Goal: Information Seeking & Learning: Learn about a topic

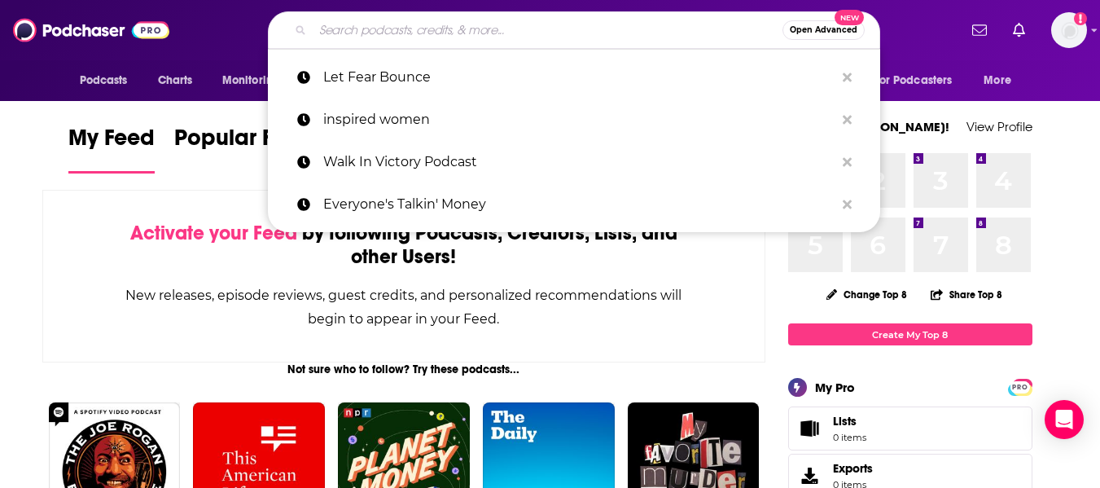
click at [412, 27] on input "Search podcasts, credits, & more..." at bounding box center [548, 30] width 470 height 26
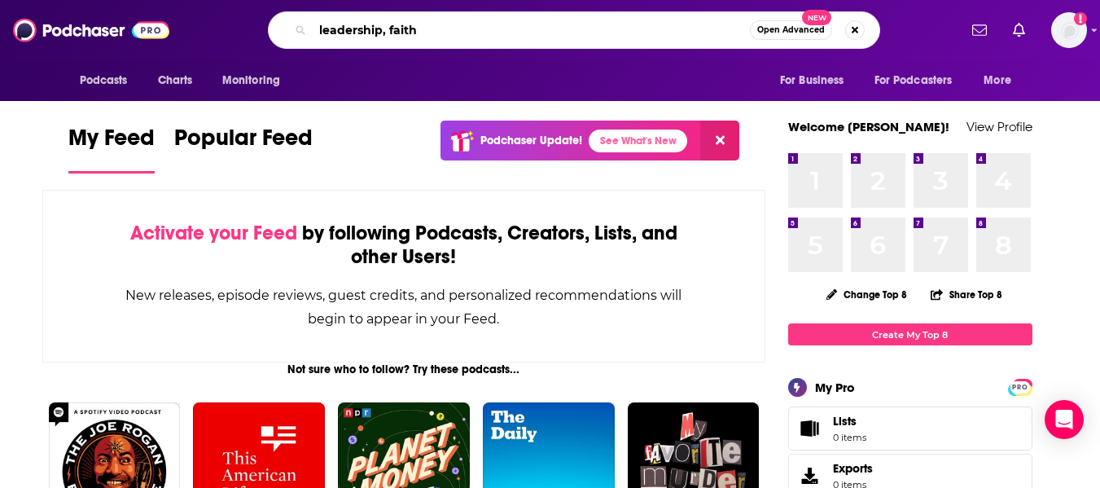
type input "leadership, faith"
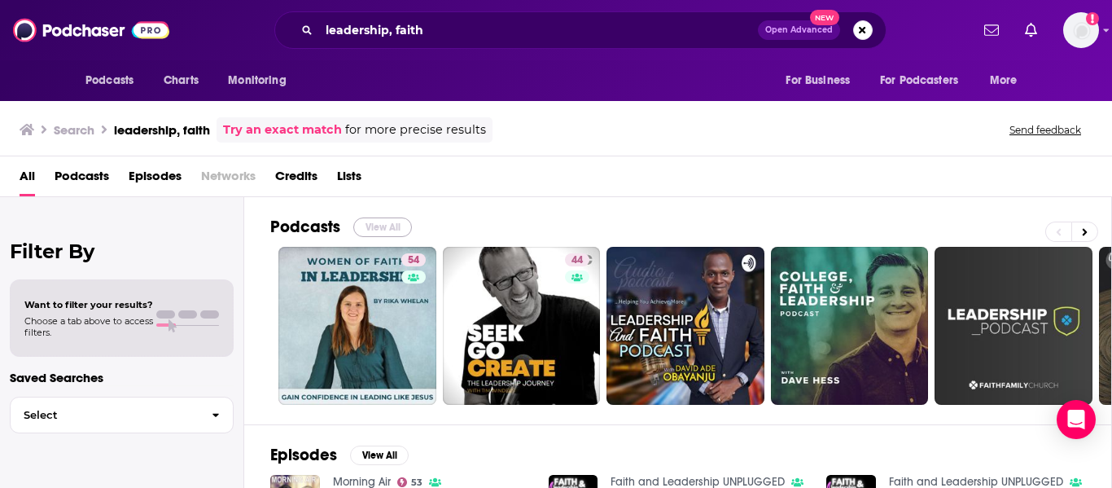
click at [377, 228] on button "View All" at bounding box center [382, 227] width 59 height 20
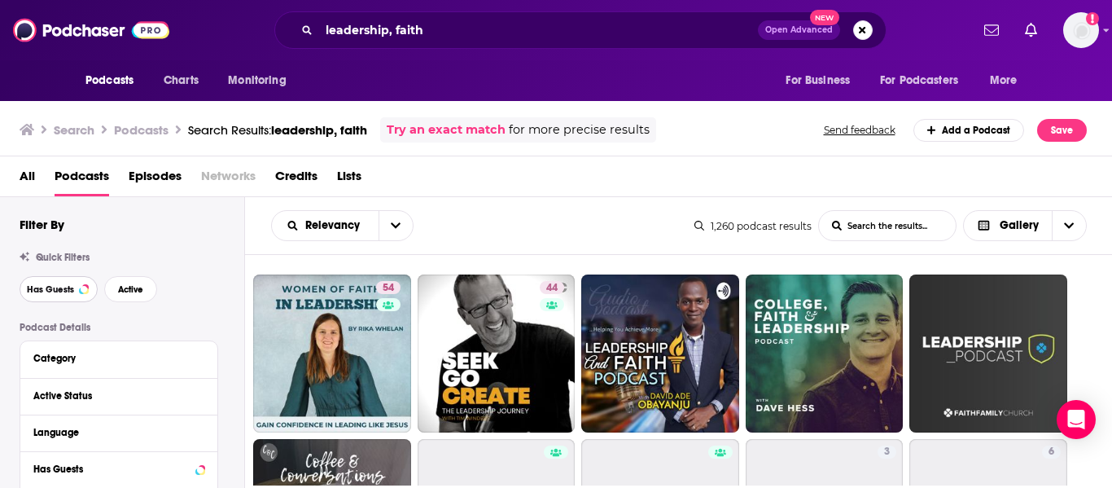
click at [57, 298] on button "Has Guests" at bounding box center [59, 289] width 78 height 26
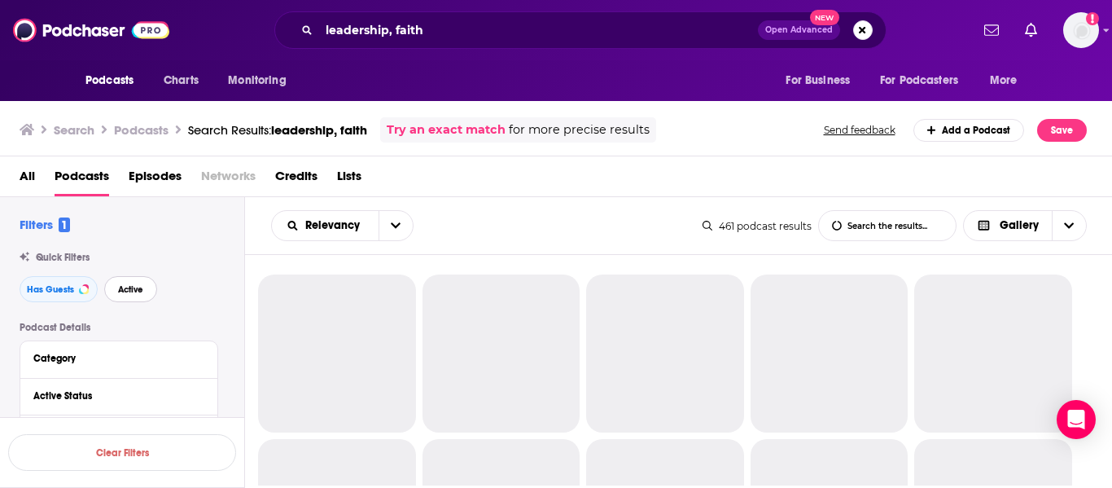
click at [125, 296] on button "Active" at bounding box center [130, 289] width 53 height 26
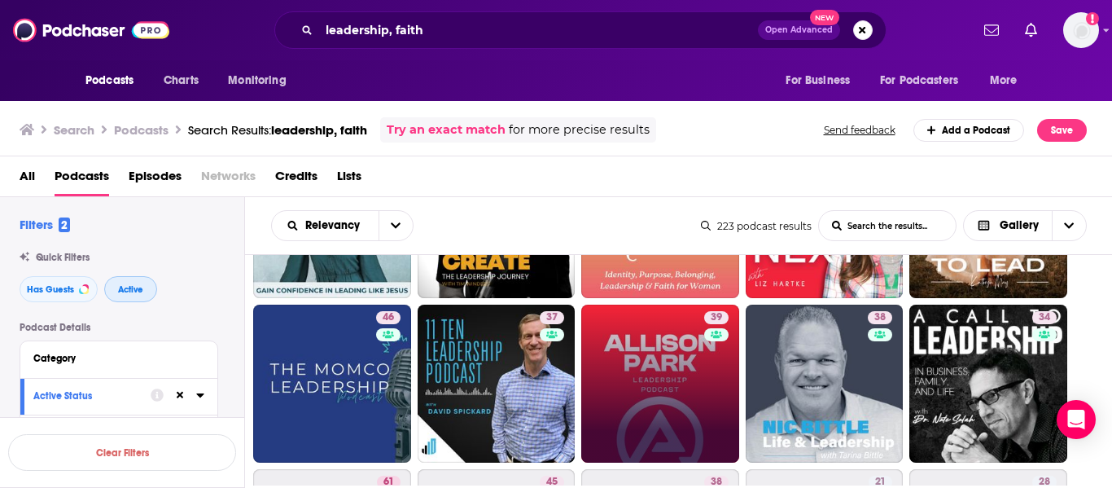
scroll to position [135, 0]
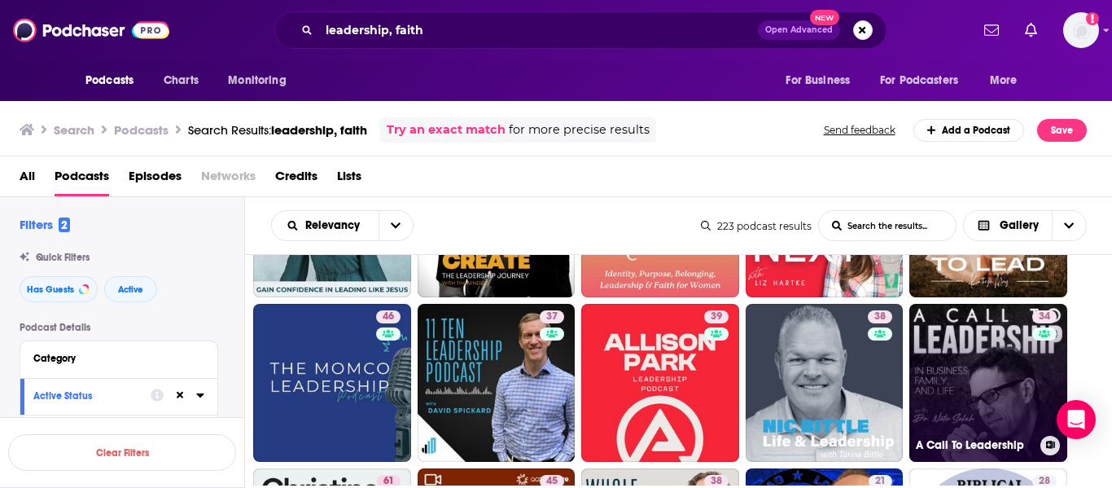
click at [960, 352] on link "34 A Call To Leadership" at bounding box center [988, 383] width 158 height 158
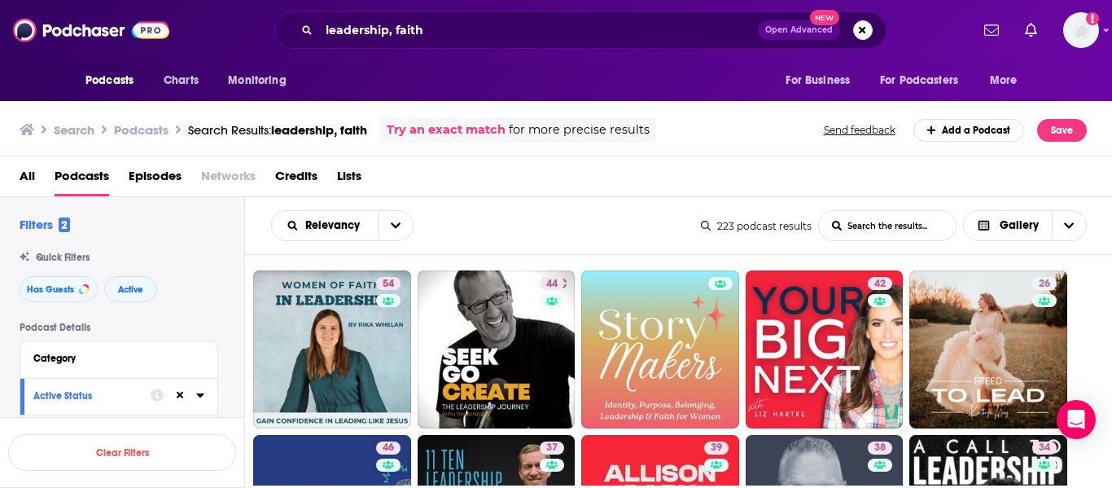
scroll to position [3, 0]
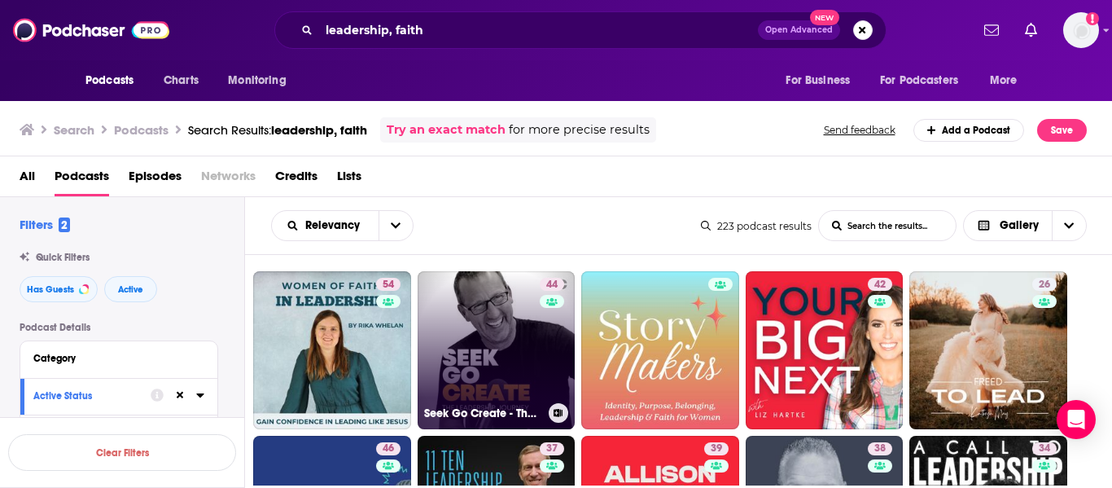
click at [500, 346] on link "44 Seek Go Create - The Leadership Journey for Christian Entrepreneurs and Fait…" at bounding box center [497, 350] width 158 height 158
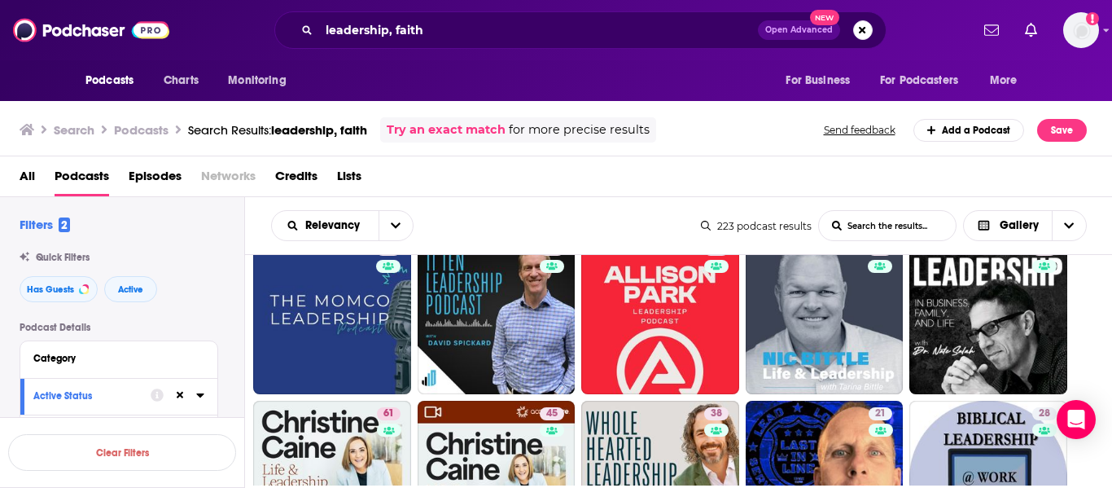
scroll to position [204, 0]
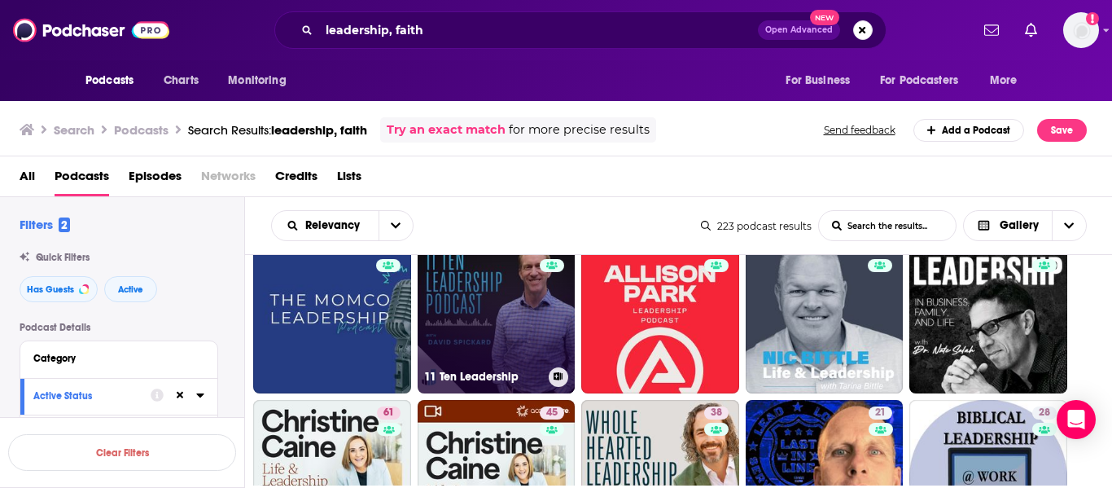
click at [501, 335] on link "37 11 Ten Leadership" at bounding box center [497, 314] width 158 height 158
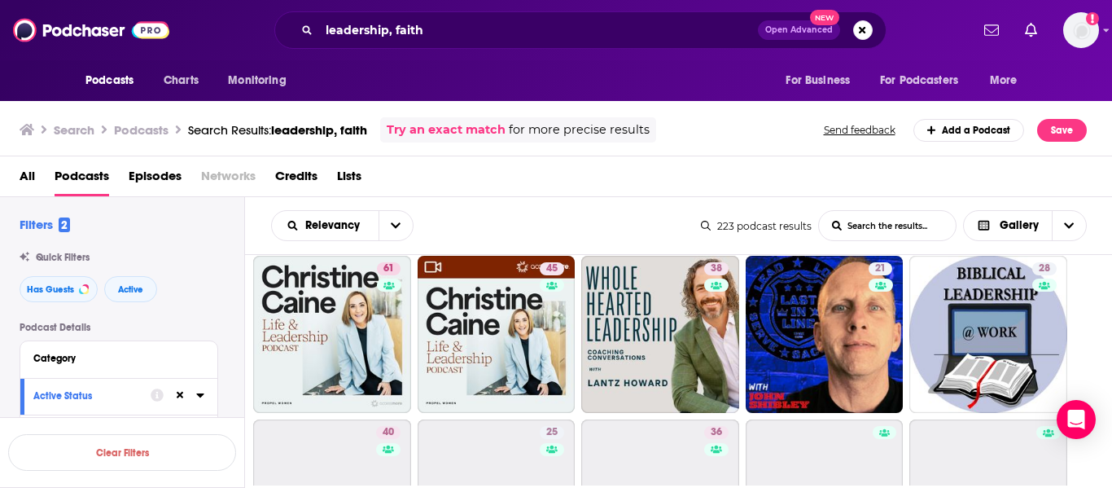
scroll to position [348, 0]
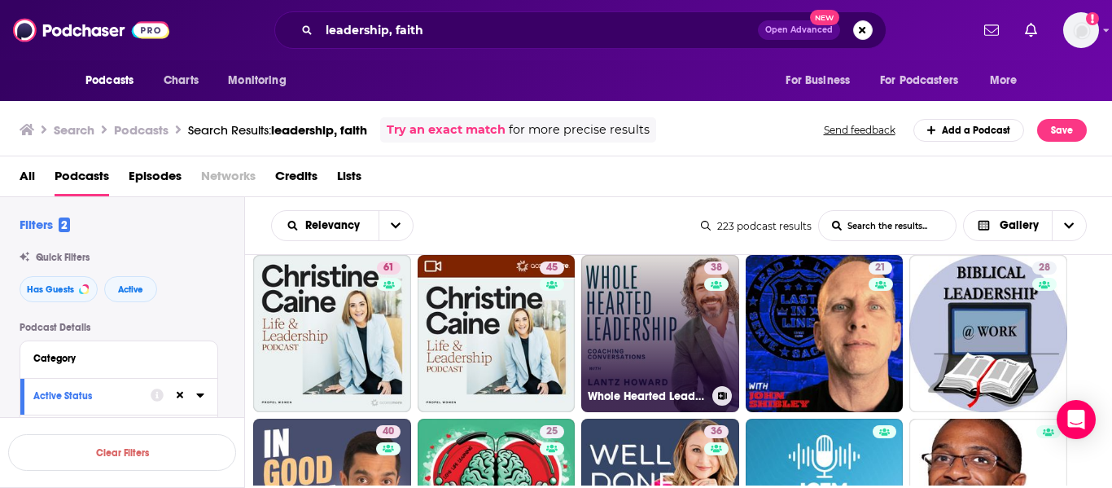
click at [629, 318] on link "38 Whole Hearted Leadership with Lantz Howard" at bounding box center [660, 334] width 158 height 158
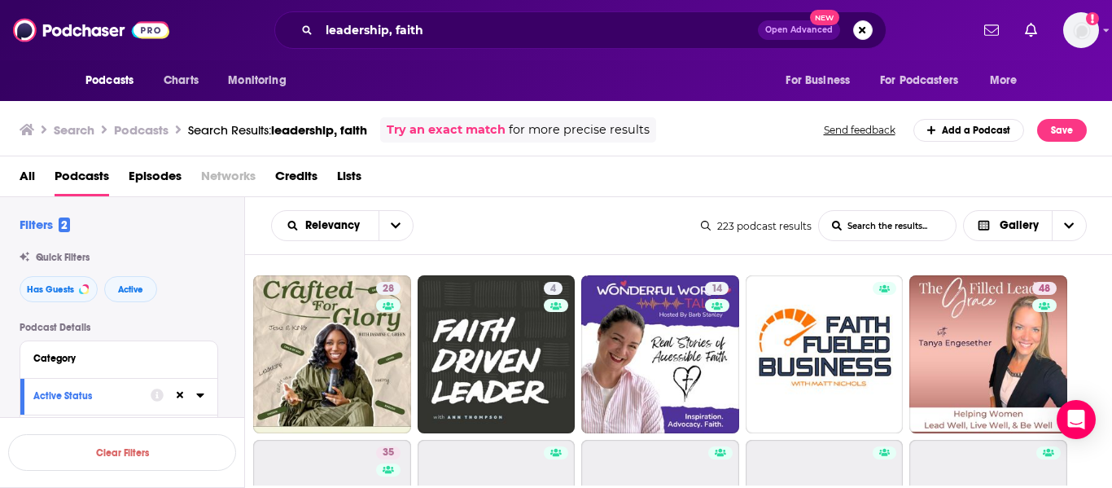
scroll to position [1149, 0]
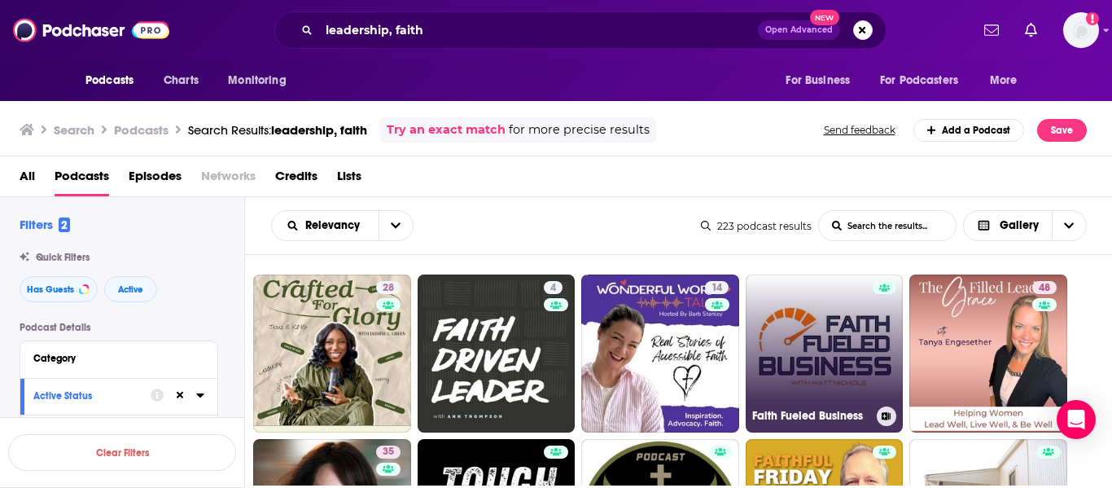
click at [826, 339] on link "Faith Fueled Business" at bounding box center [825, 353] width 158 height 158
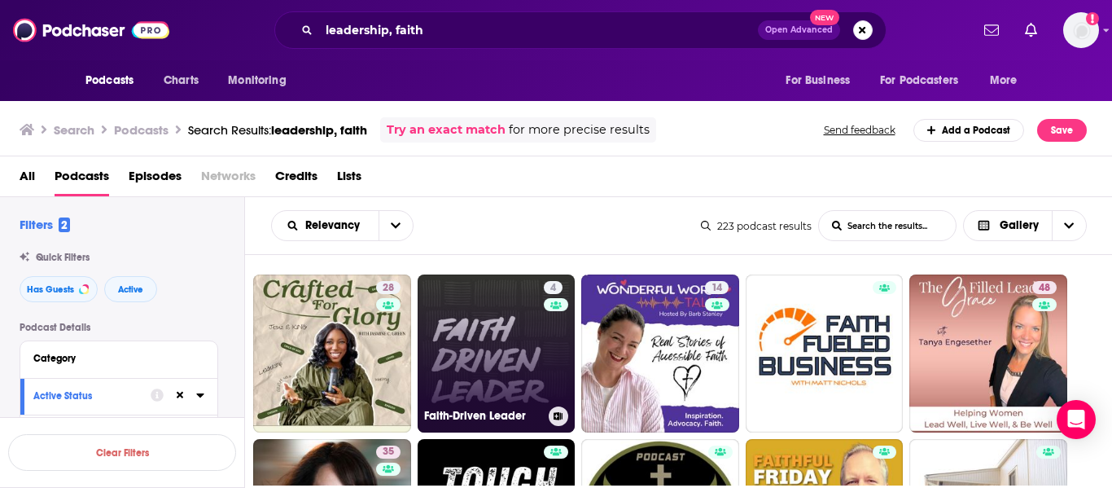
click at [493, 316] on link "4 Faith-Driven Leader" at bounding box center [497, 353] width 158 height 158
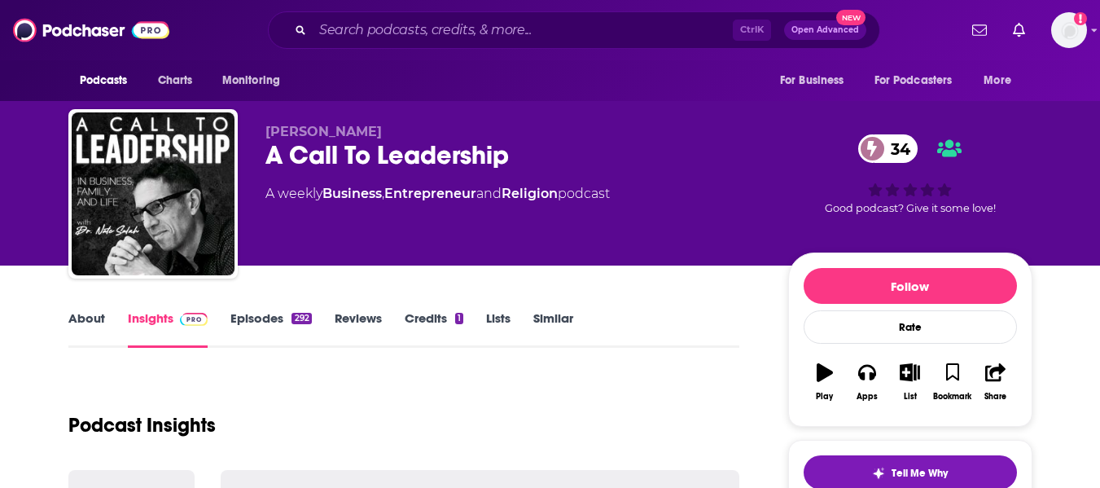
click at [81, 326] on link "About" at bounding box center [86, 328] width 37 height 37
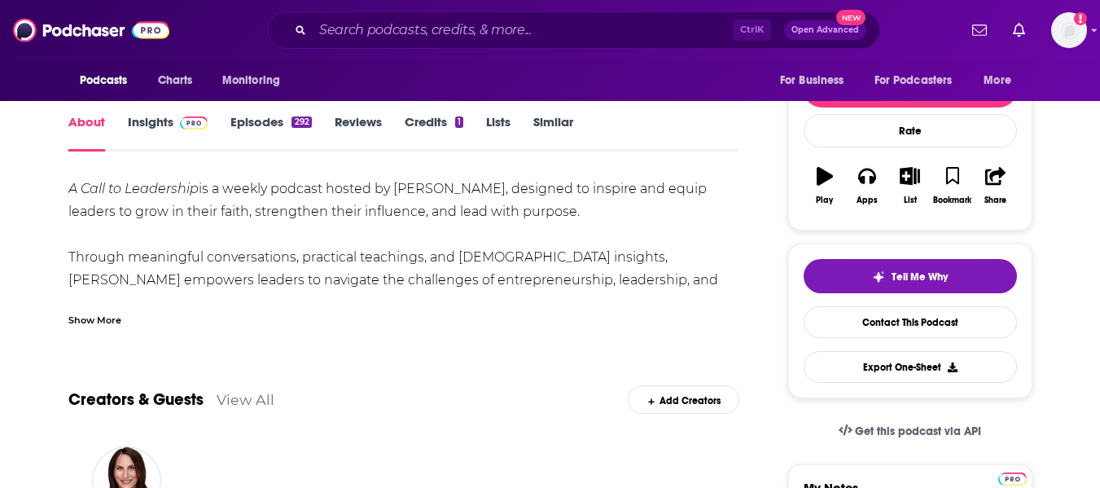
scroll to position [197, 0]
click at [103, 321] on div "Show More" at bounding box center [94, 317] width 53 height 15
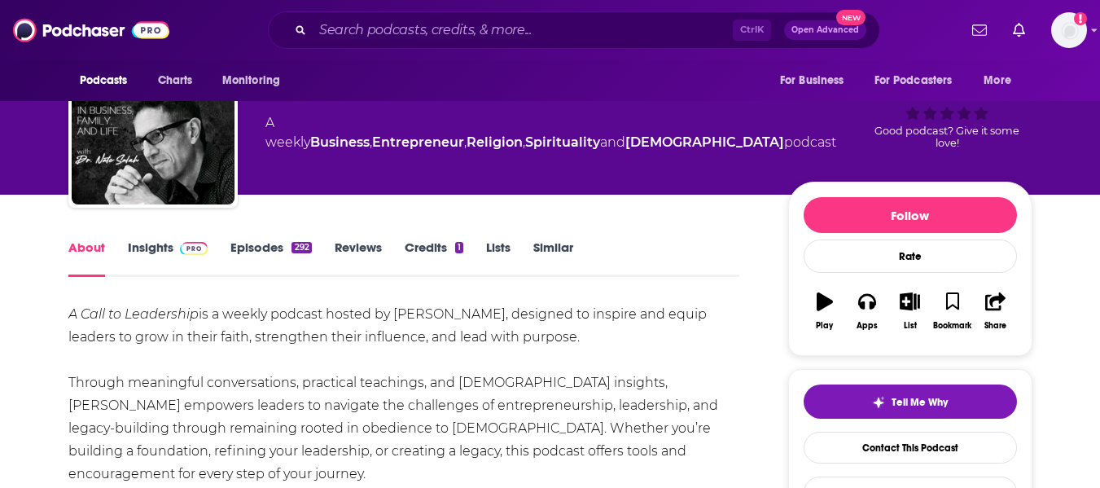
scroll to position [0, 0]
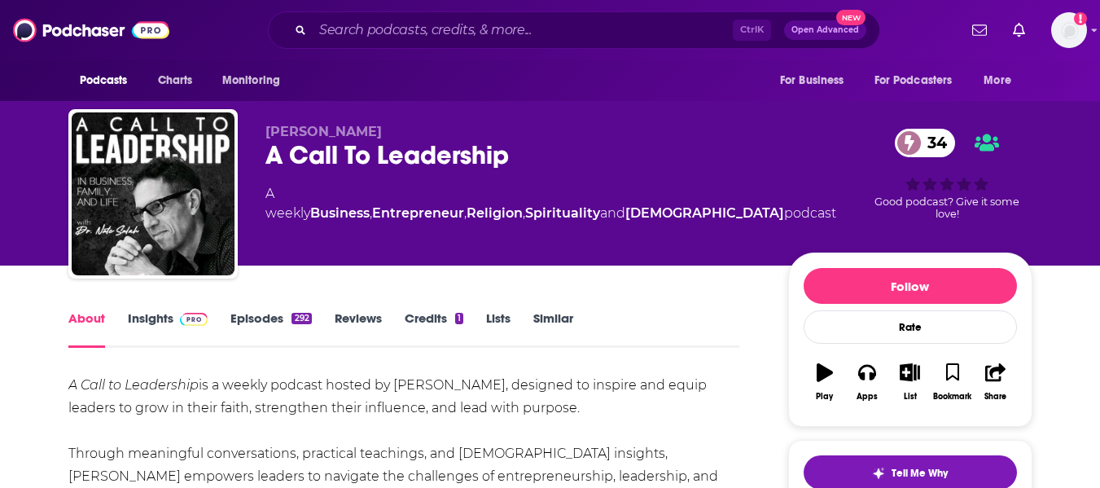
drag, startPoint x: 0, startPoint y: 304, endPoint x: 448, endPoint y: 147, distance: 474.5
click at [448, 147] on div "A Call To Leadership 34" at bounding box center [550, 155] width 571 height 32
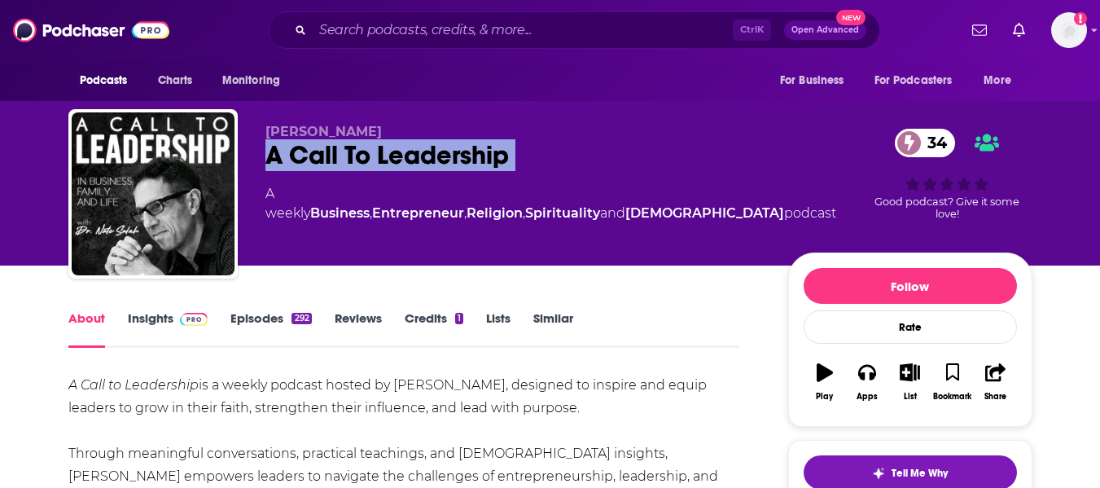
click at [448, 147] on div "A Call To Leadership 34" at bounding box center [550, 155] width 571 height 32
copy div "A Call To Leadership 34"
click at [147, 326] on link "Insights" at bounding box center [168, 328] width 81 height 37
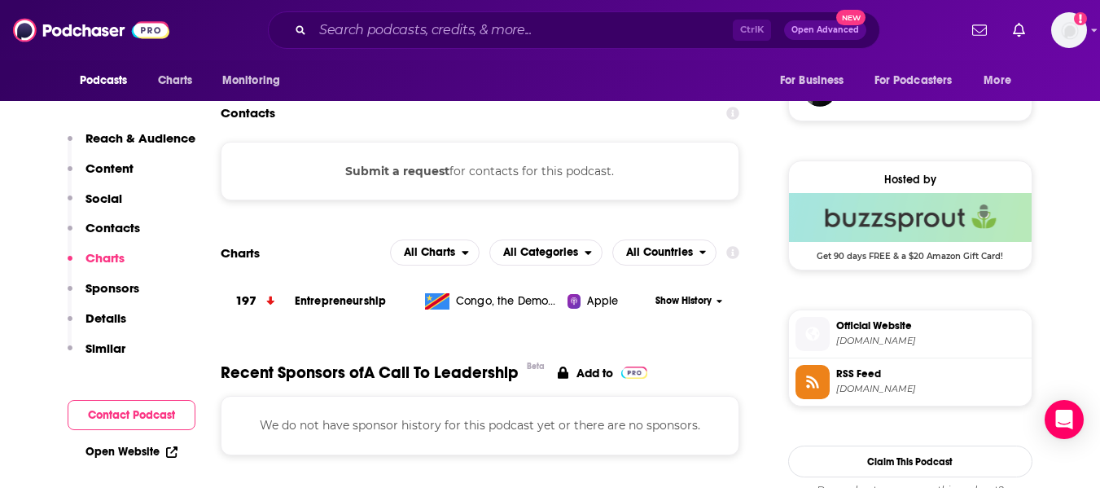
scroll to position [1102, 0]
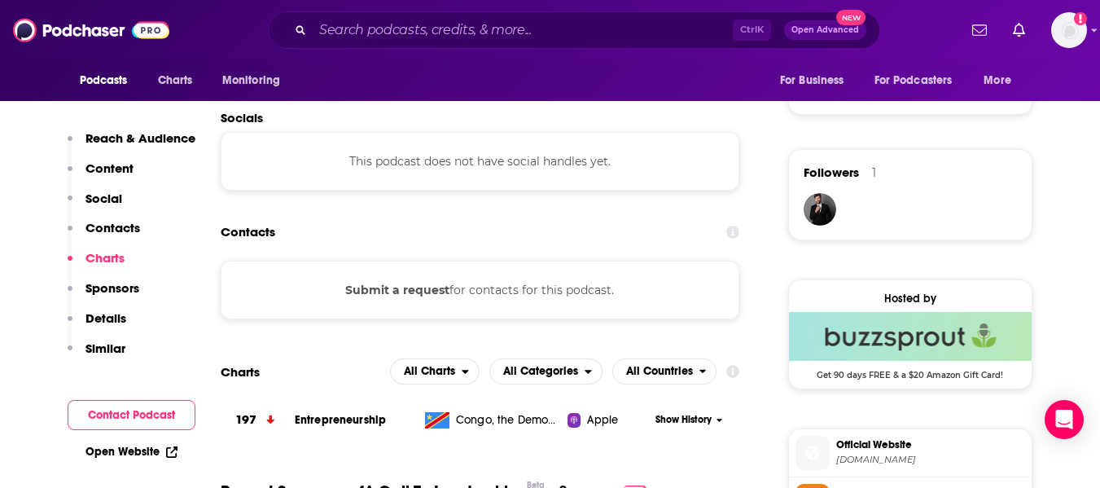
click at [139, 451] on link "Open Website" at bounding box center [131, 452] width 92 height 14
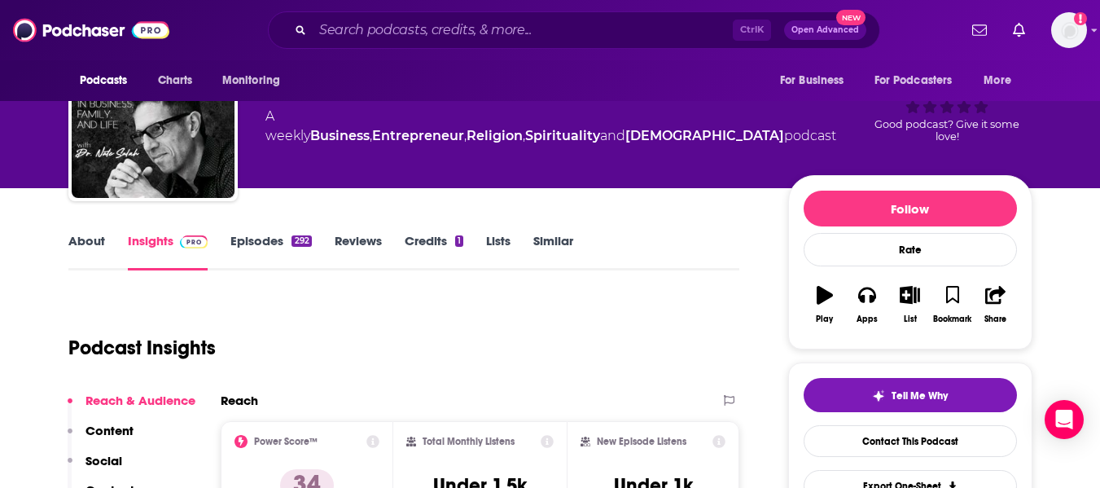
scroll to position [0, 0]
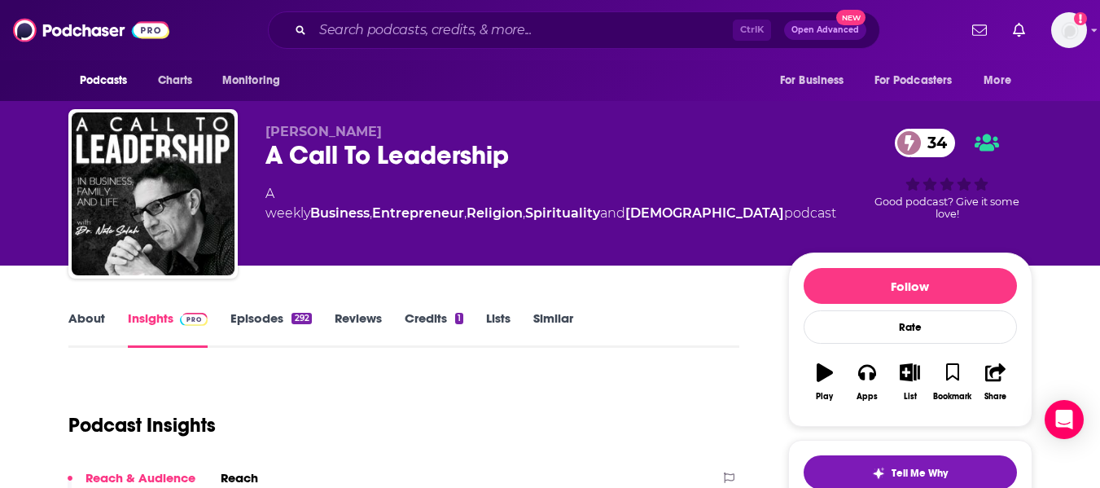
click at [287, 133] on span "Dr. Nate Salah" at bounding box center [323, 131] width 116 height 15
copy p "Dr. Nate Salah"
click at [0, 260] on div "Dr. Nate Salah A Call To Leadership 34 A weekly Business , Entrepreneur , Relig…" at bounding box center [550, 132] width 1100 height 265
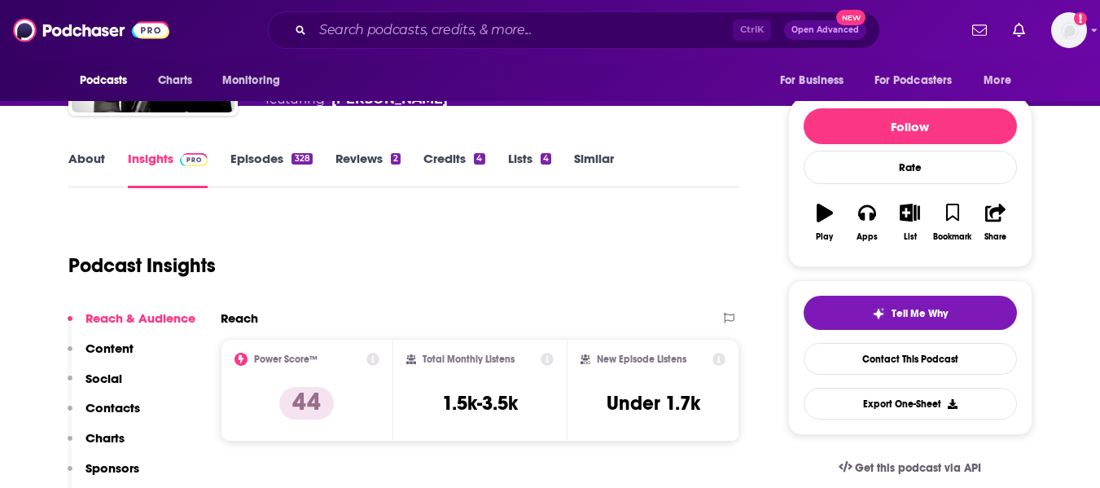
scroll to position [160, 0]
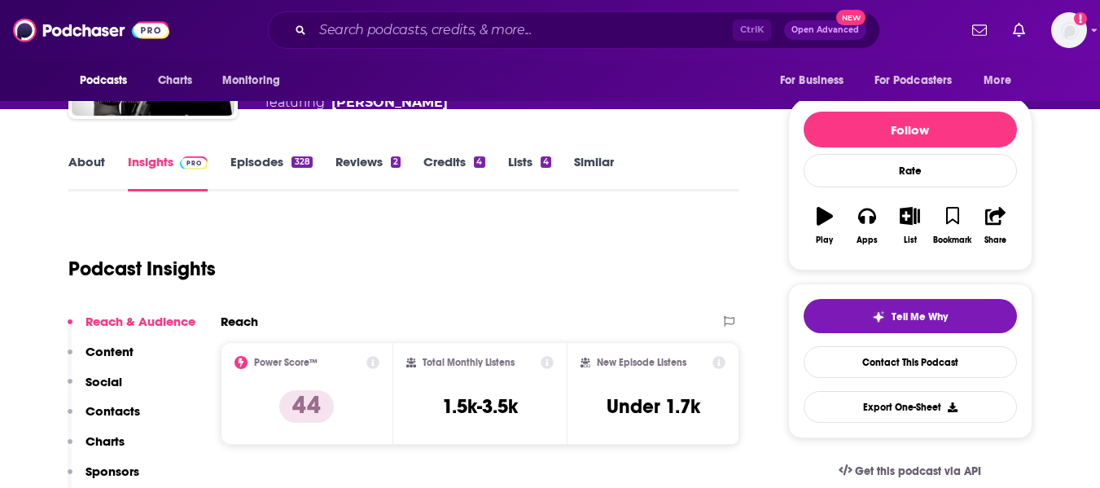
click at [80, 163] on link "About" at bounding box center [86, 172] width 37 height 37
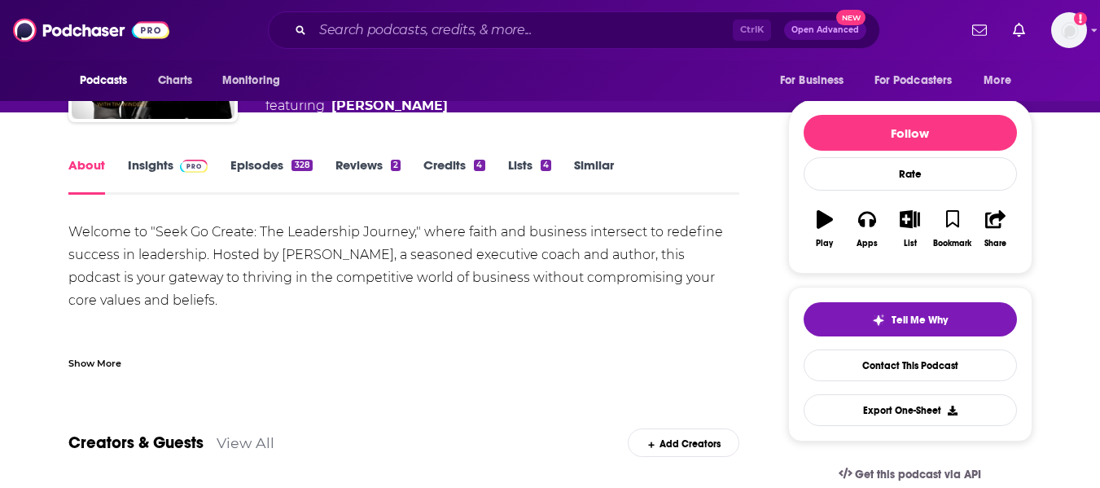
scroll to position [169, 0]
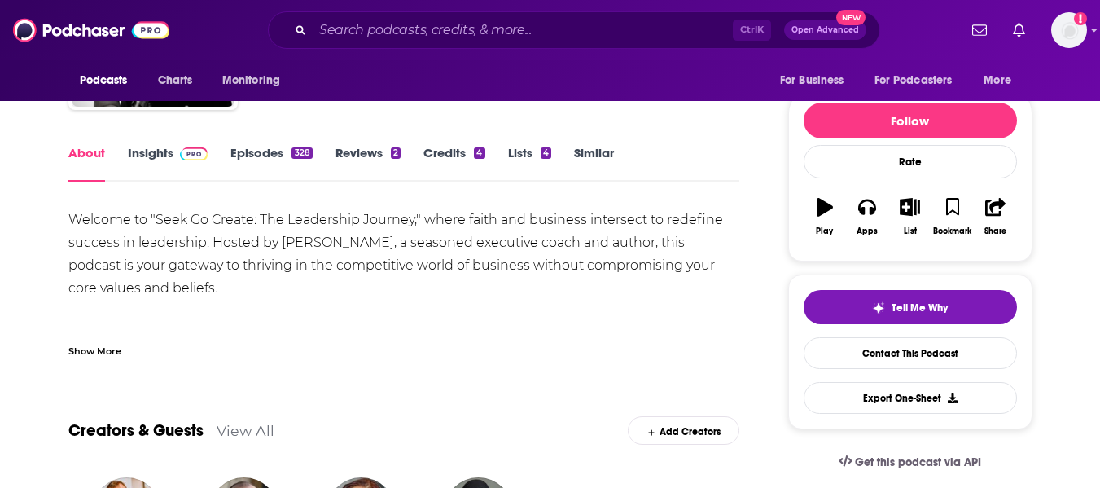
click at [99, 342] on div "Show More" at bounding box center [94, 349] width 53 height 15
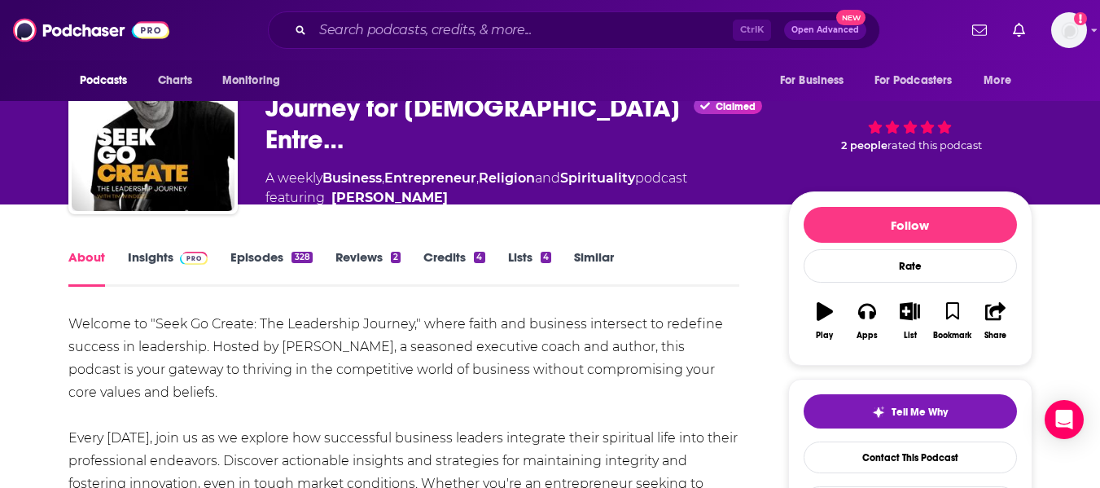
scroll to position [0, 0]
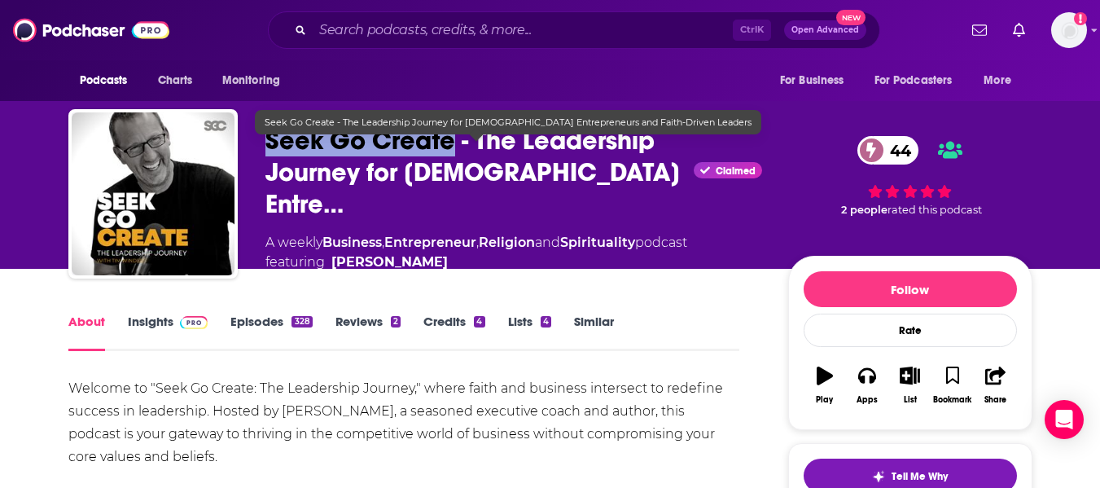
drag, startPoint x: 270, startPoint y: 160, endPoint x: 449, endPoint y: 164, distance: 178.3
click at [449, 164] on span "Seek Go Create - The Leadership Journey for Christian Entre…" at bounding box center [476, 172] width 423 height 95
copy h1 "Seek Go Create"
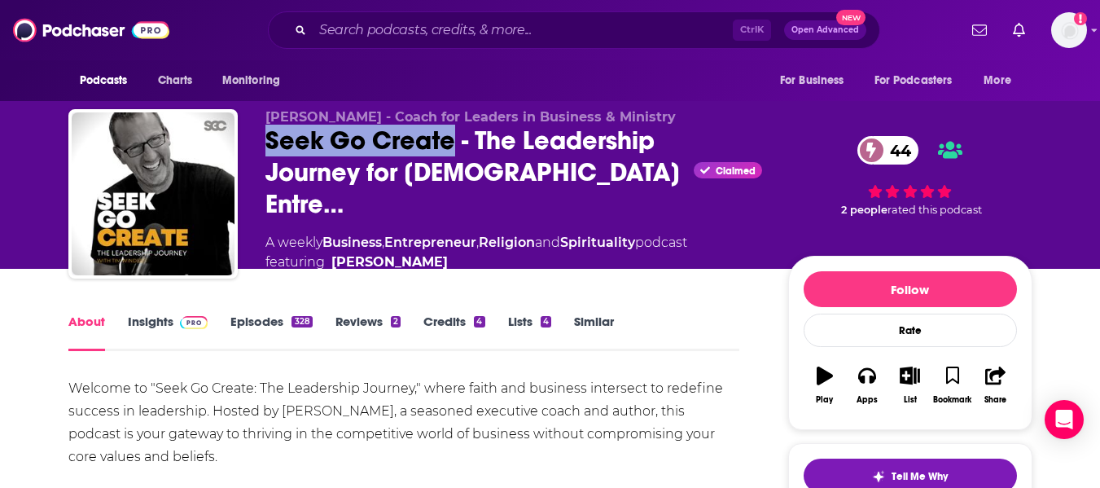
click at [149, 331] on link "Insights" at bounding box center [168, 331] width 81 height 37
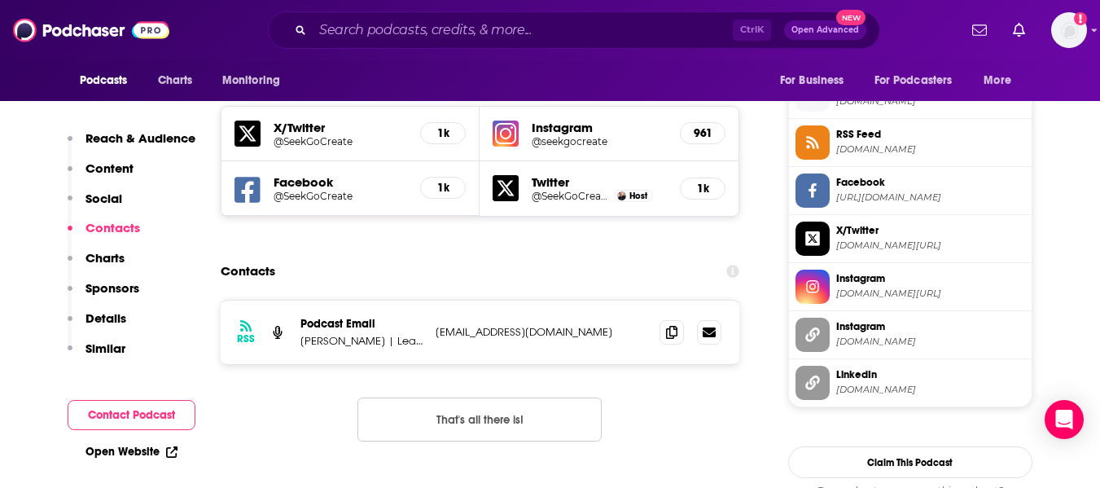
scroll to position [1476, 0]
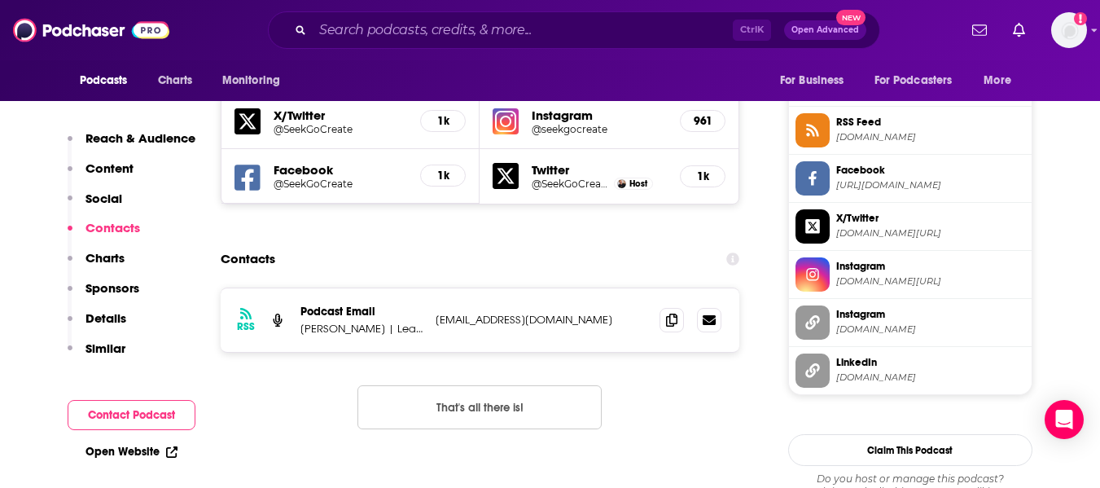
click at [125, 450] on link "Open Website" at bounding box center [131, 452] width 92 height 14
drag, startPoint x: 299, startPoint y: 234, endPoint x: 357, endPoint y: 234, distance: 58.6
click at [357, 288] on div "RSS Podcast Email Tim Winders | Leadership | Business | Ministry connect@seekgo…" at bounding box center [480, 320] width 519 height 64
copy p "Tim Winders"
click at [357, 322] on p "Tim Winders | Leadership | Business | Ministry" at bounding box center [361, 329] width 122 height 14
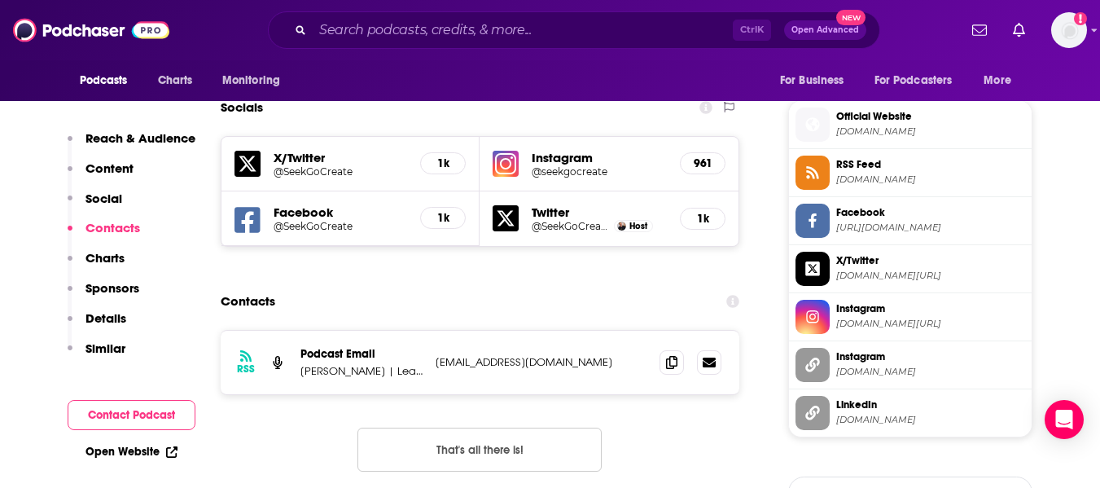
scroll to position [1441, 0]
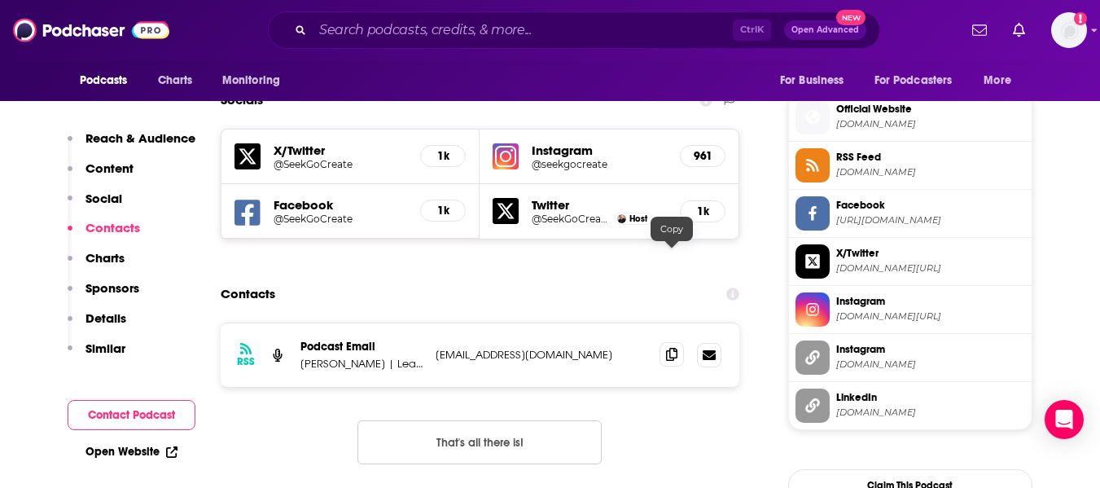
click at [673, 342] on span at bounding box center [671, 354] width 24 height 24
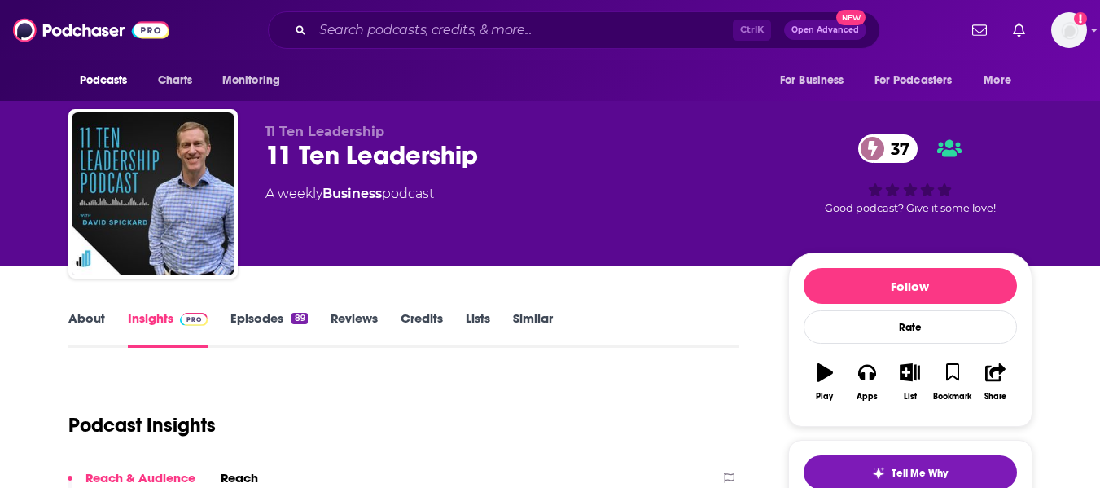
click at [88, 331] on link "About" at bounding box center [86, 328] width 37 height 37
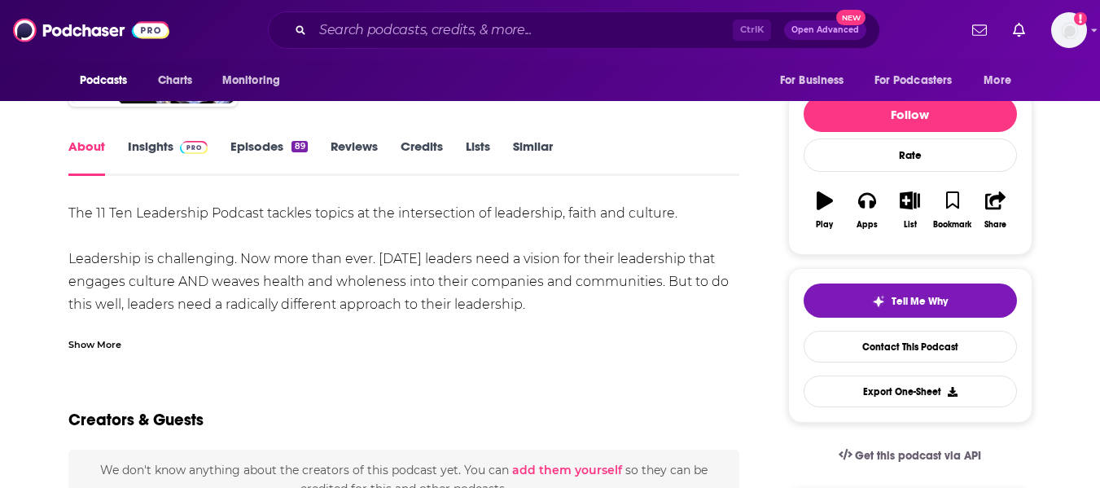
click at [96, 340] on div "Show More" at bounding box center [94, 342] width 53 height 15
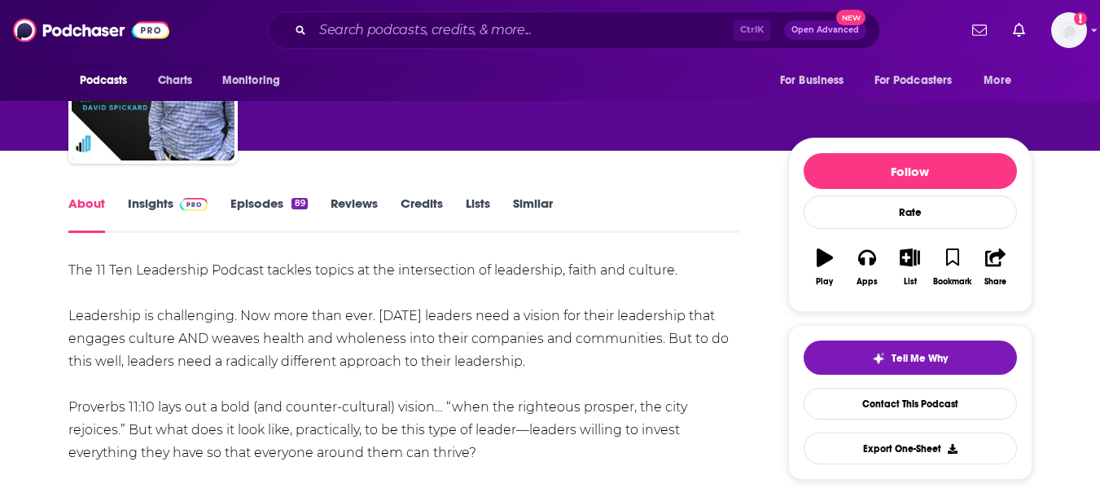
scroll to position [0, 0]
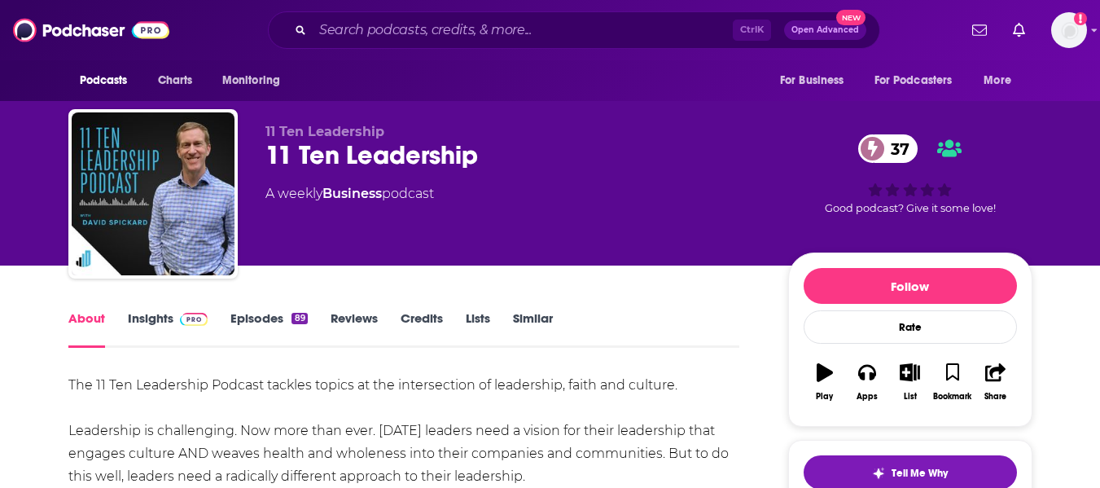
click at [289, 170] on div "11 Ten Leadership 37" at bounding box center [513, 155] width 497 height 32
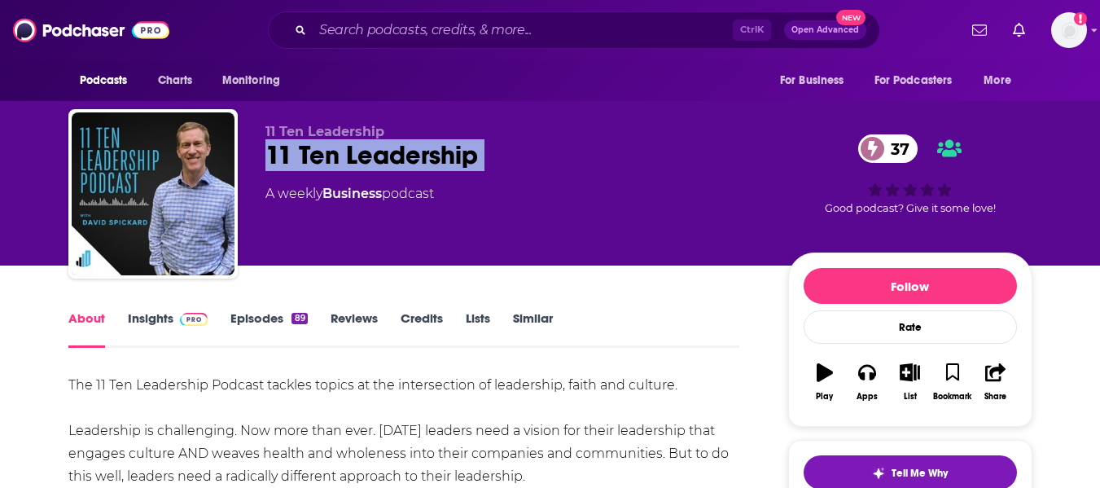
click at [289, 170] on div "11 Ten Leadership 37" at bounding box center [513, 155] width 497 height 32
copy div "11 Ten Leadership 37"
click at [136, 330] on link "Insights" at bounding box center [168, 328] width 81 height 37
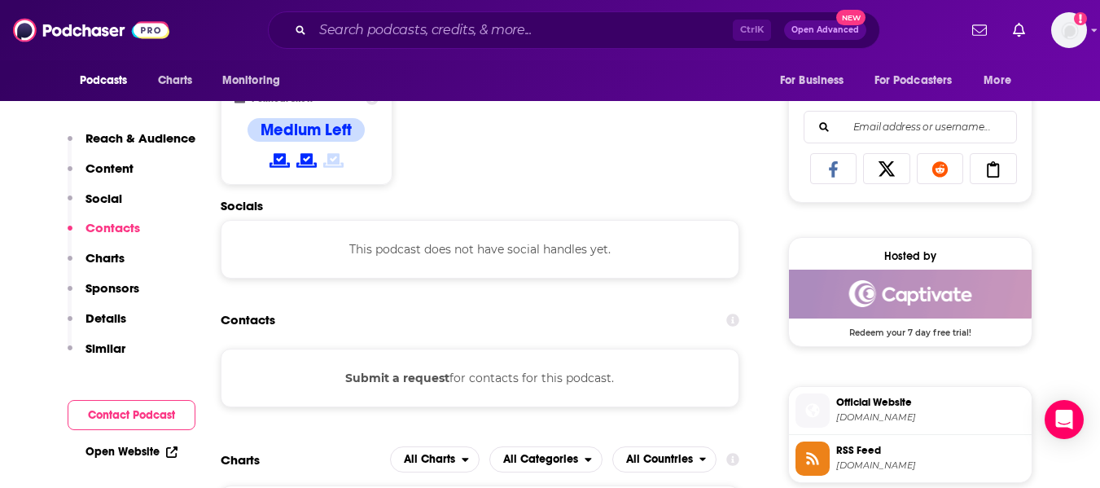
scroll to position [1128, 0]
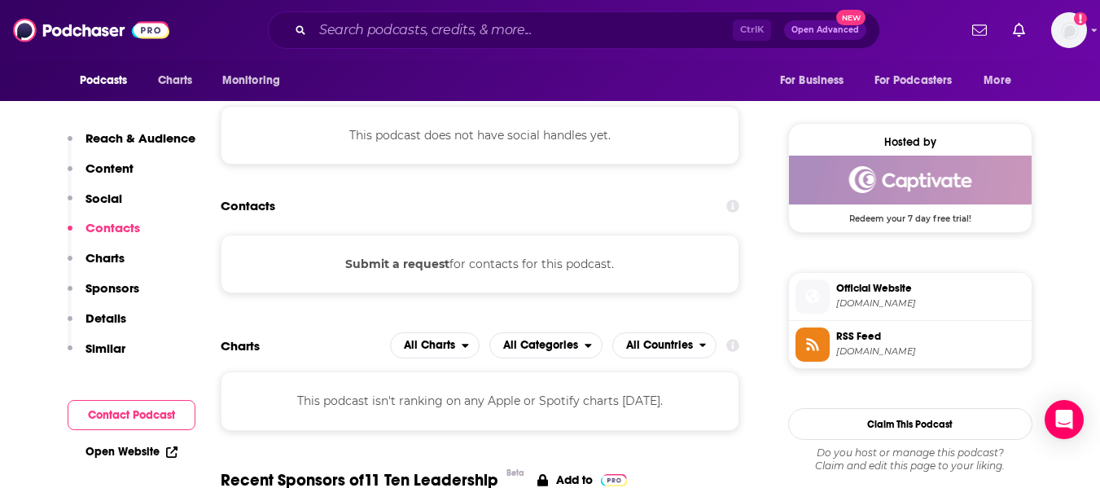
click at [136, 448] on link "Open Website" at bounding box center [131, 452] width 92 height 14
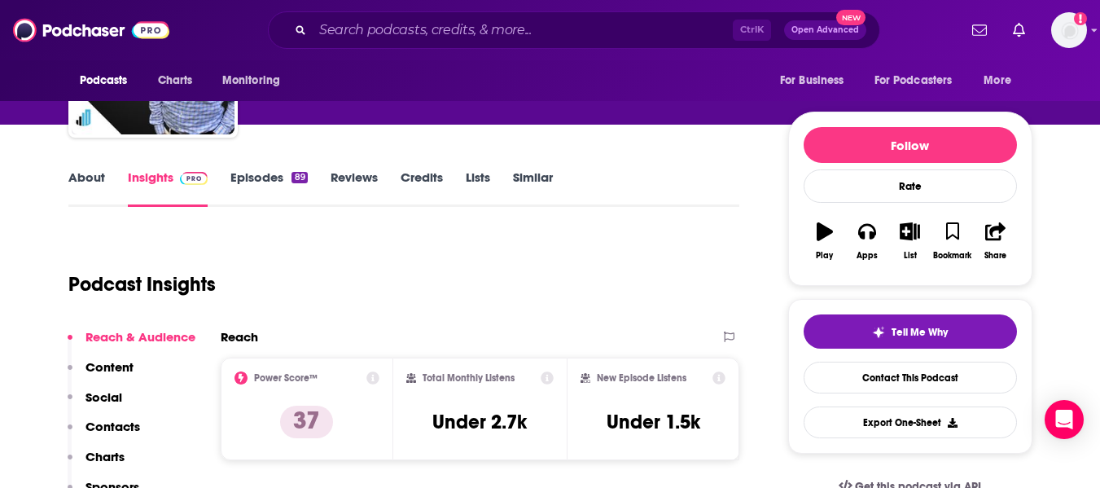
scroll to position [0, 0]
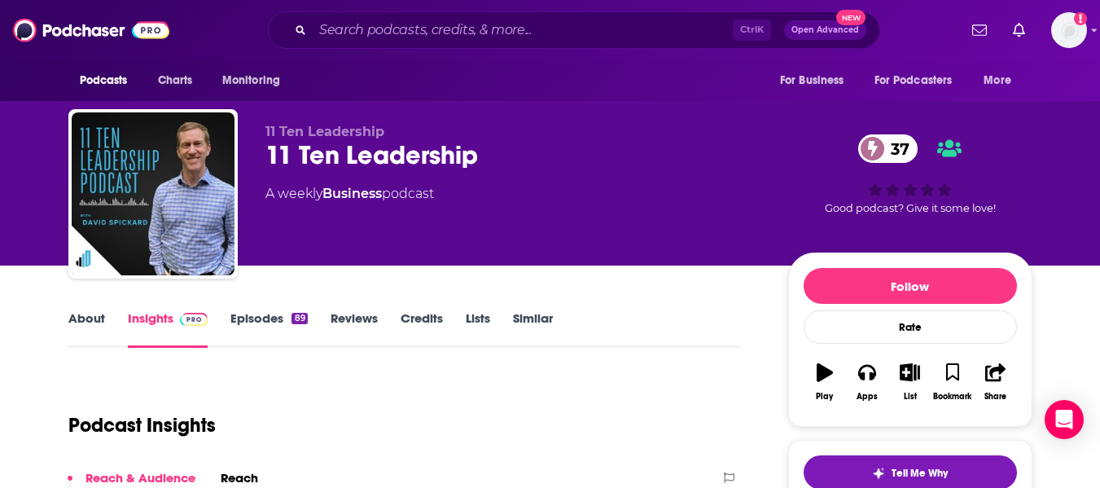
click at [74, 320] on link "About" at bounding box center [86, 328] width 37 height 37
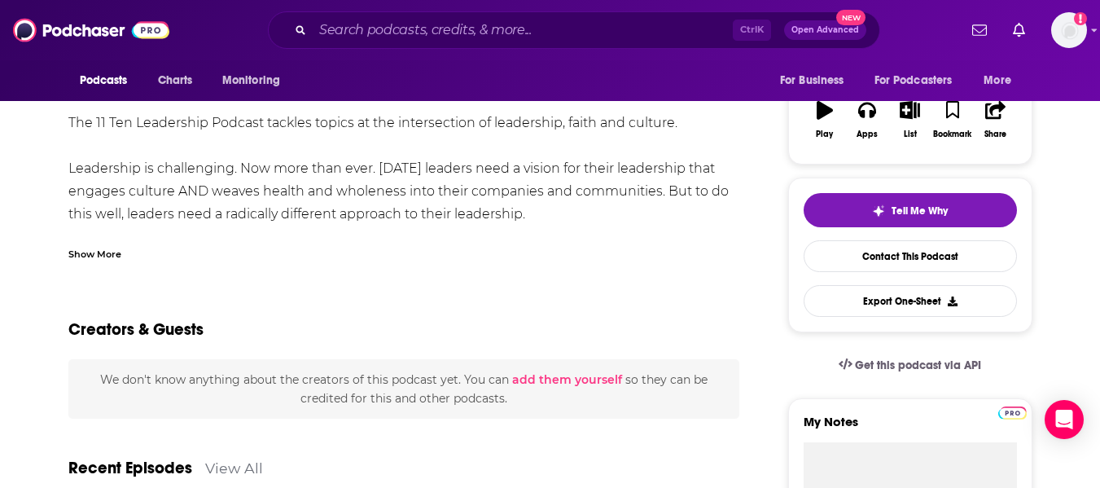
scroll to position [265, 0]
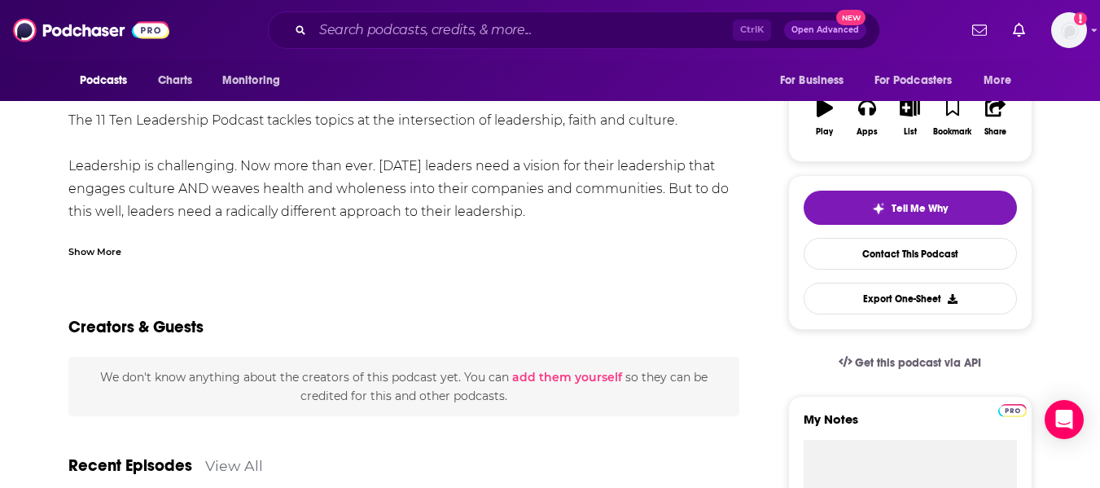
click at [99, 252] on div "Show More" at bounding box center [94, 250] width 53 height 15
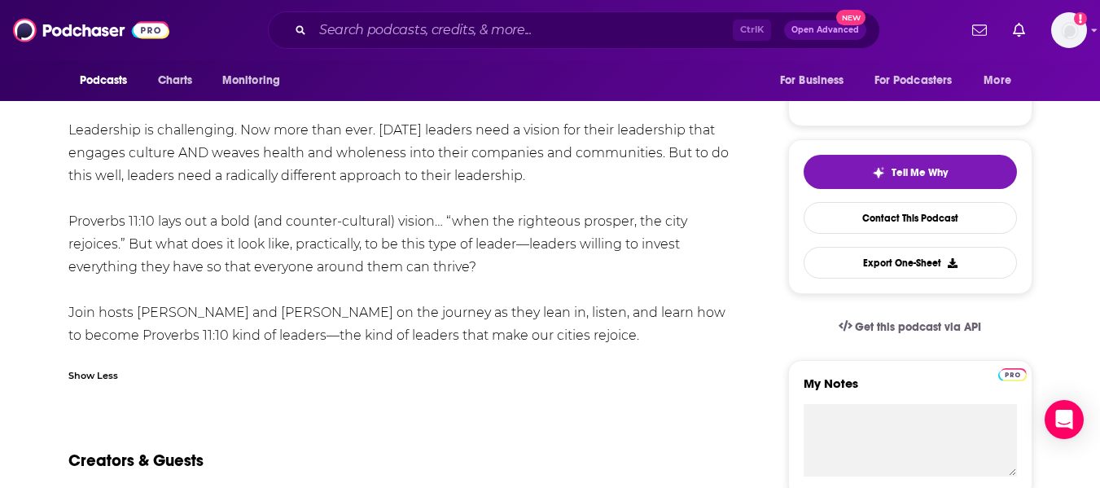
scroll to position [302, 0]
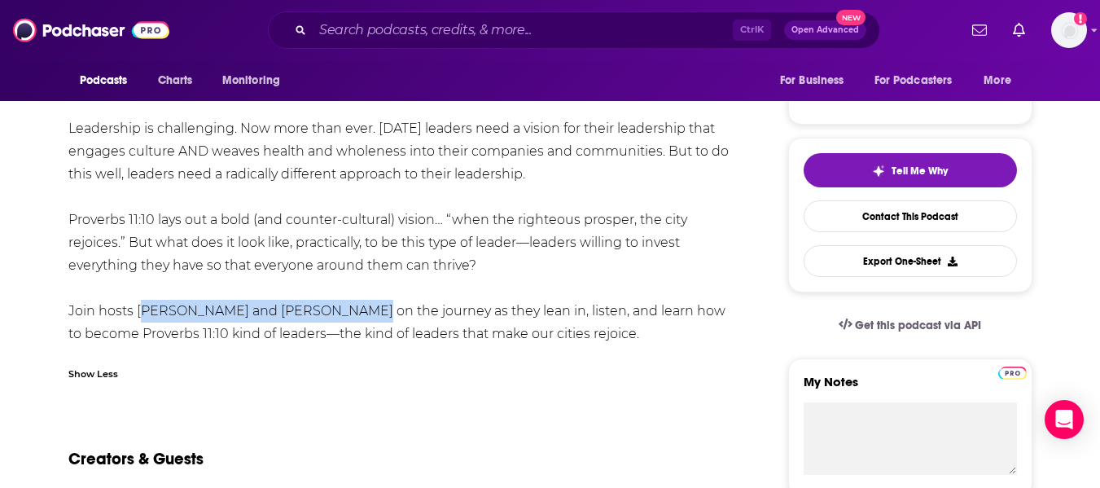
drag, startPoint x: 138, startPoint y: 308, endPoint x: 339, endPoint y: 317, distance: 202.1
click at [339, 317] on div "The 11 Ten Leadership Podcast tackles topics at the intersection of leadership,…" at bounding box center [404, 209] width 672 height 274
copy div "David Spickard and Rob Shields"
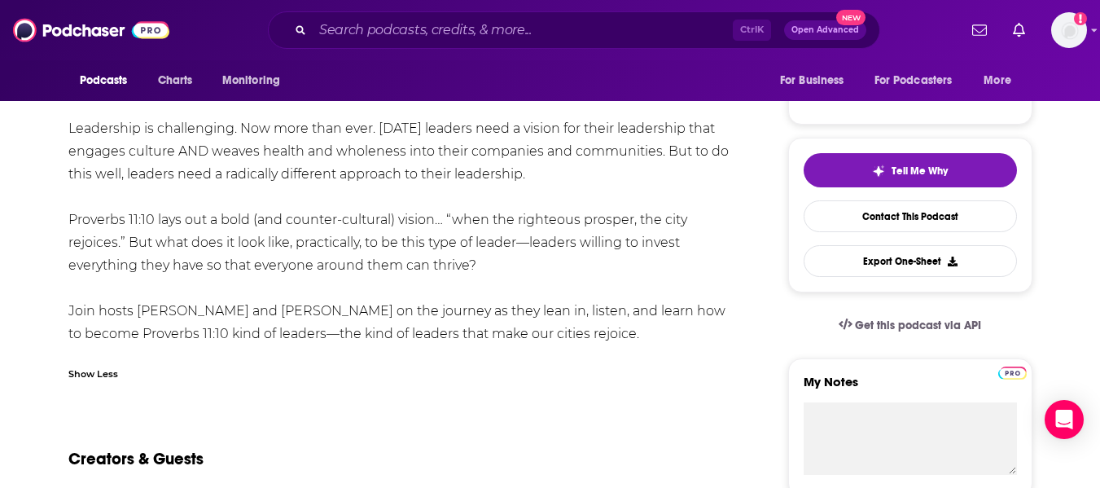
click at [358, 221] on div "The 11 Ten Leadership Podcast tackles topics at the intersection of leadership,…" at bounding box center [404, 209] width 672 height 274
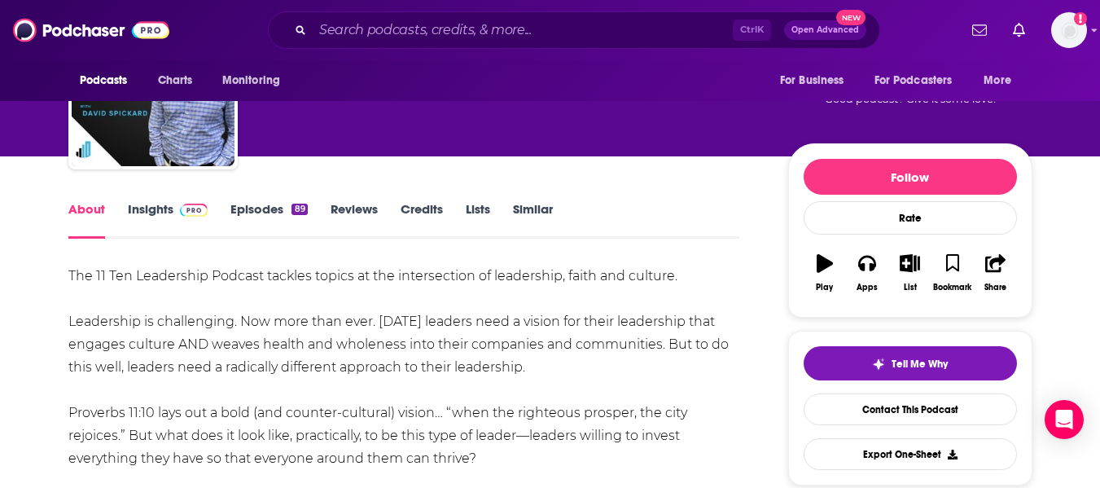
scroll to position [100, 0]
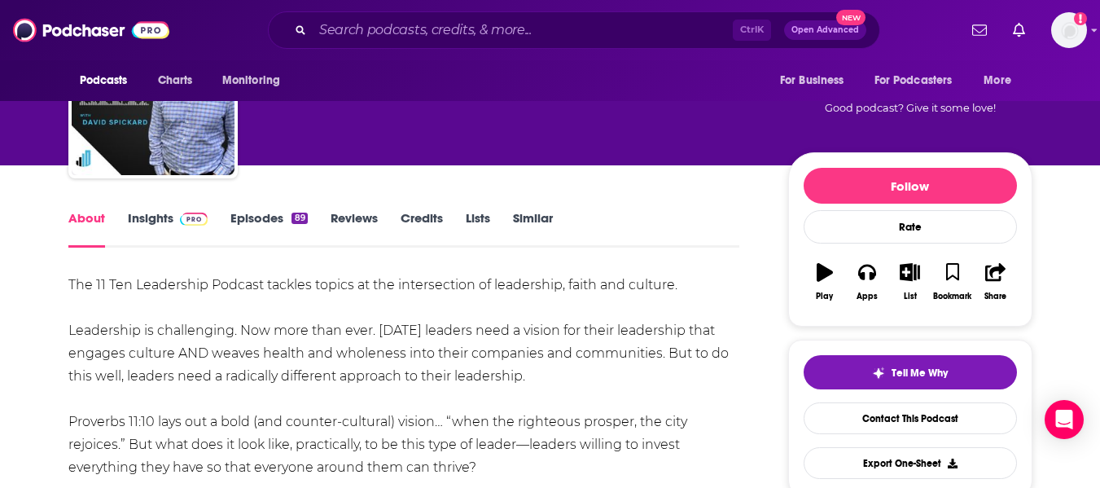
click at [154, 228] on link "Insights" at bounding box center [168, 228] width 81 height 37
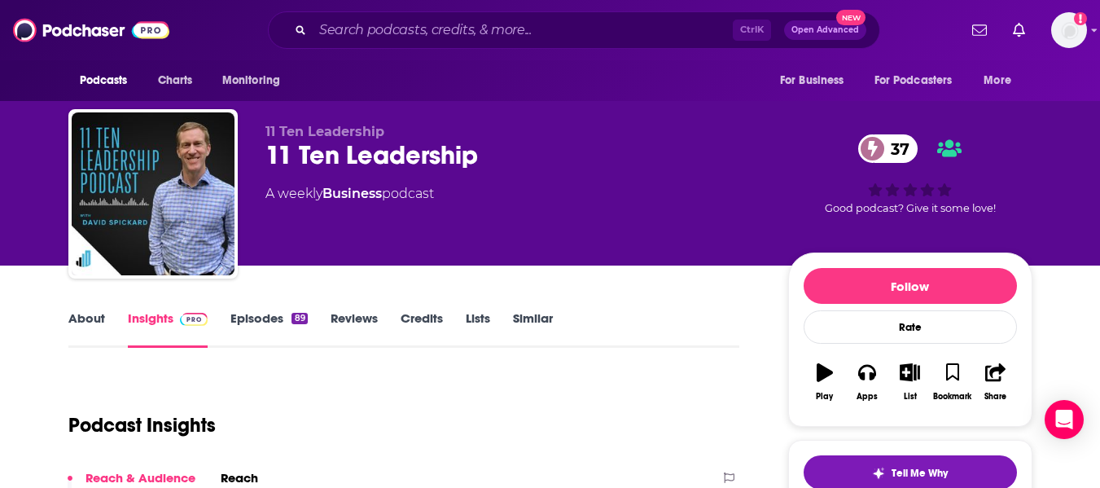
click at [283, 142] on div "11 Ten Leadership 37" at bounding box center [513, 155] width 497 height 32
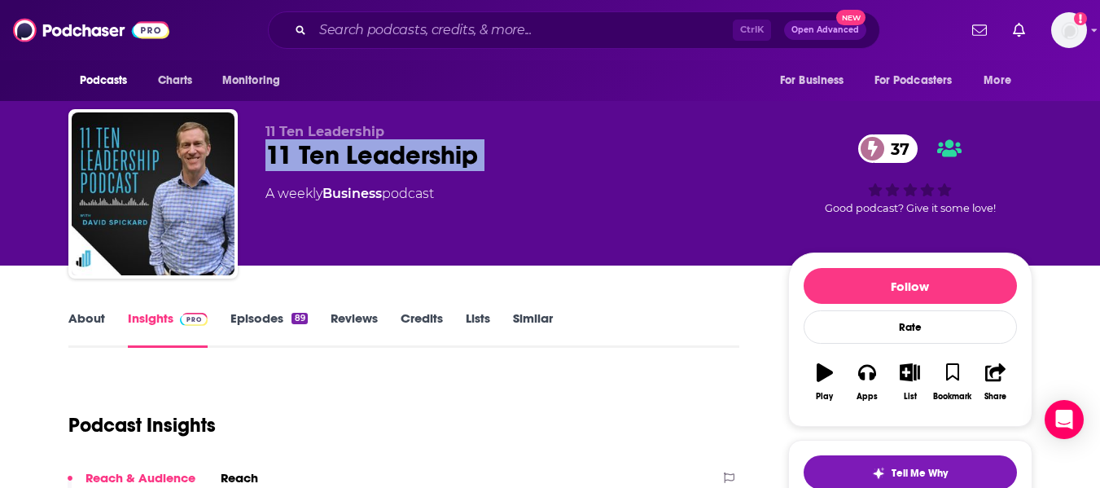
click at [283, 142] on div "11 Ten Leadership 37" at bounding box center [513, 155] width 497 height 32
copy div "11 Ten Leadership 37"
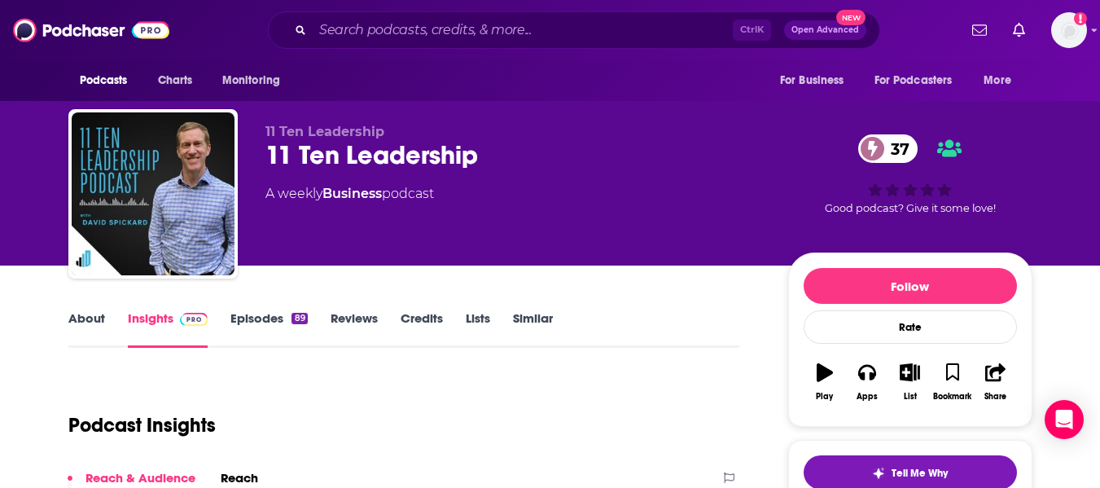
click at [544, 132] on p "11 Ten Leadership" at bounding box center [513, 131] width 497 height 15
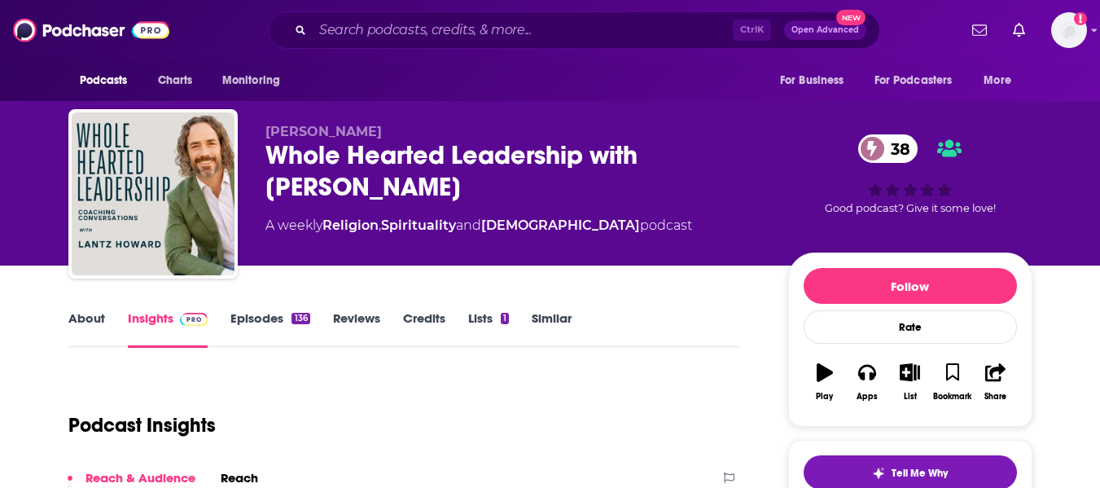
click at [94, 320] on link "About" at bounding box center [86, 328] width 37 height 37
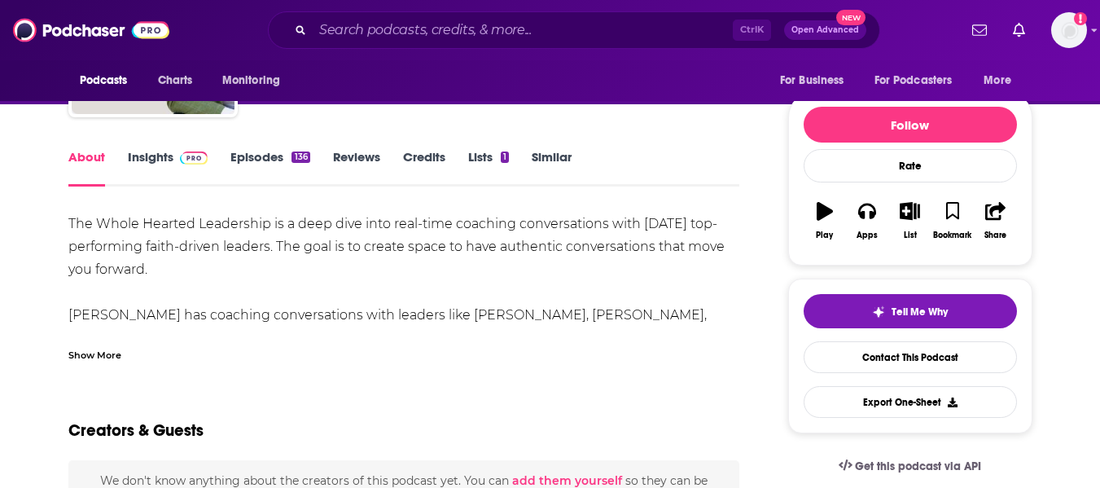
scroll to position [162, 0]
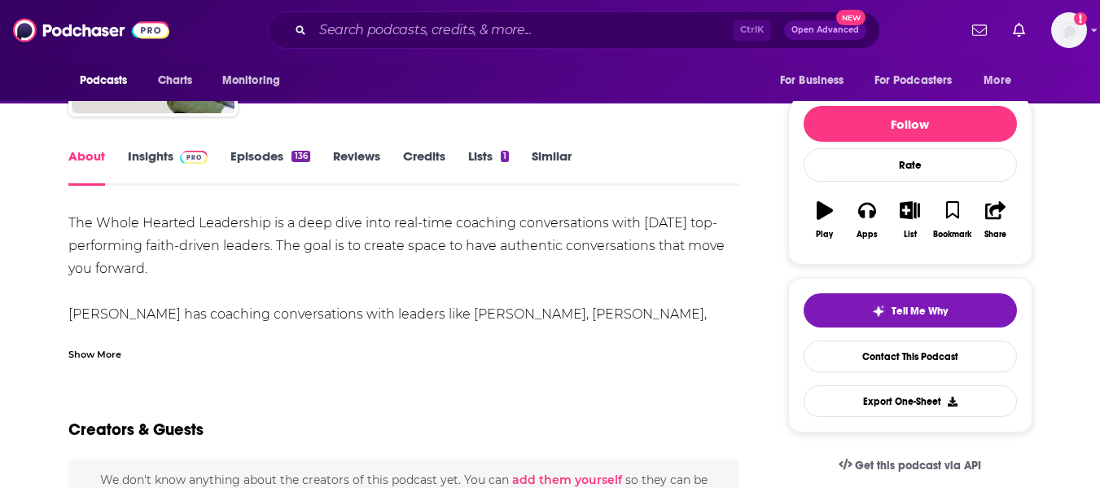
click at [86, 354] on div "Show More" at bounding box center [94, 352] width 53 height 15
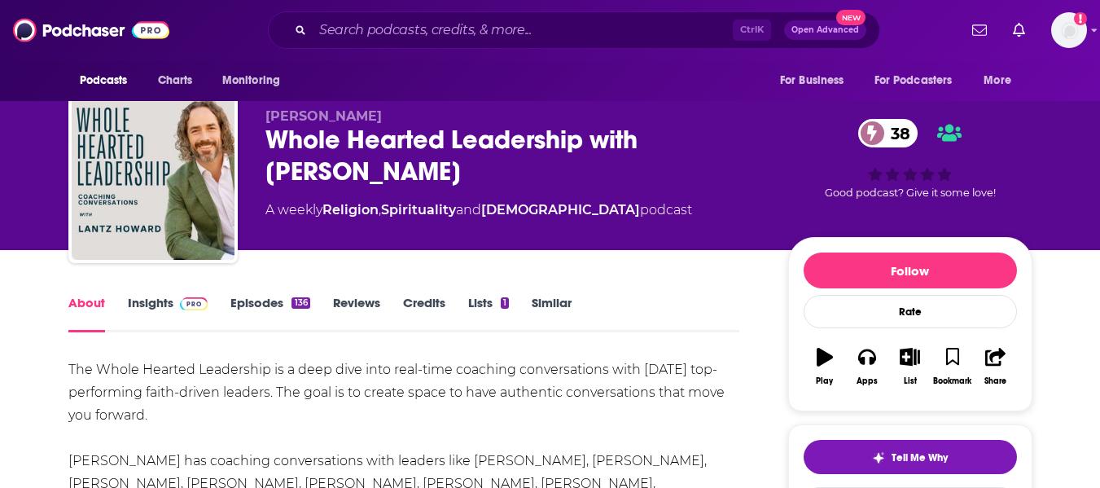
scroll to position [0, 0]
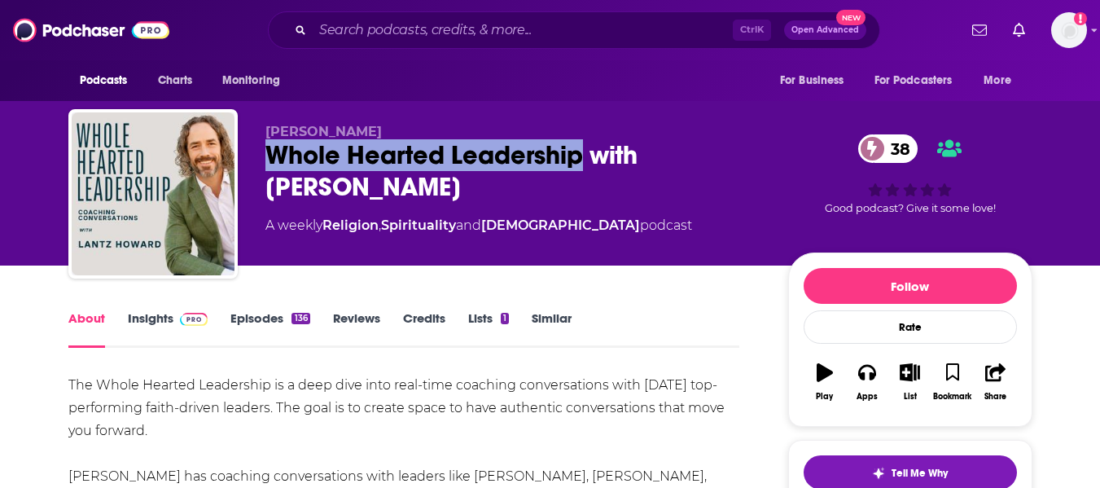
drag, startPoint x: 270, startPoint y: 150, endPoint x: 585, endPoint y: 155, distance: 315.1
click at [585, 155] on div "Whole Hearted Leadership with [PERSON_NAME] 38" at bounding box center [513, 171] width 497 height 64
copy h1 "Whole Hearted Leadership"
click at [150, 327] on link "Insights" at bounding box center [168, 328] width 81 height 37
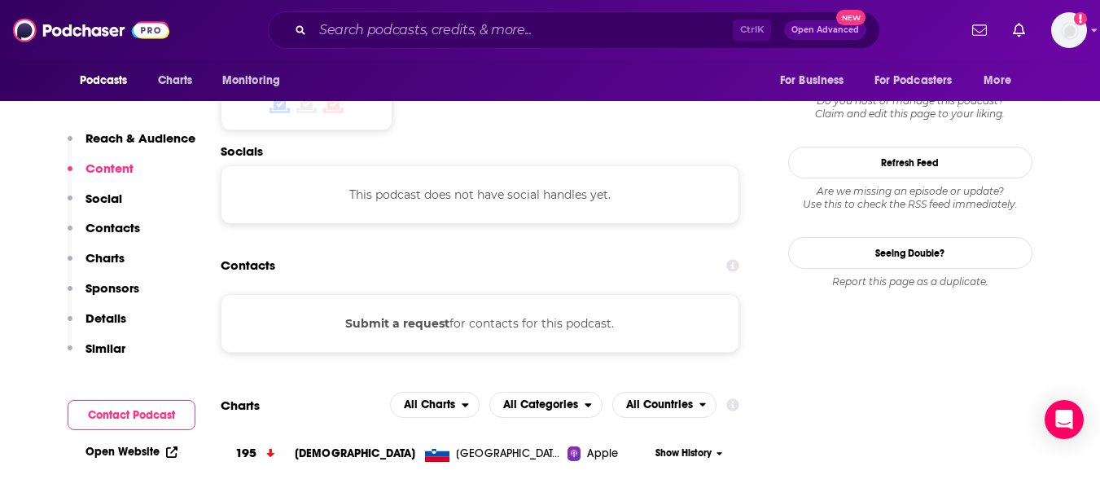
scroll to position [1334, 0]
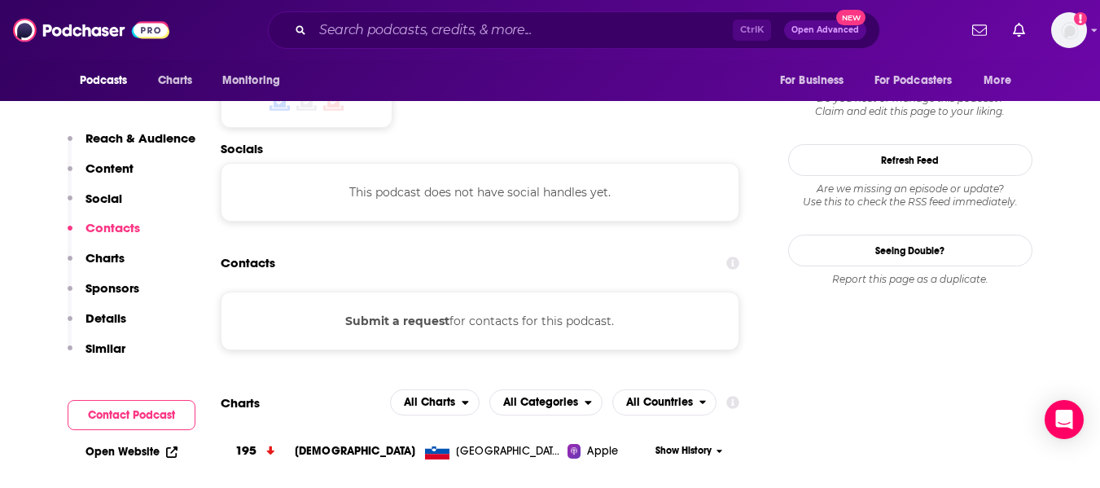
click at [132, 454] on link "Open Website" at bounding box center [131, 452] width 92 height 14
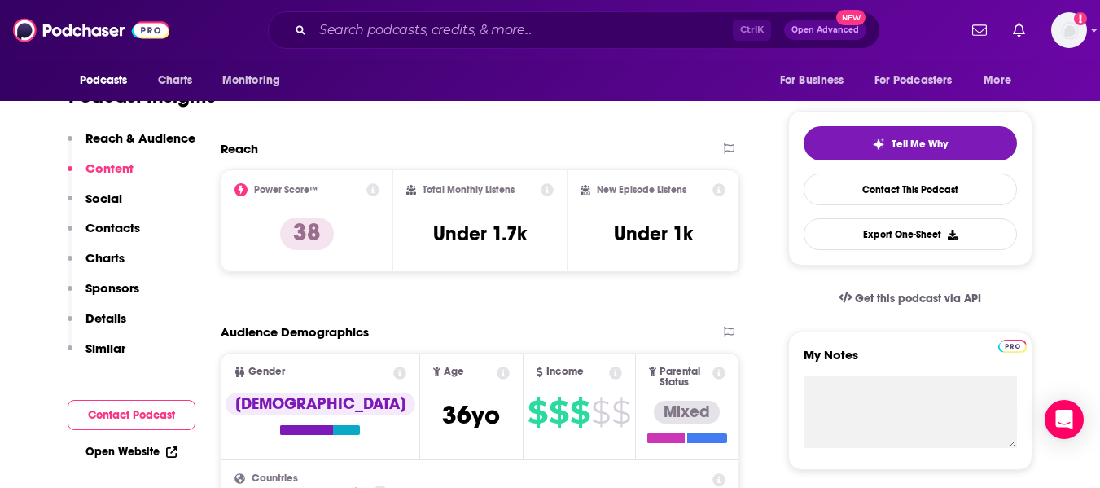
scroll to position [0, 0]
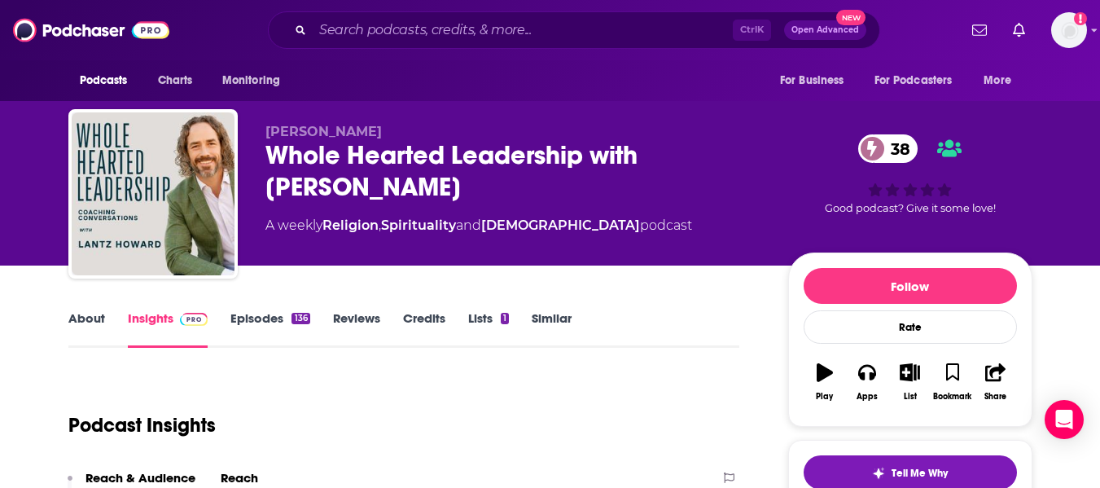
click at [279, 129] on span "[PERSON_NAME]" at bounding box center [323, 131] width 116 height 15
copy p "[PERSON_NAME]"
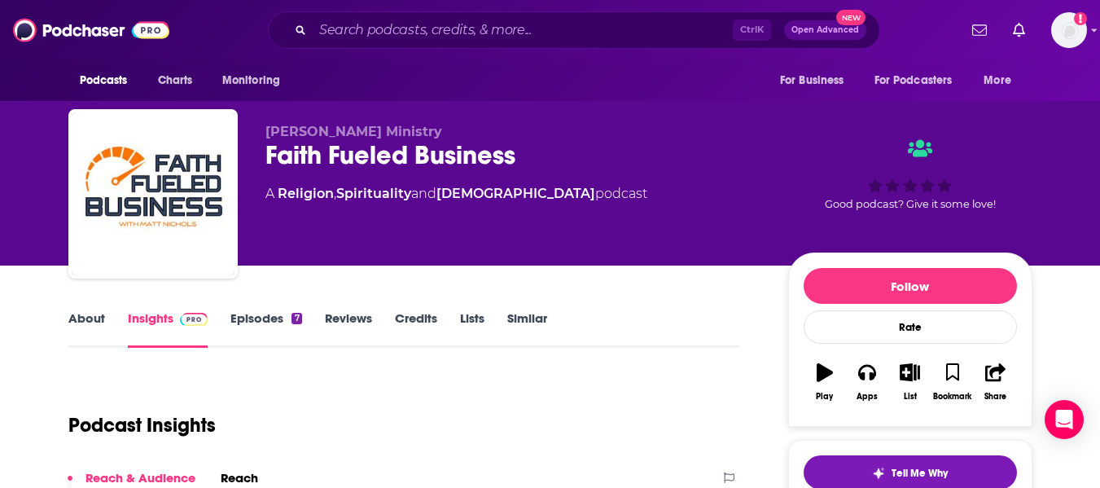
click at [77, 317] on link "About" at bounding box center [86, 328] width 37 height 37
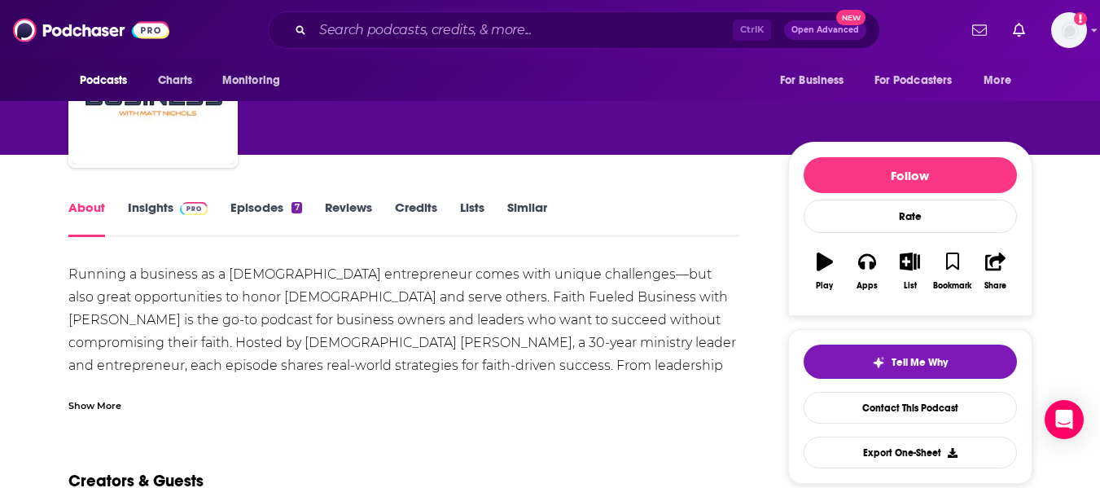
scroll to position [112, 0]
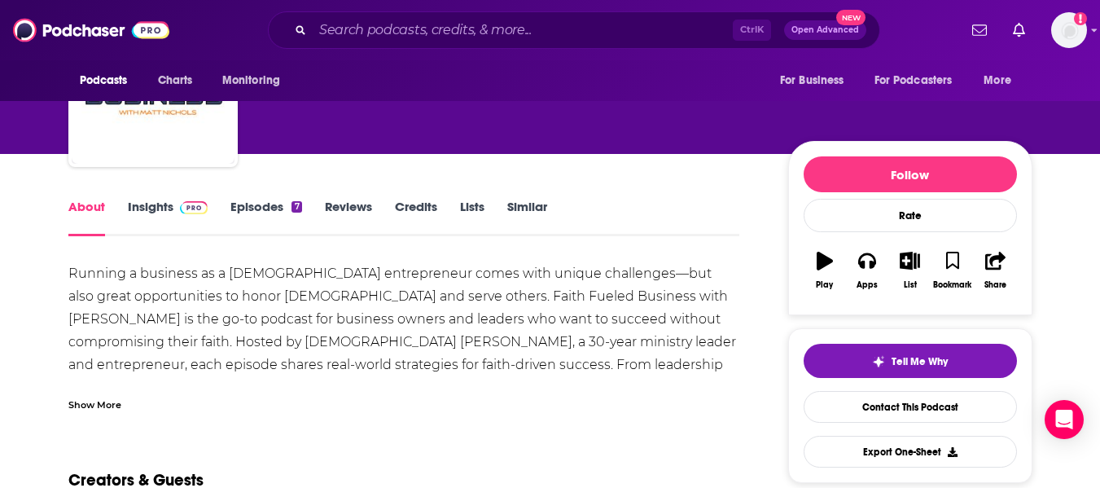
click at [88, 401] on div "Show More" at bounding box center [94, 403] width 53 height 15
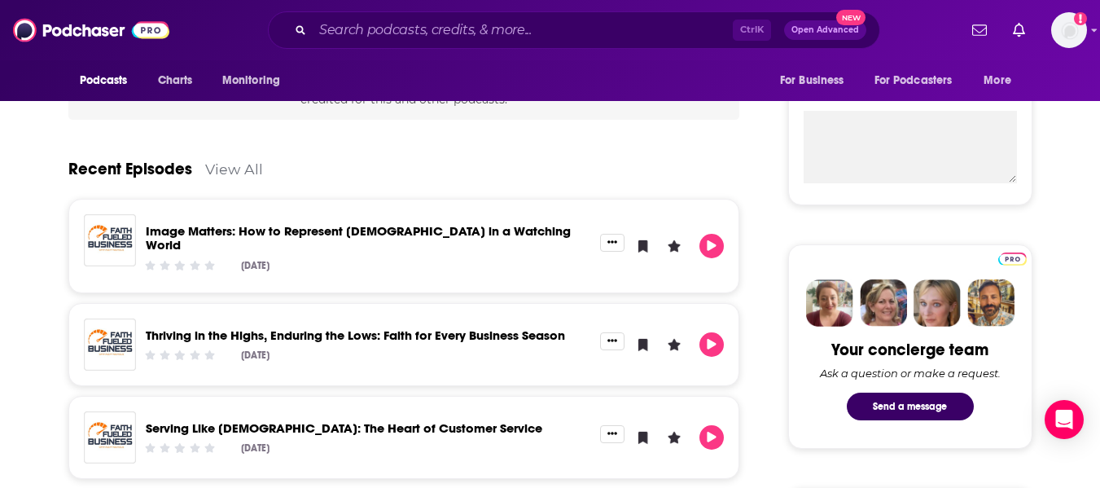
scroll to position [598, 0]
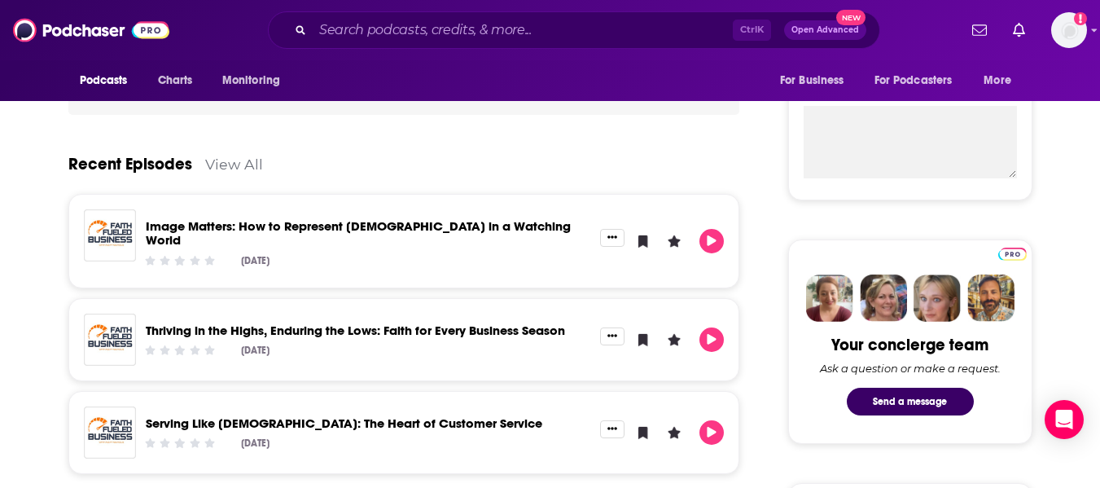
click at [238, 169] on link "View All" at bounding box center [234, 164] width 58 height 17
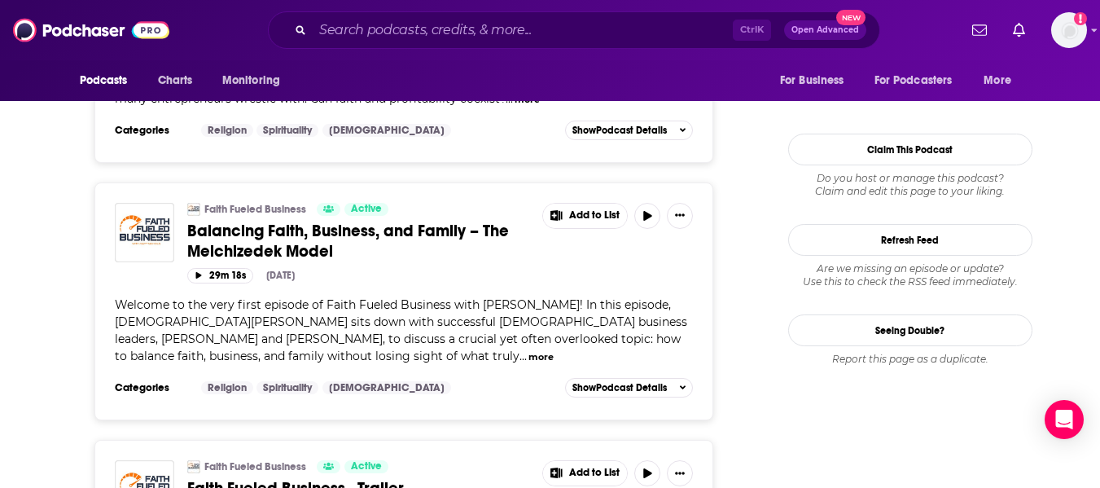
scroll to position [1562, 0]
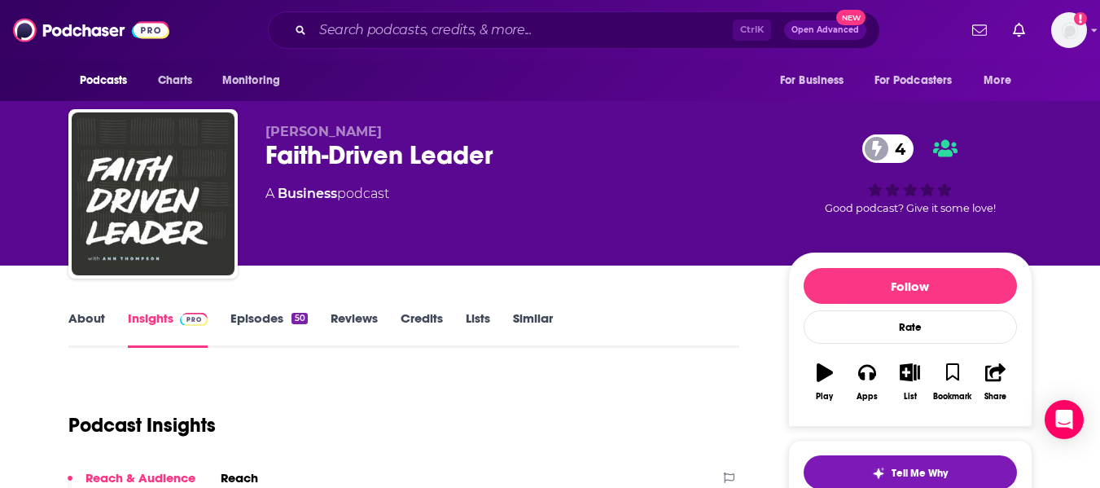
click at [87, 318] on link "About" at bounding box center [86, 328] width 37 height 37
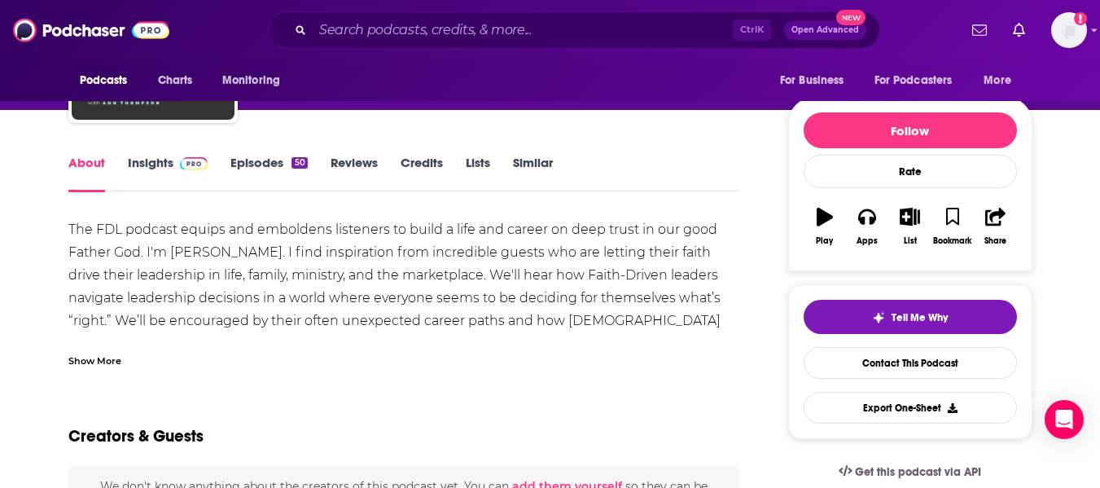
scroll to position [158, 0]
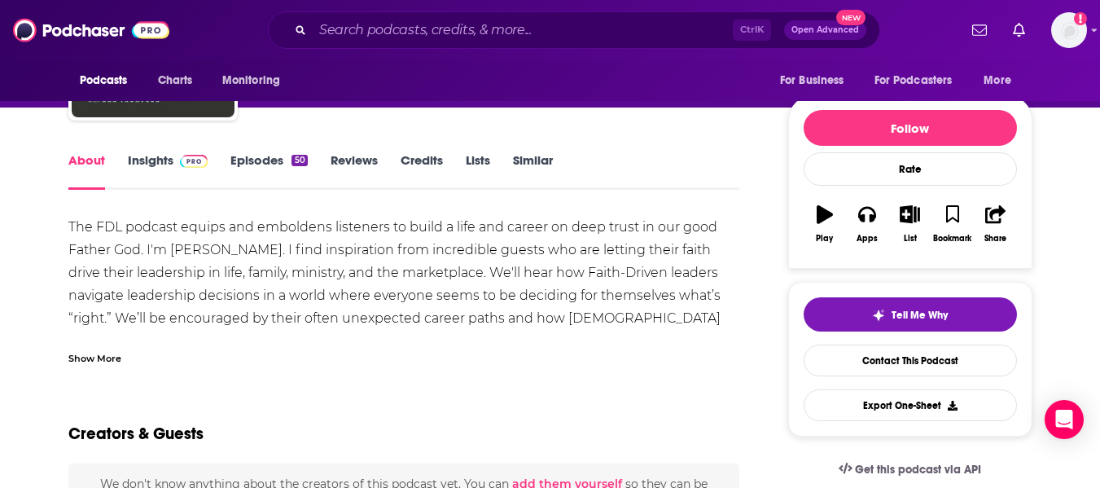
click at [90, 355] on div "Show More" at bounding box center [94, 356] width 53 height 15
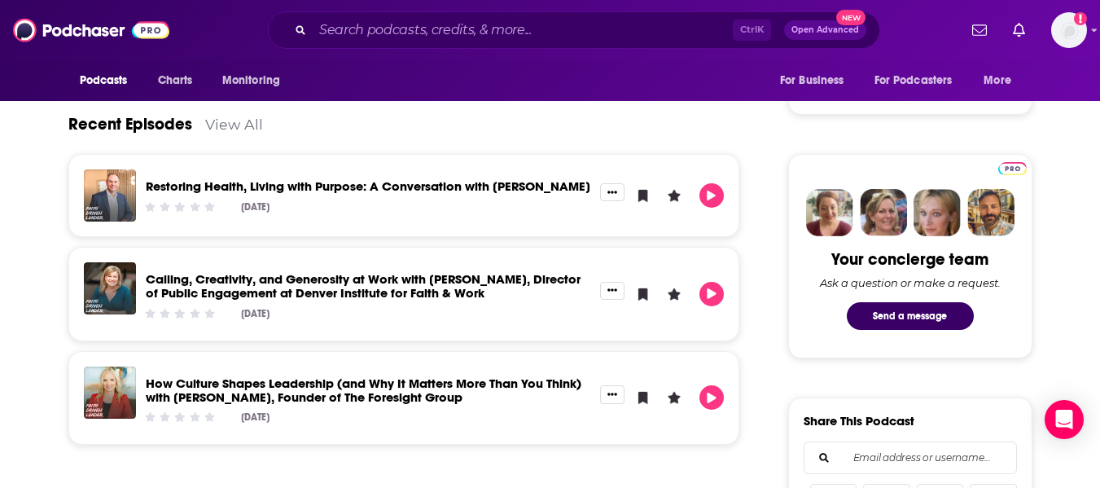
scroll to position [0, 0]
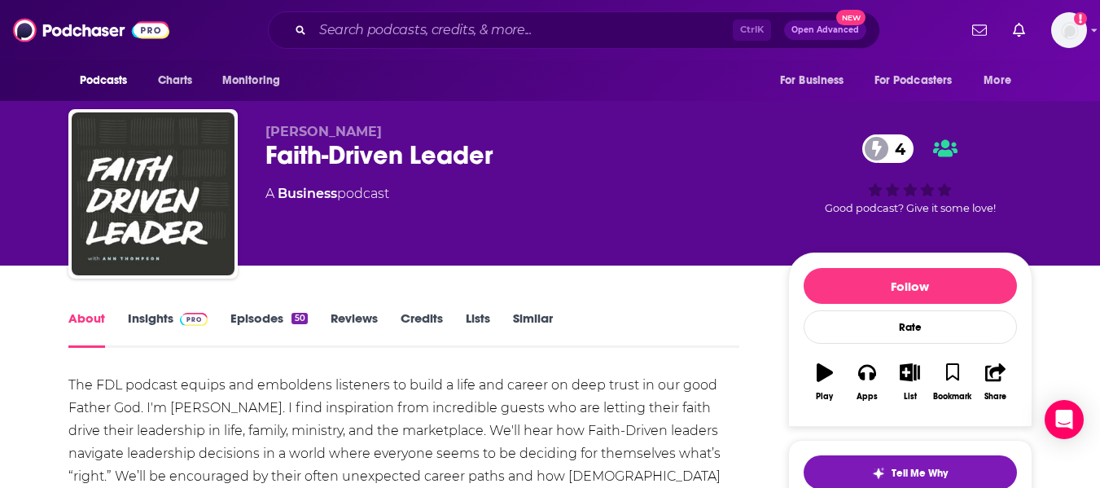
click at [294, 154] on div "Faith-Driven Leader 4" at bounding box center [513, 155] width 497 height 32
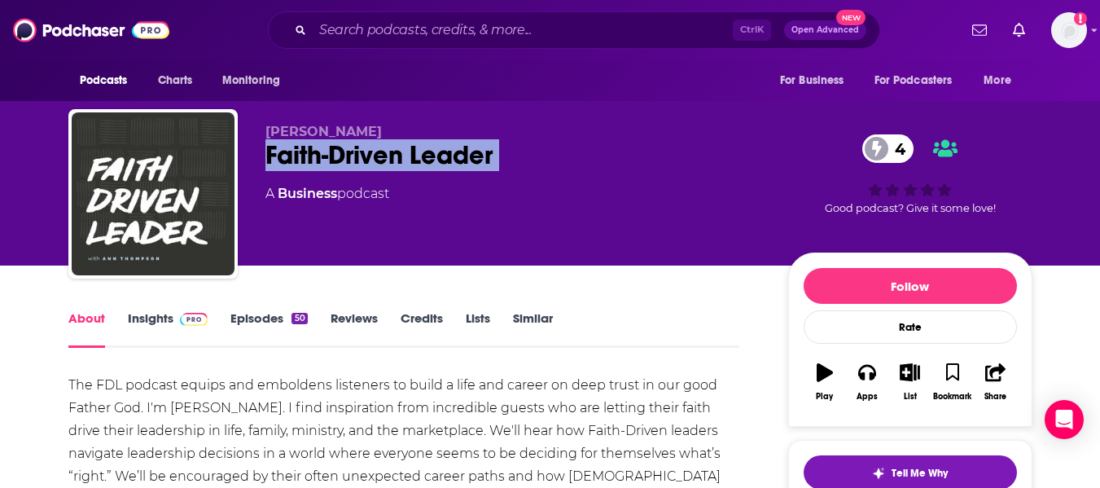
click at [294, 154] on div "Faith-Driven Leader 4" at bounding box center [513, 155] width 497 height 32
copy div "Faith-Driven Leader 4"
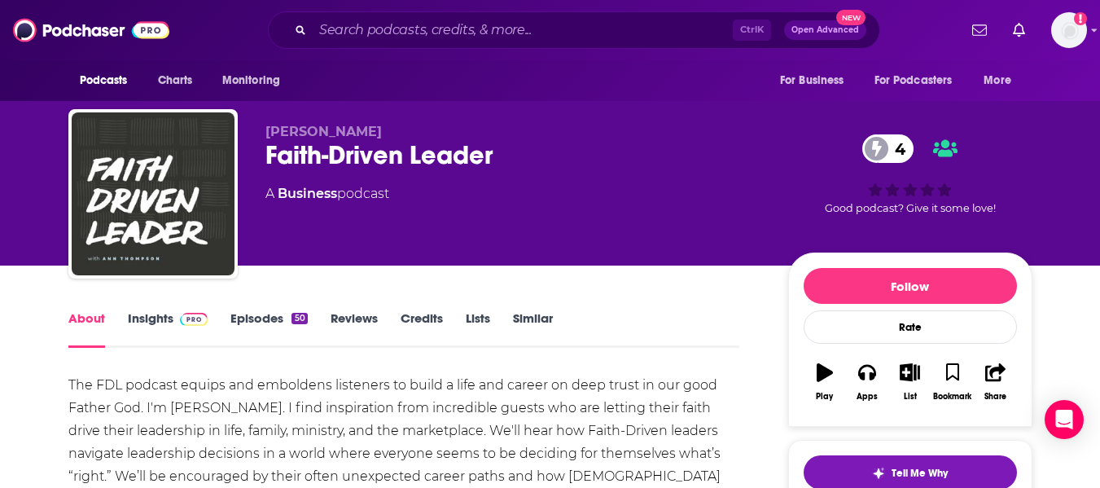
click at [134, 317] on link "Insights" at bounding box center [168, 328] width 81 height 37
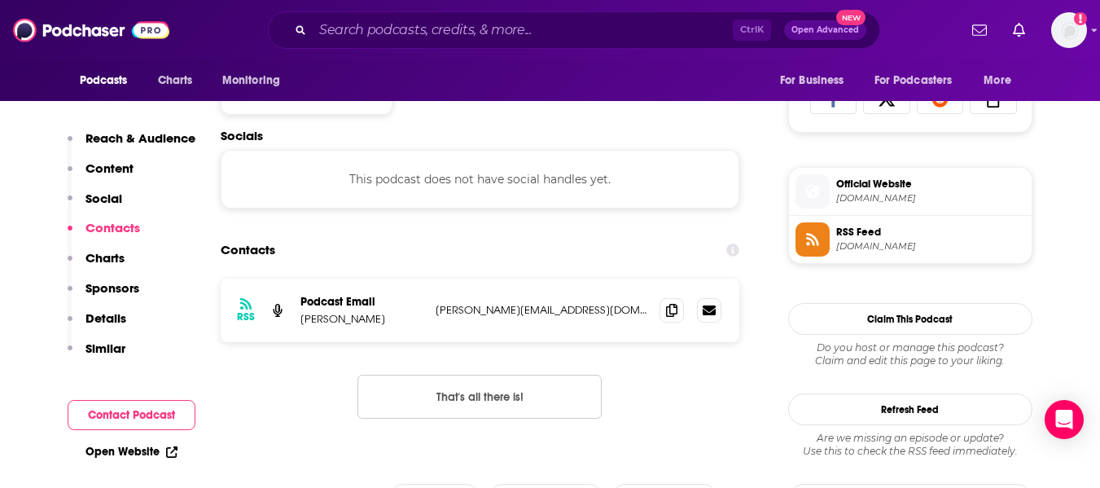
scroll to position [1162, 0]
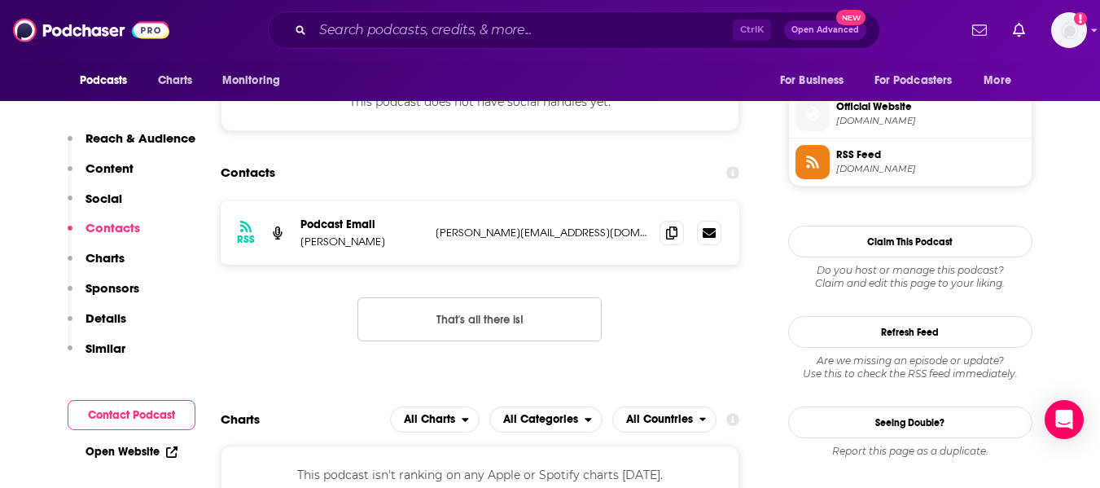
drag, startPoint x: 300, startPoint y: 244, endPoint x: 405, endPoint y: 245, distance: 104.2
click at [405, 245] on p "Ann Eileen Thompson" at bounding box center [361, 241] width 122 height 14
copy p "Ann Eileen Thompson"
click at [670, 234] on icon at bounding box center [671, 232] width 11 height 13
click at [410, 177] on div "Contacts" at bounding box center [480, 172] width 519 height 31
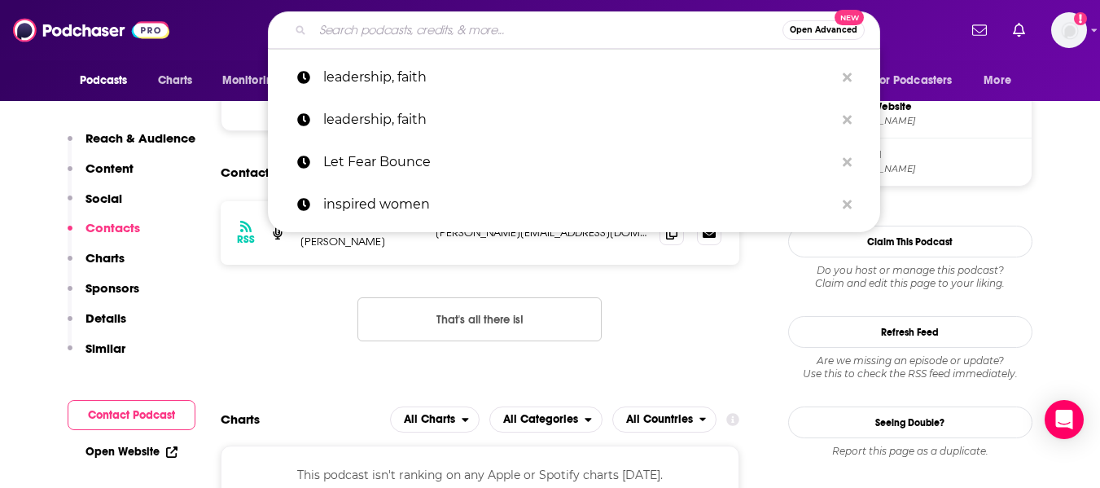
click at [385, 33] on input "Search podcasts, credits, & more..." at bounding box center [548, 30] width 470 height 26
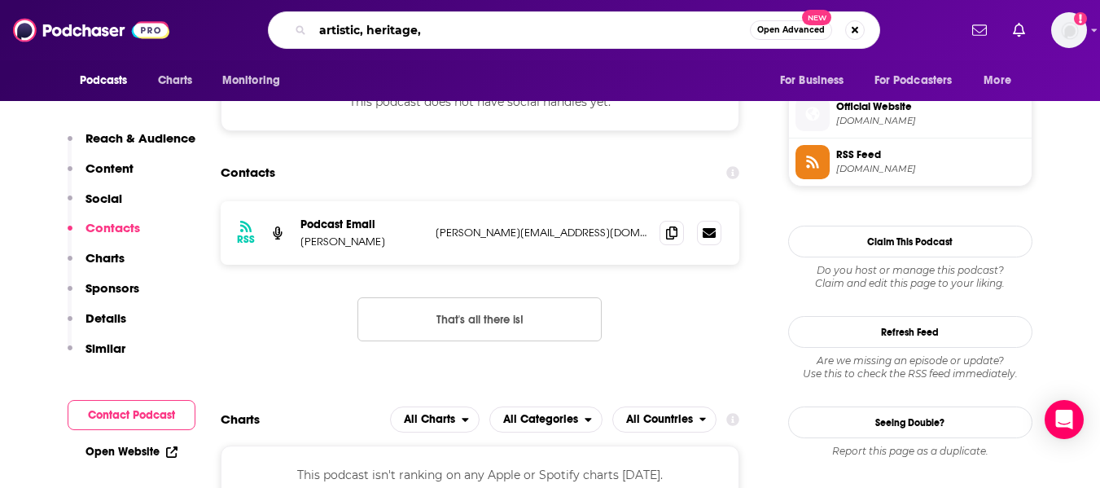
type input "artistic, heritage"
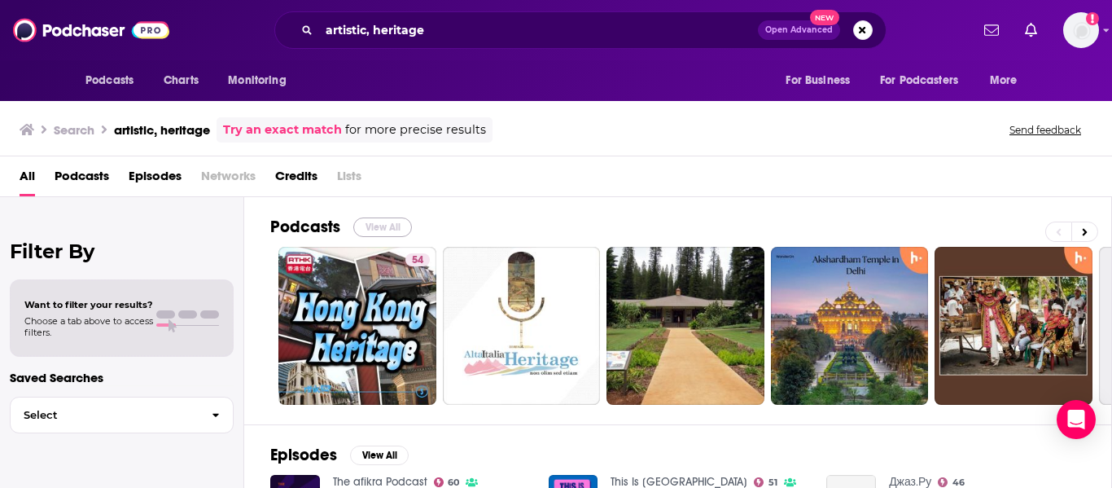
click at [376, 230] on button "View All" at bounding box center [382, 227] width 59 height 20
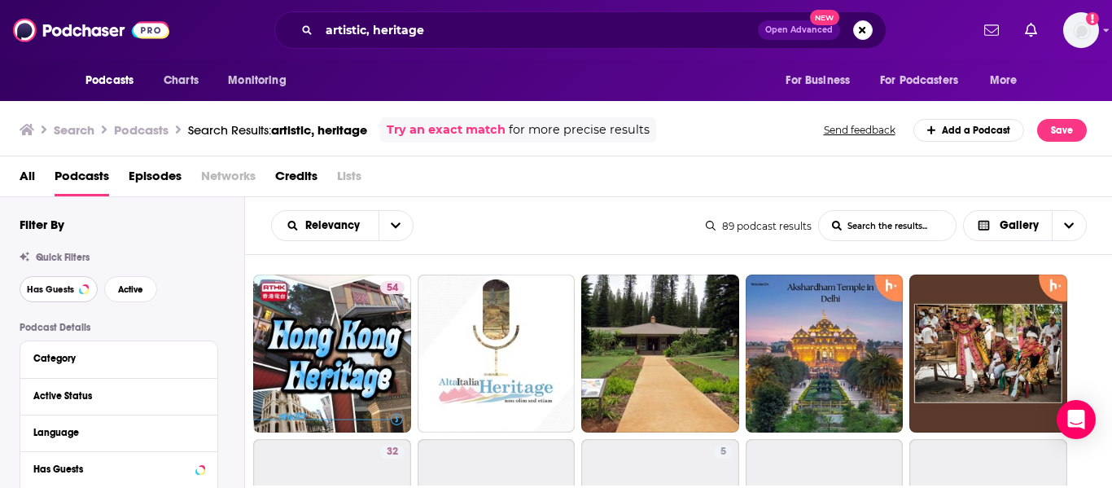
click at [58, 298] on button "Has Guests" at bounding box center [59, 289] width 78 height 26
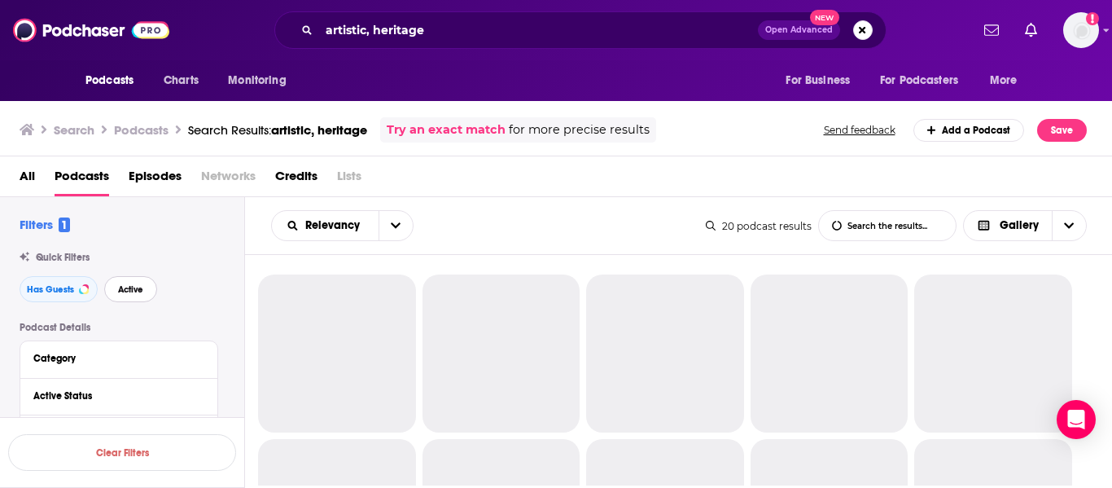
click at [128, 294] on span "Active" at bounding box center [130, 289] width 25 height 9
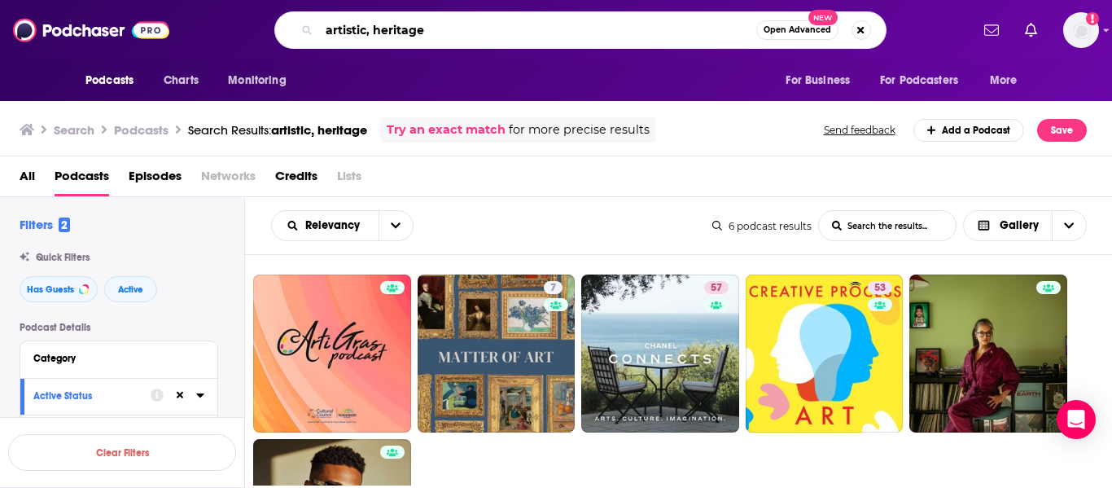
click at [410, 33] on input "artistic, heritage" at bounding box center [537, 30] width 437 height 26
type input "artistic, creativity"
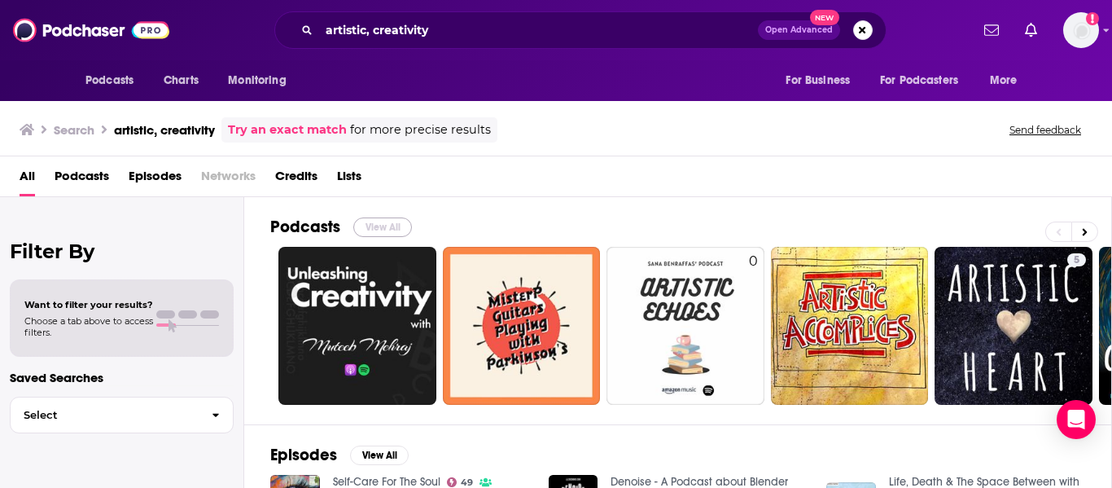
click at [390, 231] on button "View All" at bounding box center [382, 227] width 59 height 20
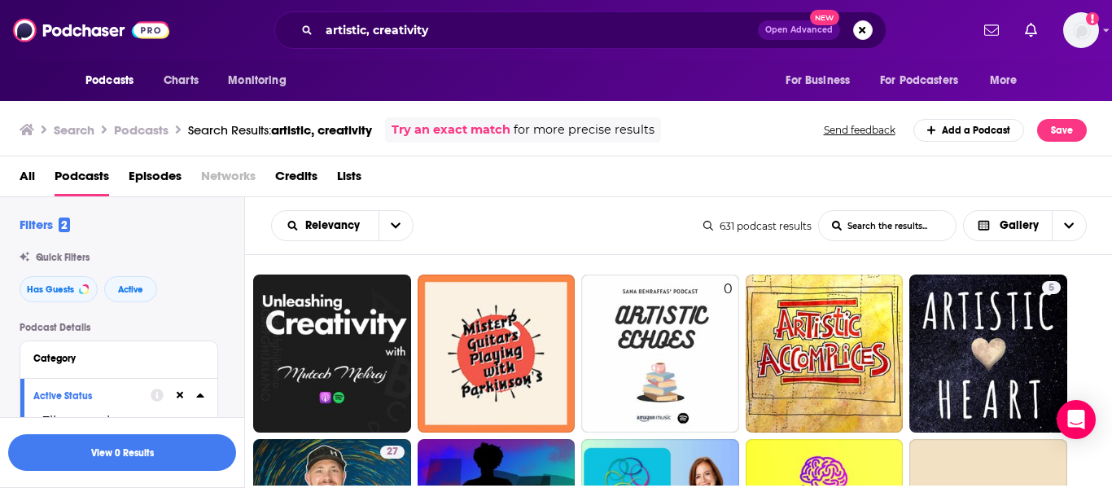
click at [177, 399] on icon at bounding box center [180, 395] width 7 height 11
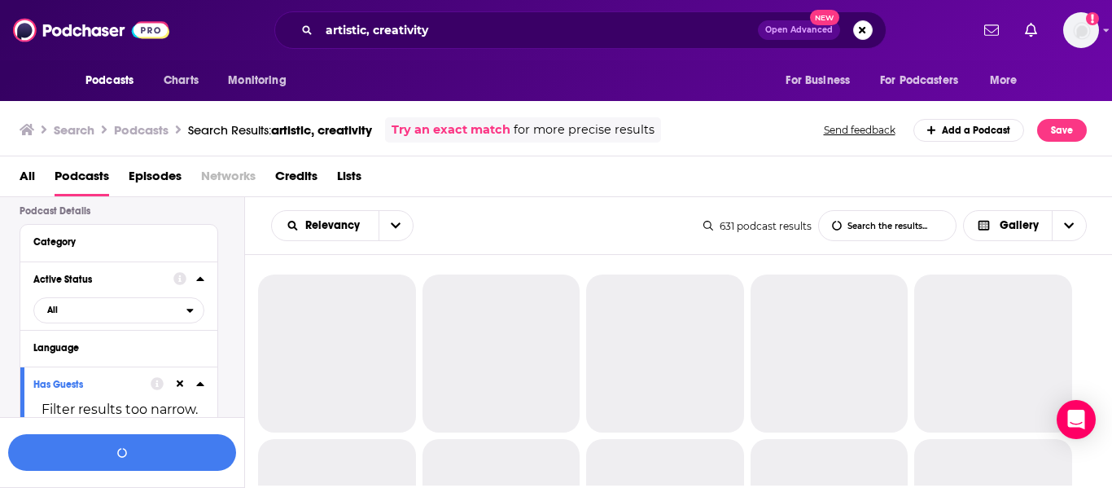
scroll to position [119, 0]
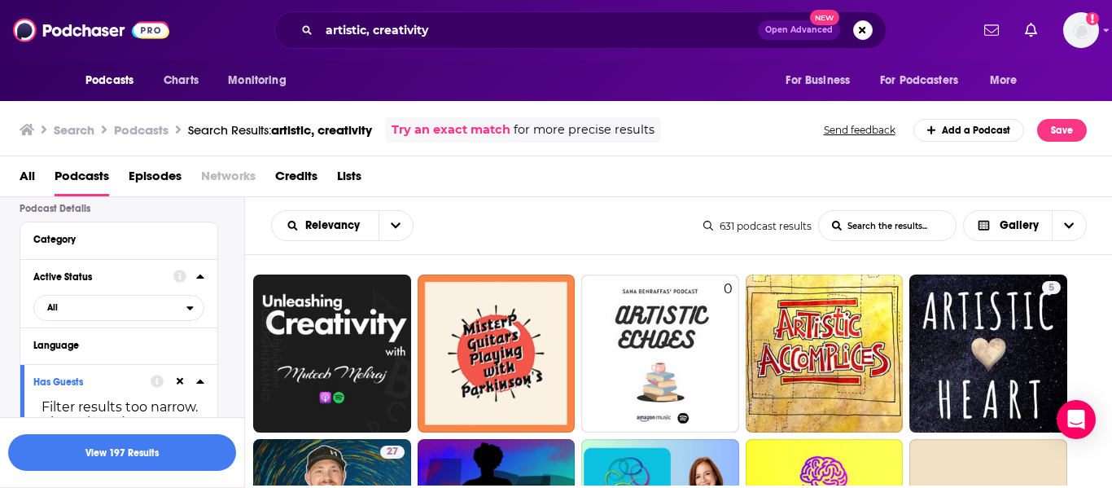
click at [182, 382] on icon at bounding box center [180, 381] width 7 height 7
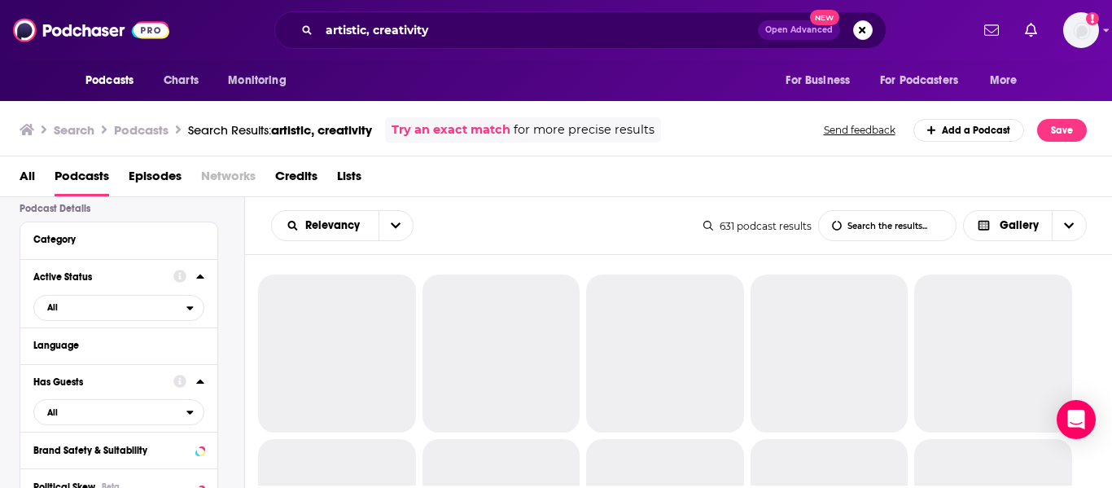
scroll to position [0, 0]
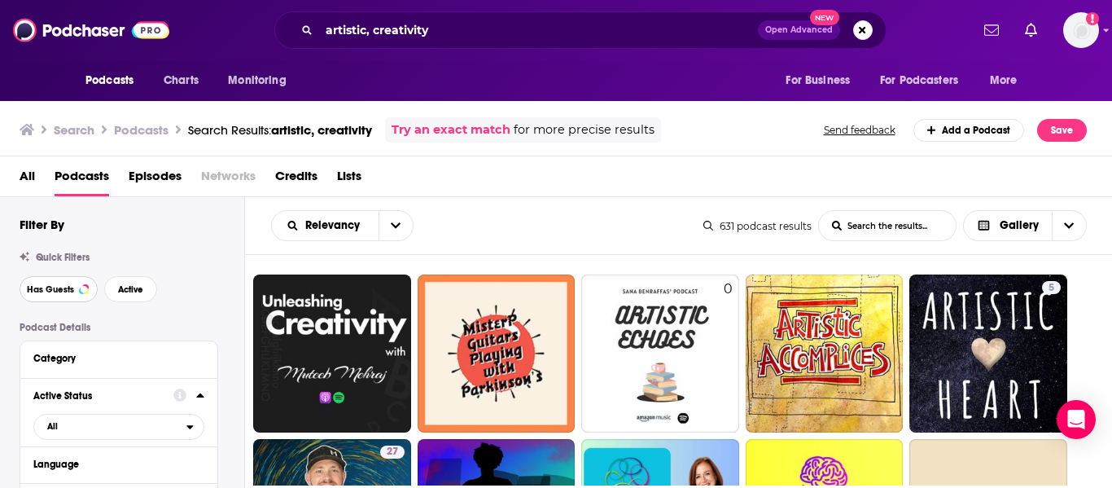
click at [49, 287] on span "Has Guests" at bounding box center [50, 289] width 47 height 9
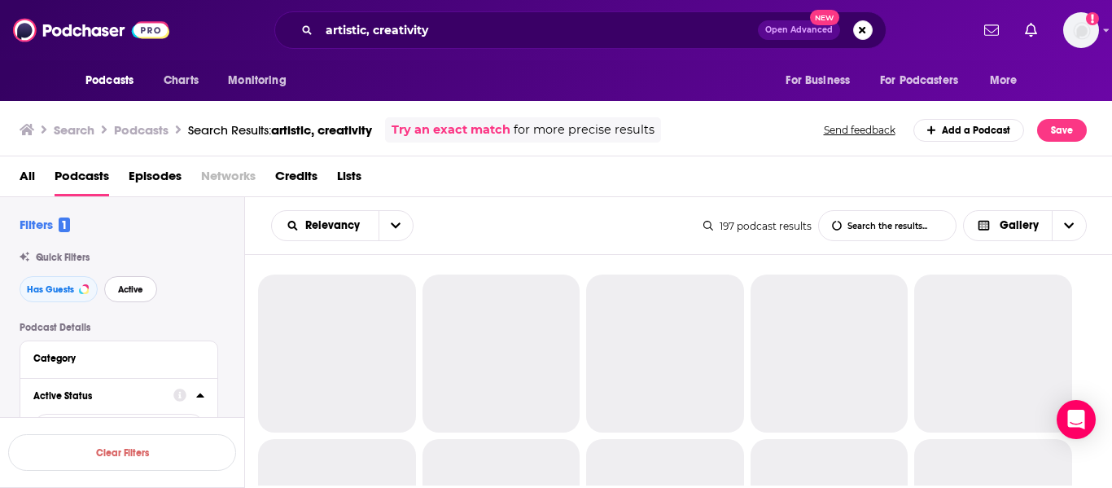
click at [130, 291] on span "Active" at bounding box center [130, 289] width 25 height 9
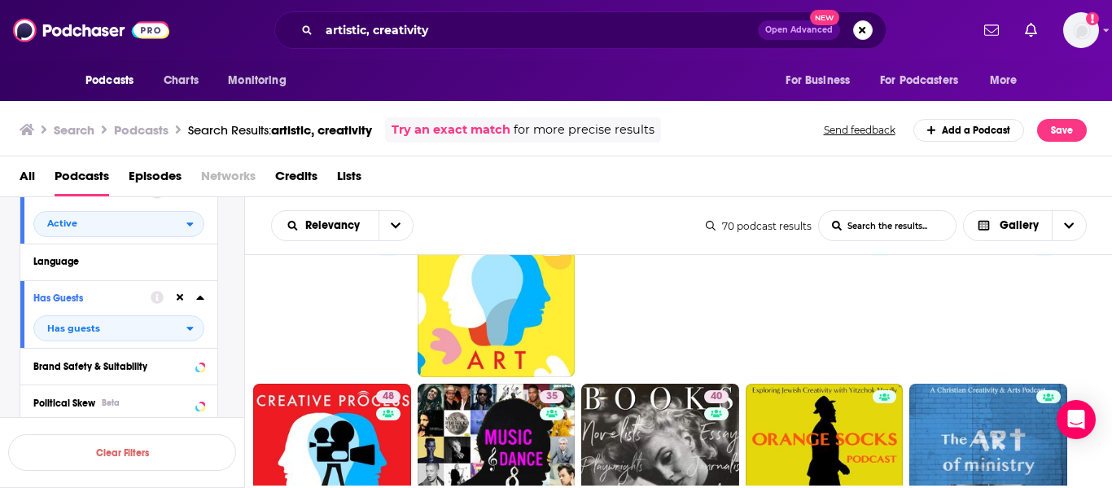
scroll to position [144, 0]
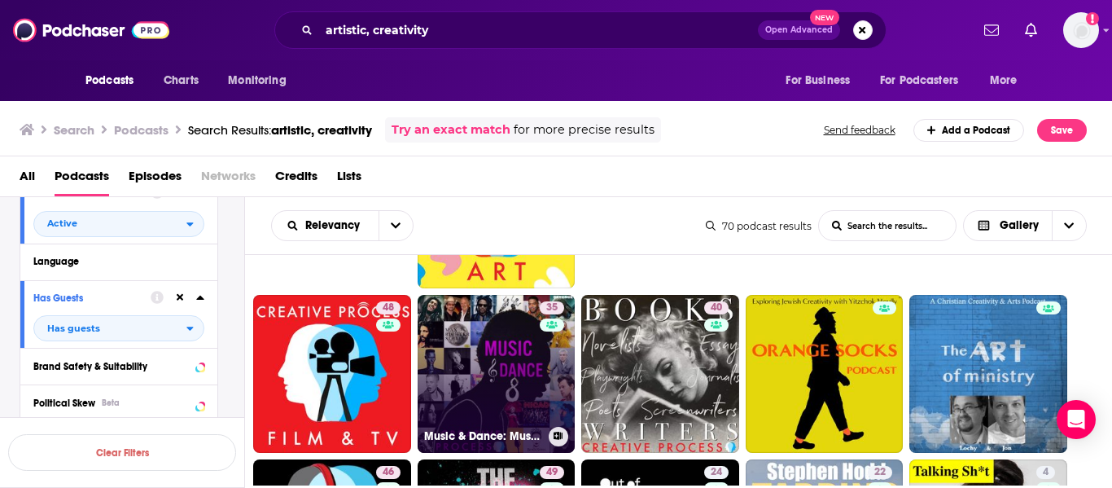
click at [493, 373] on link "35 Music & Dance: Musicians, Composers, Singers, Dancers, Choreographers, Perfo…" at bounding box center [497, 374] width 158 height 158
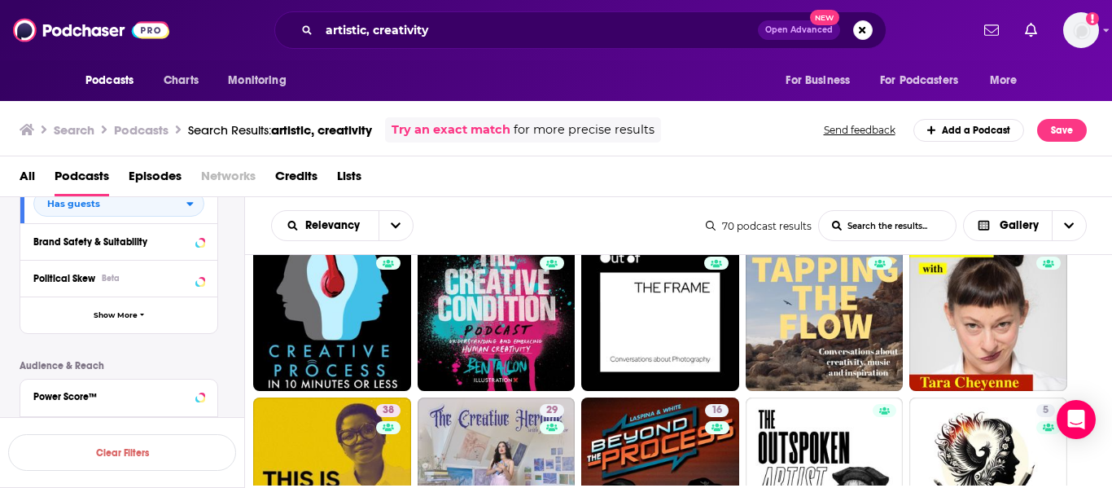
scroll to position [304, 0]
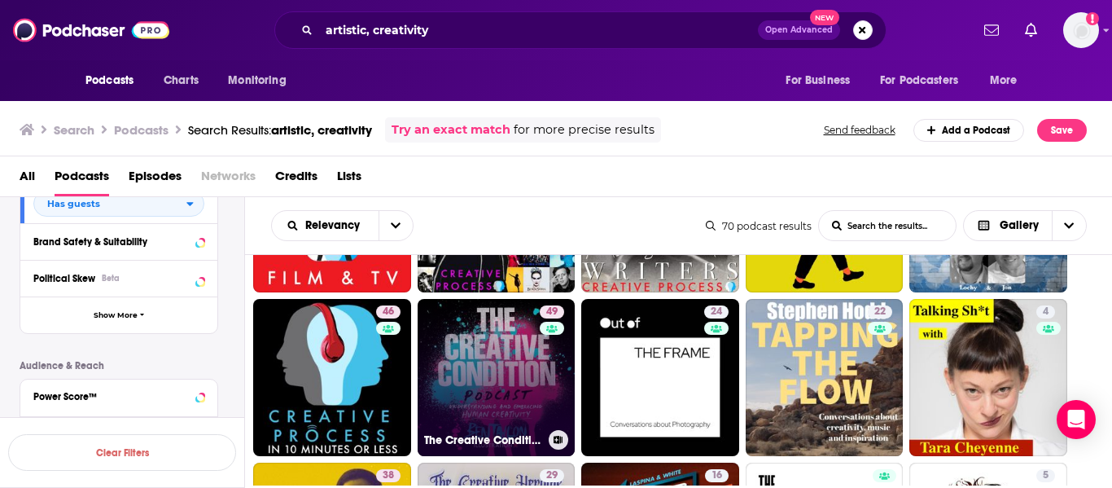
click at [481, 350] on link "49 The Creative Condition podcast" at bounding box center [497, 378] width 158 height 158
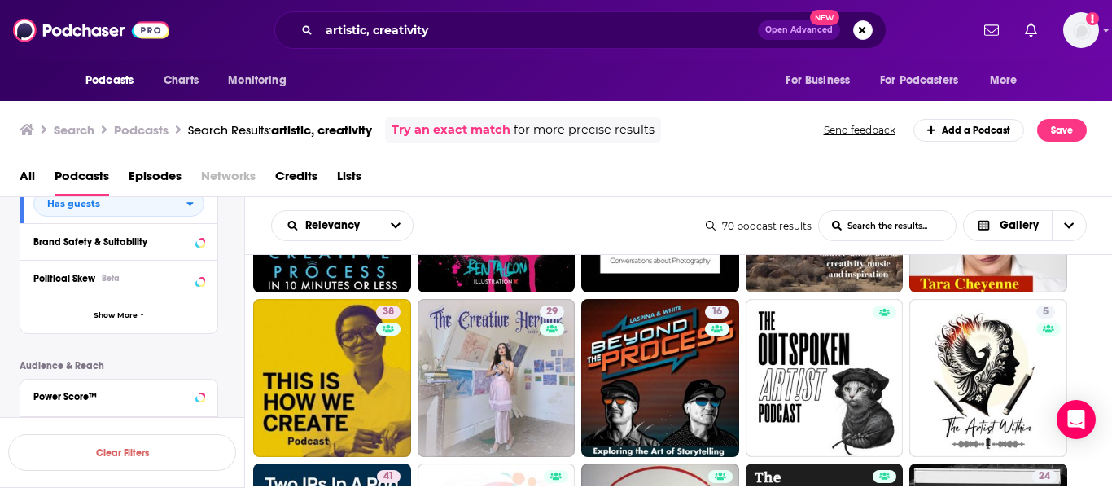
scroll to position [471, 0]
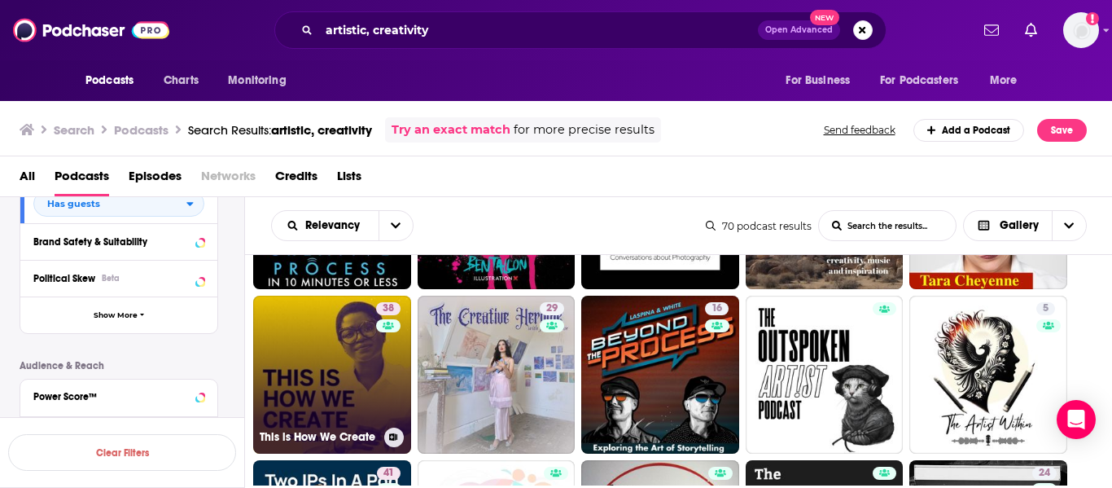
click at [331, 366] on link "38 This is How We Create" at bounding box center [332, 375] width 158 height 158
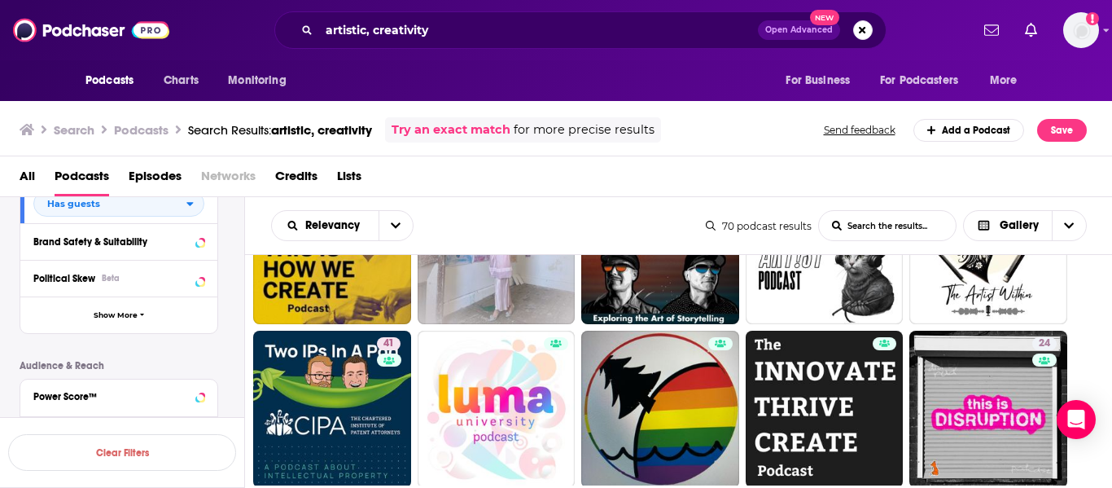
scroll to position [606, 0]
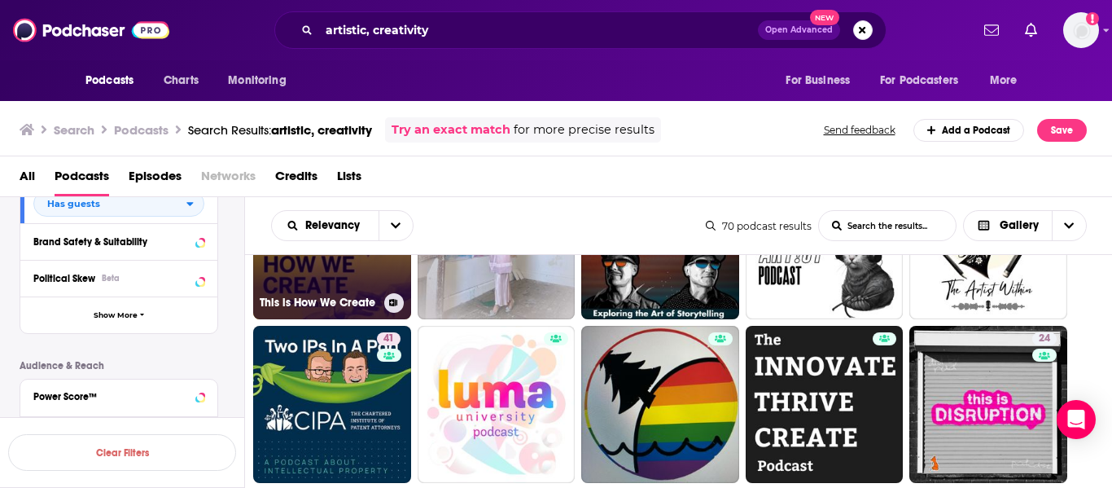
click at [361, 290] on link "38 This is How We Create" at bounding box center [332, 240] width 158 height 158
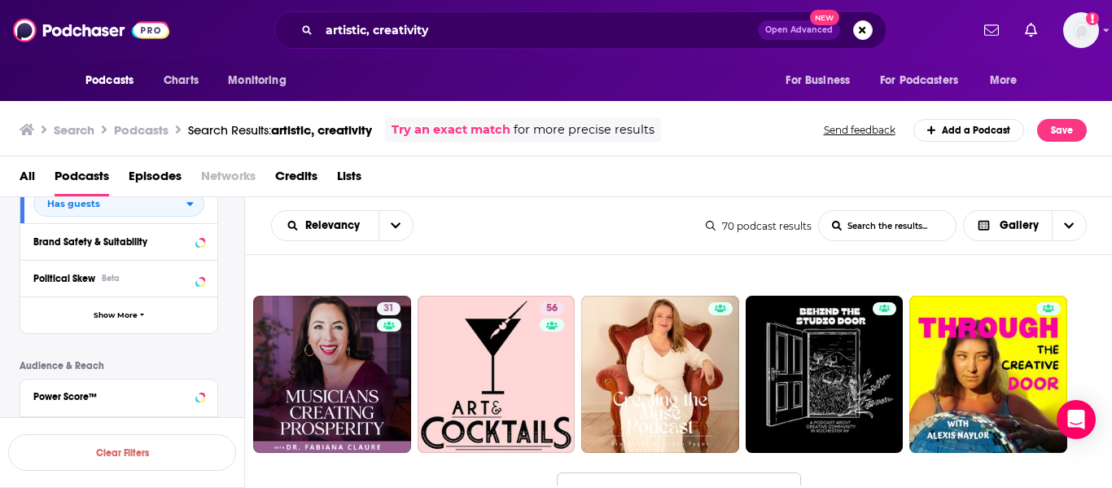
scroll to position [1513, 0]
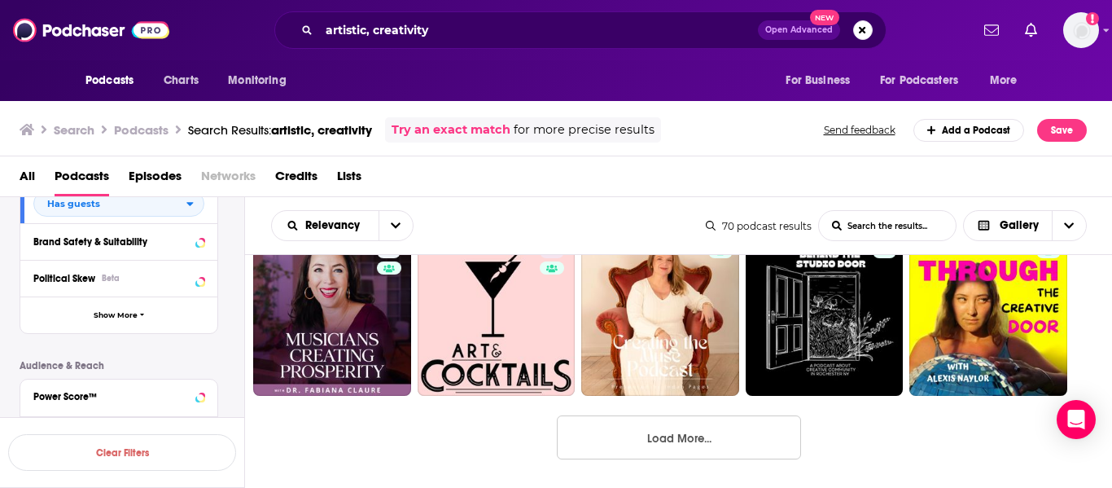
click at [750, 436] on button "Load More..." at bounding box center [679, 437] width 244 height 44
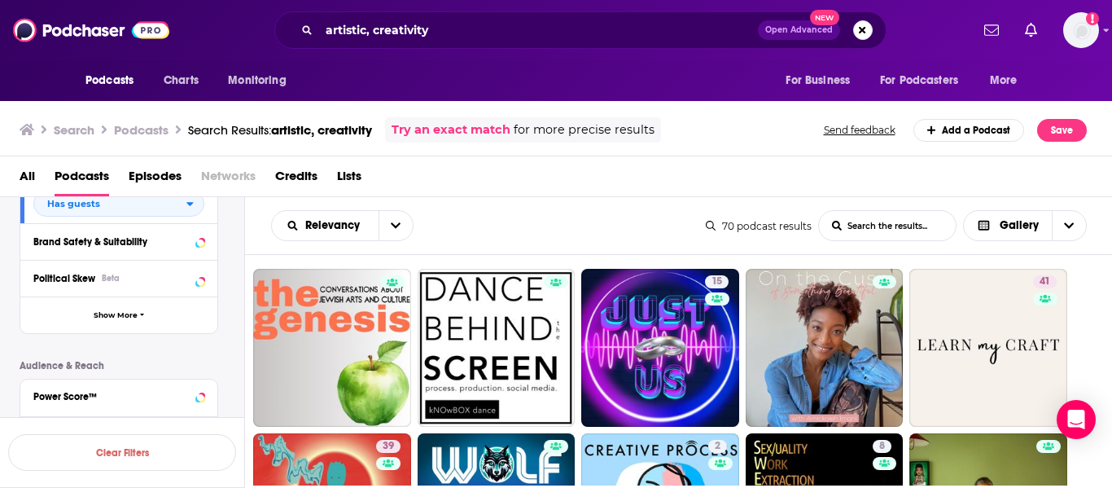
scroll to position [1974, 0]
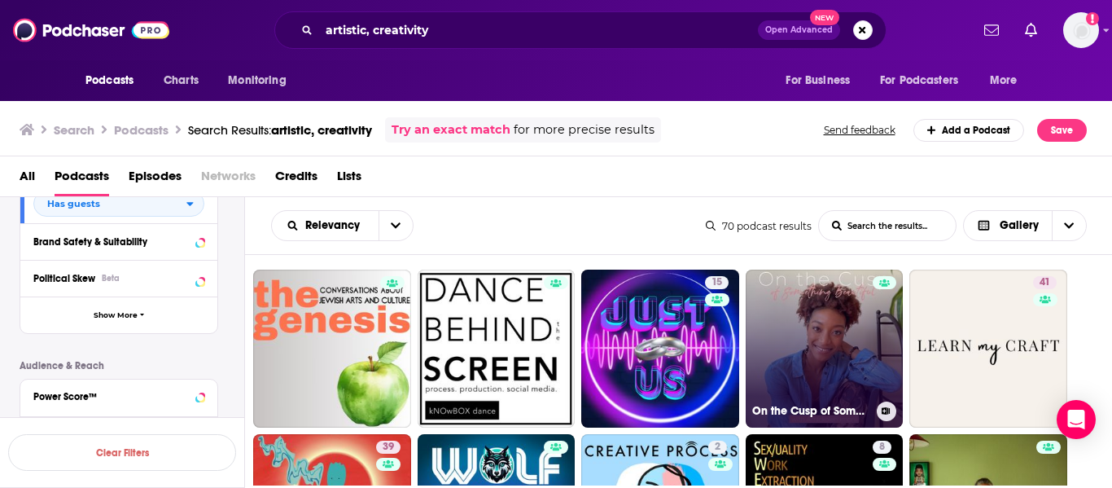
click at [846, 353] on link "On the Cusp of Something Beautiful" at bounding box center [825, 348] width 158 height 158
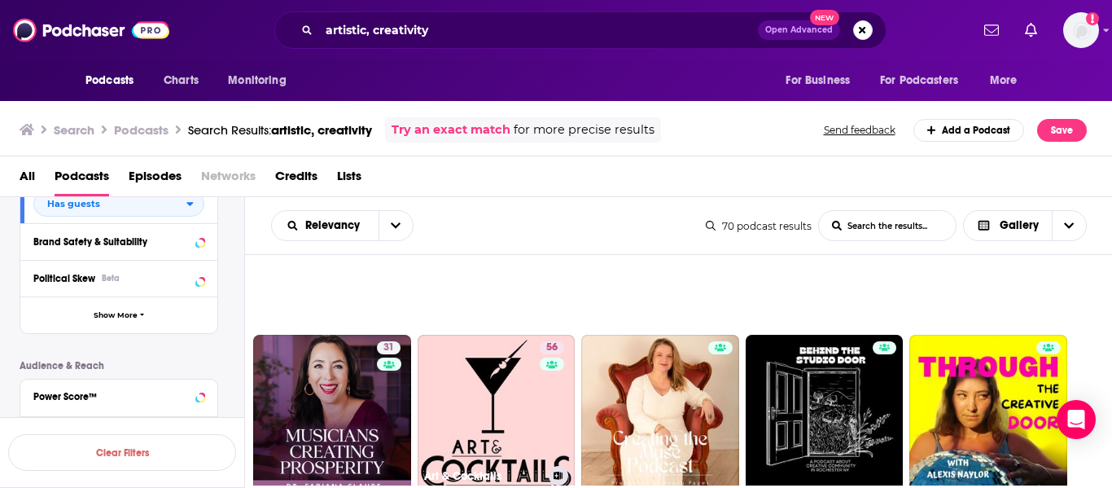
scroll to position [1405, 0]
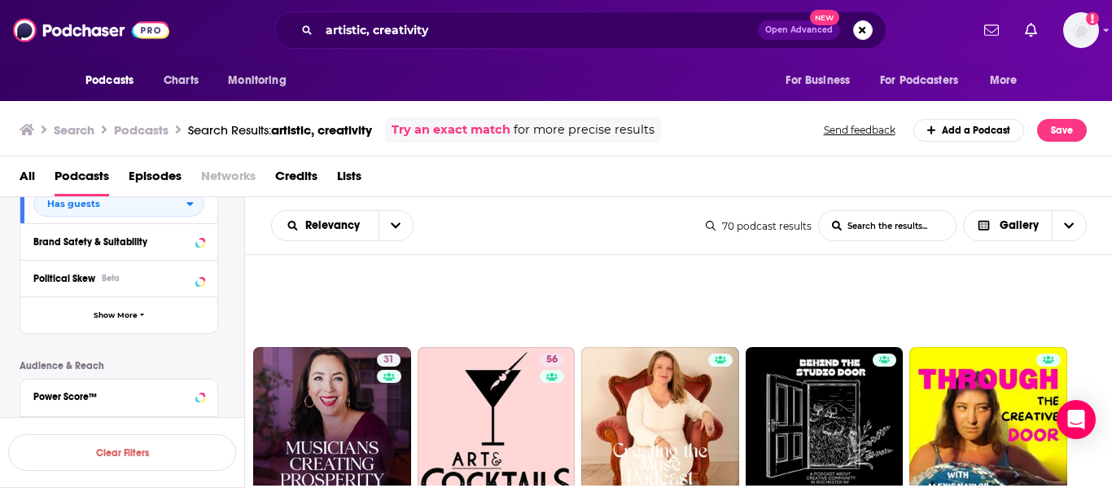
click at [549, 181] on div "All Podcasts Episodes Networks Credits Lists" at bounding box center [560, 179] width 1080 height 33
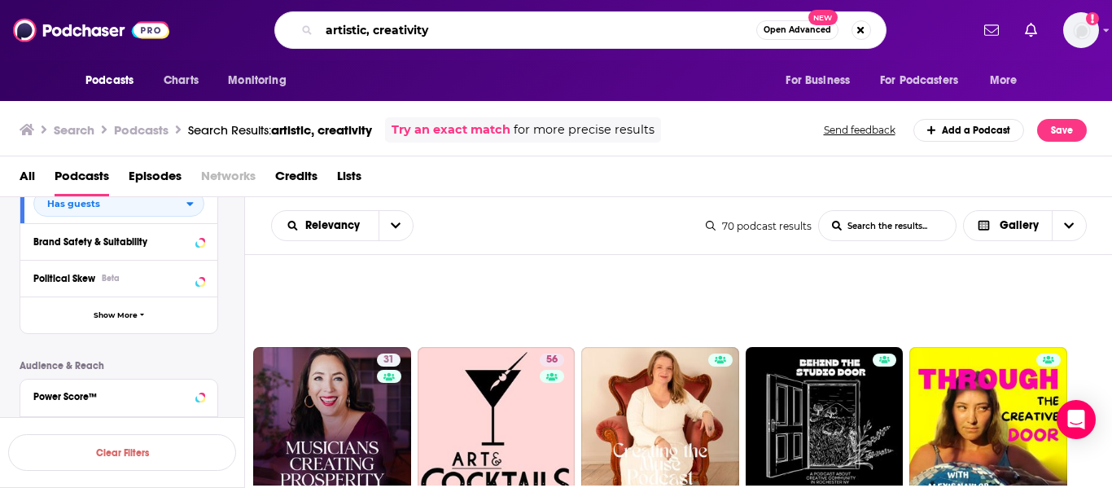
click at [344, 33] on input "artistic, creativity" at bounding box center [537, 30] width 437 height 26
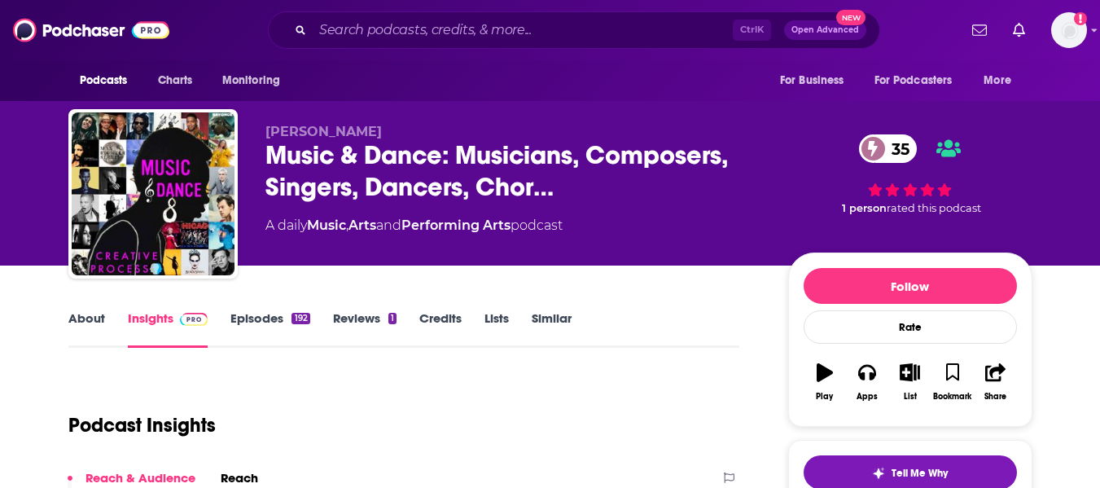
click at [93, 328] on link "About" at bounding box center [86, 328] width 37 height 37
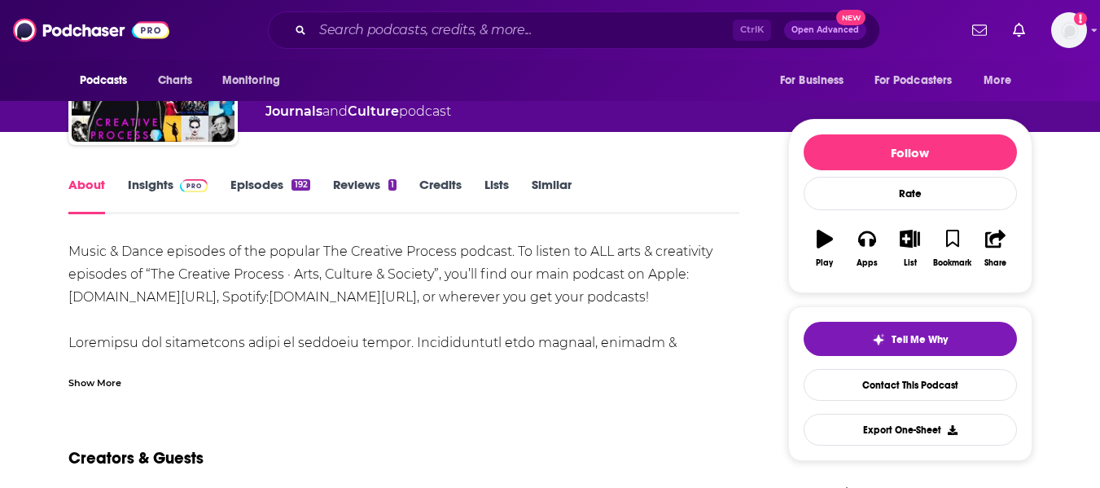
scroll to position [134, 0]
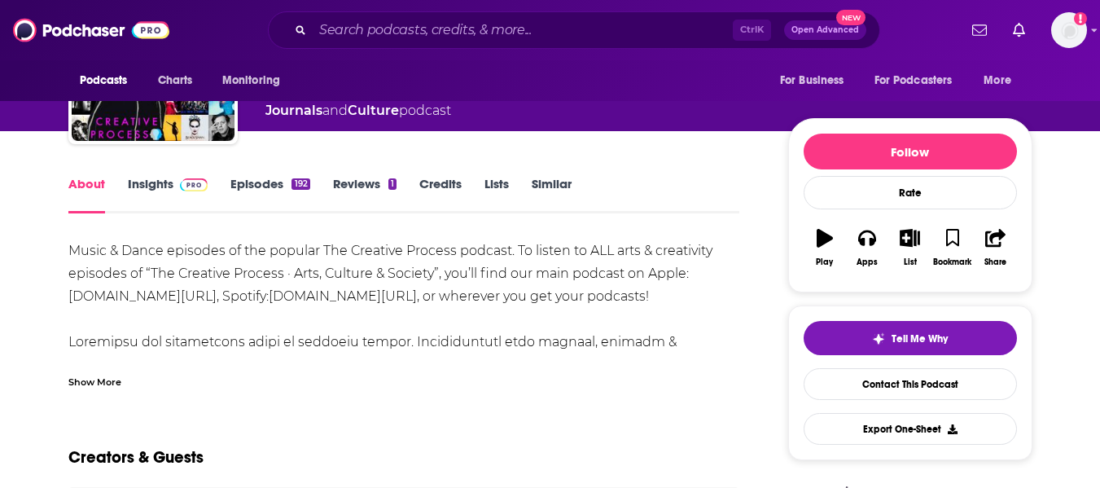
click at [106, 385] on div "Show More" at bounding box center [94, 380] width 53 height 15
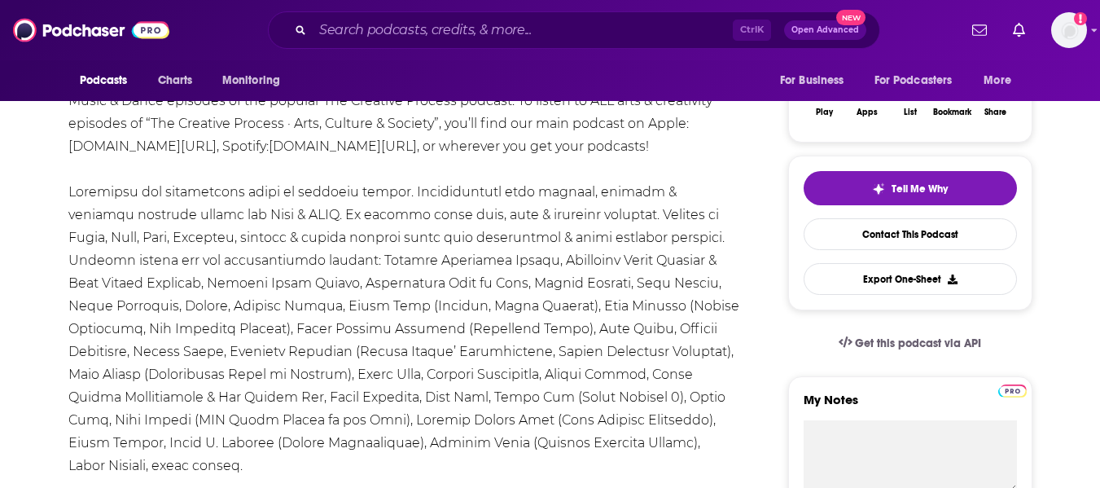
scroll to position [0, 0]
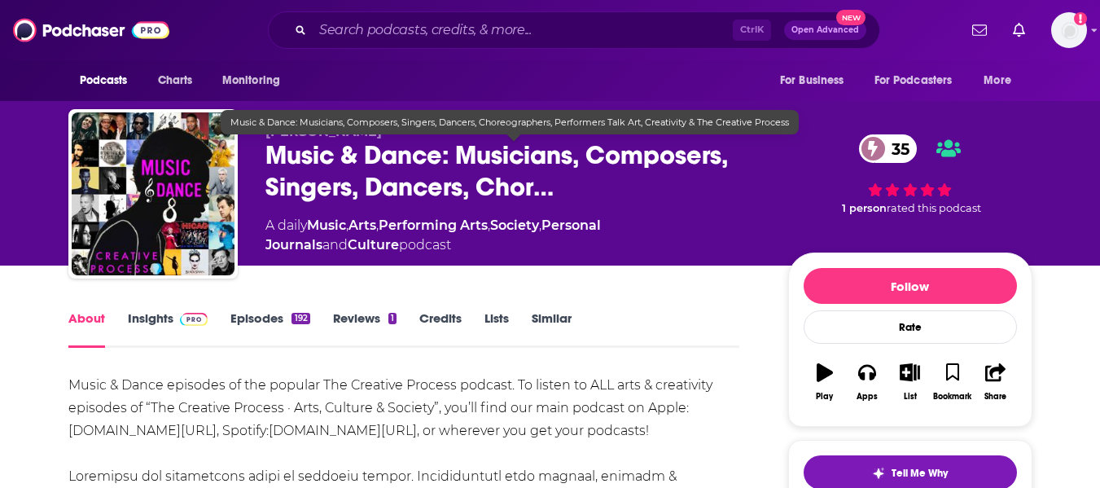
click at [419, 198] on span "Music & Dance: Musicians, Composers, Singers, Dancers, Chor…" at bounding box center [513, 171] width 497 height 64
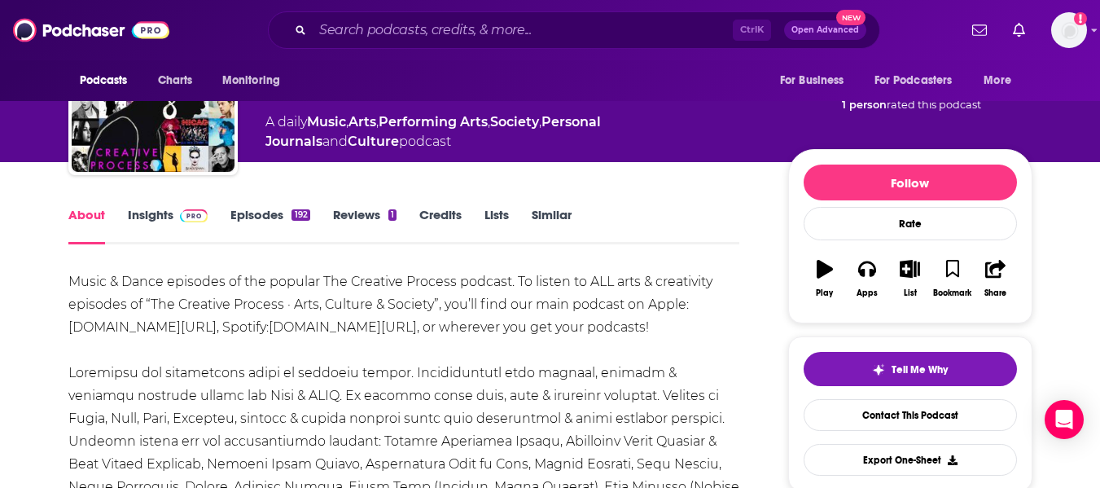
scroll to position [104, 0]
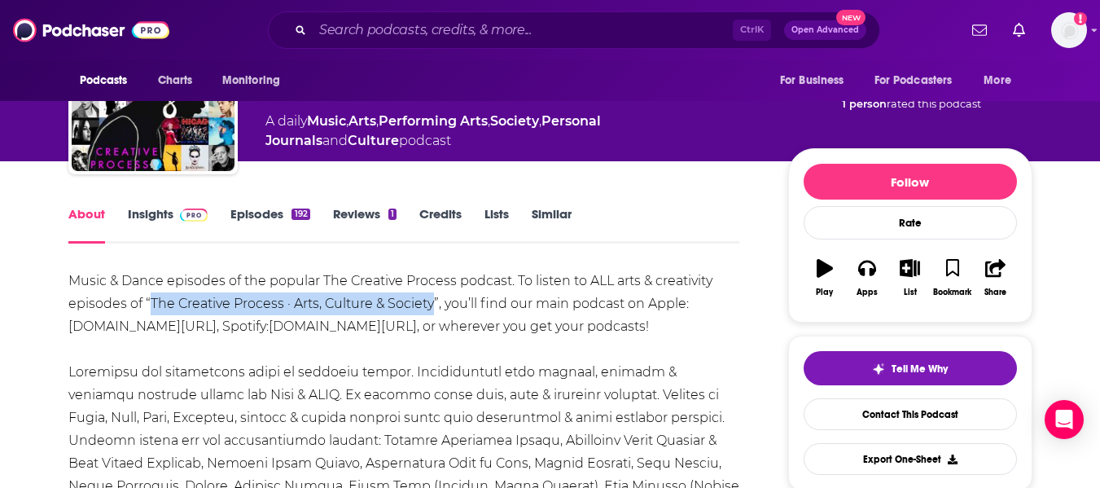
drag, startPoint x: 150, startPoint y: 300, endPoint x: 430, endPoint y: 305, distance: 280.1
copy div "The Creative Process · Arts, Culture & Society"
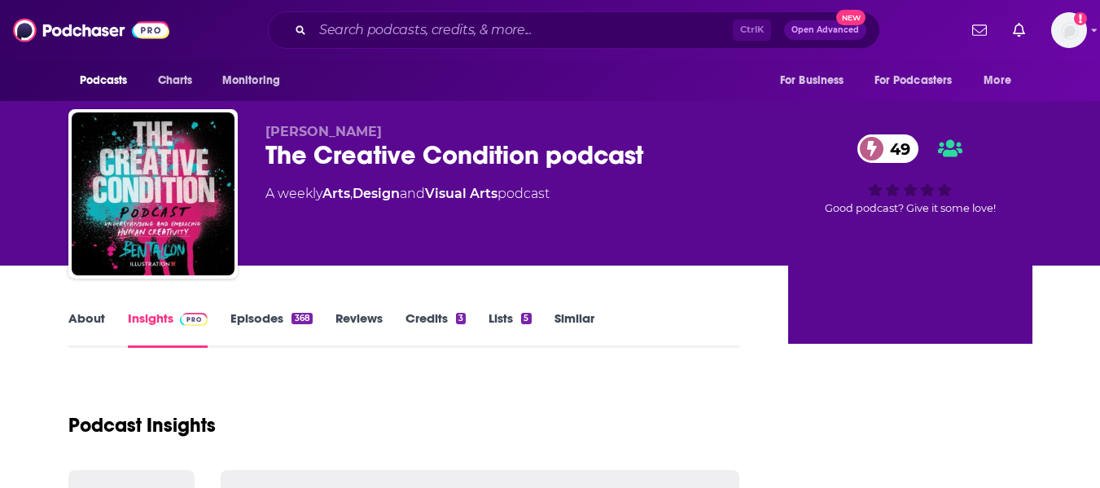
click at [85, 325] on link "About" at bounding box center [86, 328] width 37 height 37
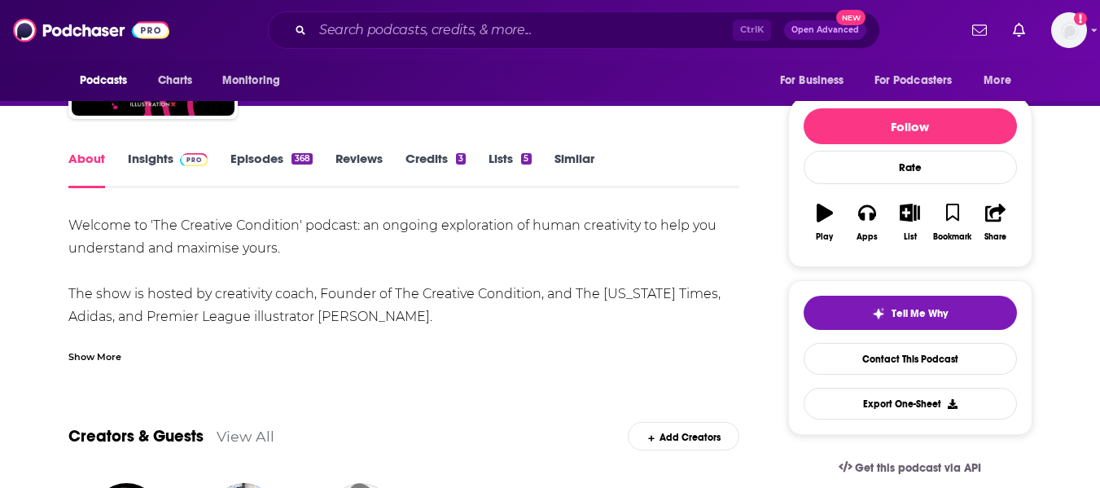
scroll to position [169, 0]
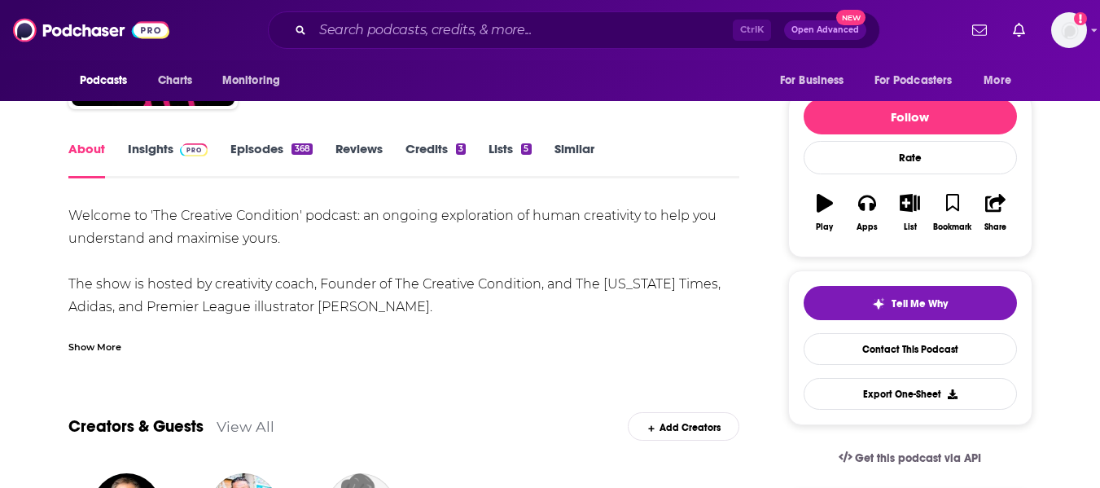
click at [107, 346] on div "Show More" at bounding box center [94, 345] width 53 height 15
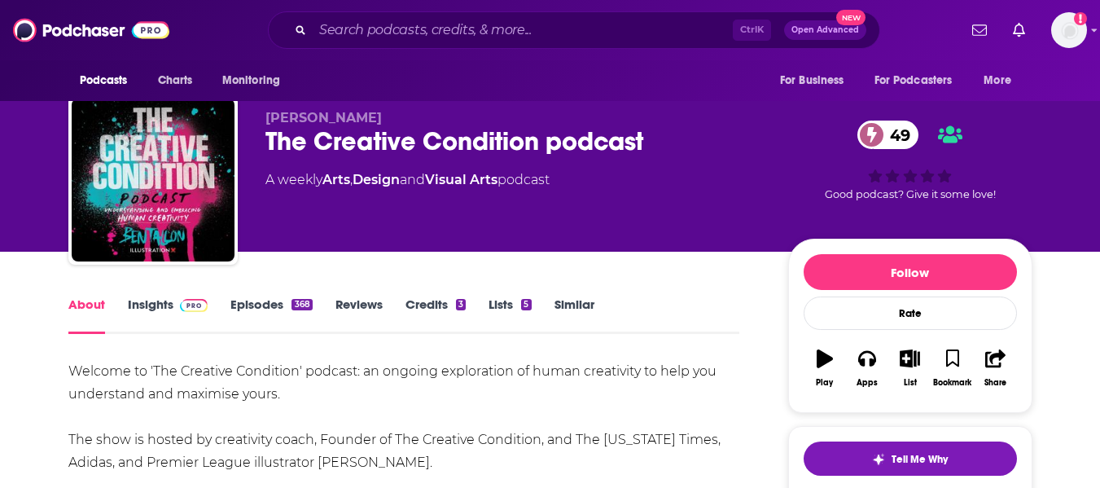
scroll to position [12, 0]
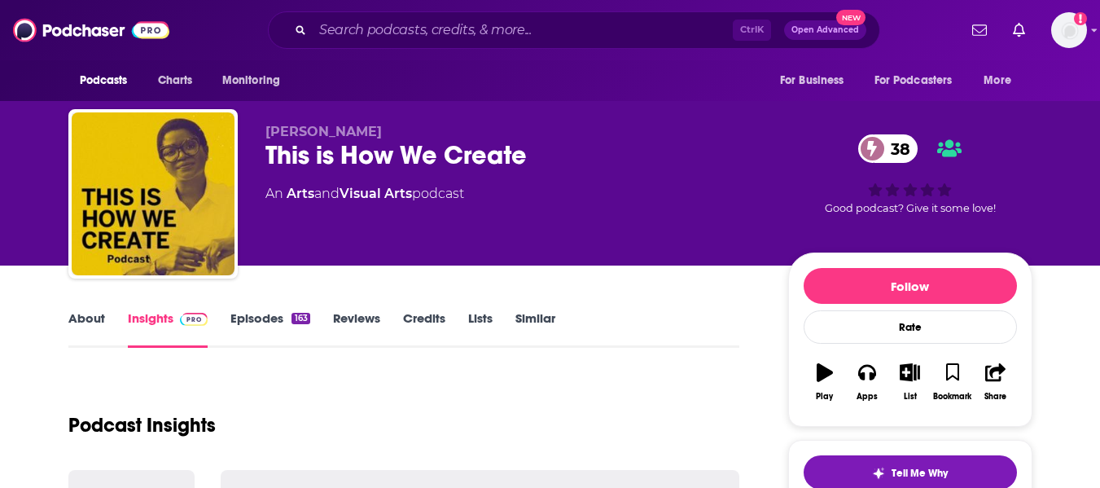
click at [82, 328] on link "About" at bounding box center [86, 328] width 37 height 37
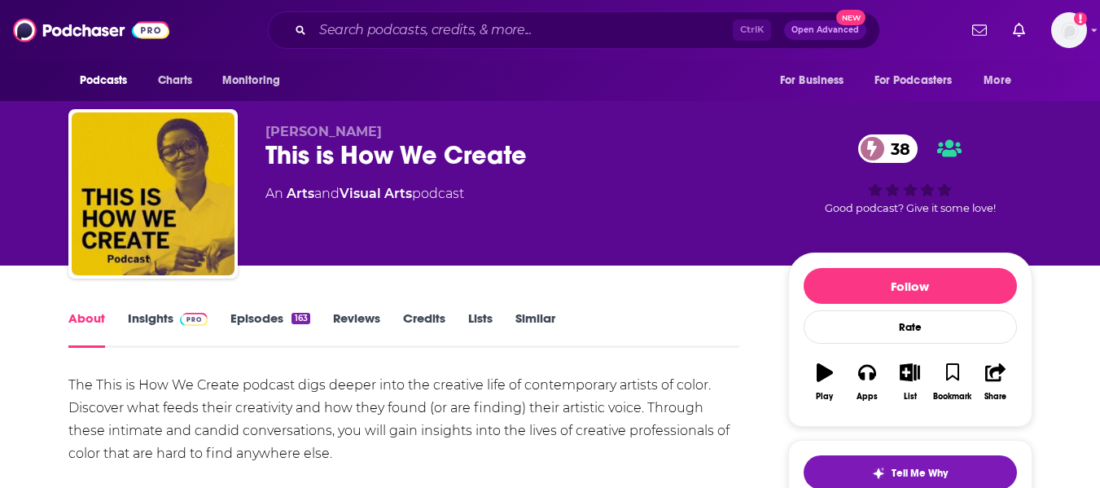
click at [325, 151] on div "This is How We Create 38" at bounding box center [513, 155] width 497 height 32
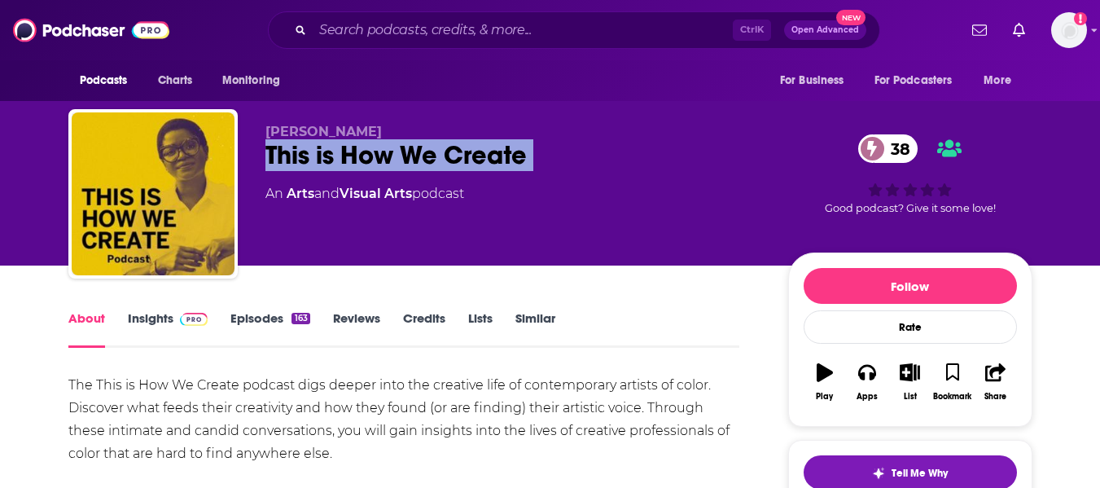
click at [325, 151] on div "This is How We Create 38" at bounding box center [513, 155] width 497 height 32
copy div "This is How We Create 38"
click at [159, 316] on link "Insights" at bounding box center [168, 328] width 81 height 37
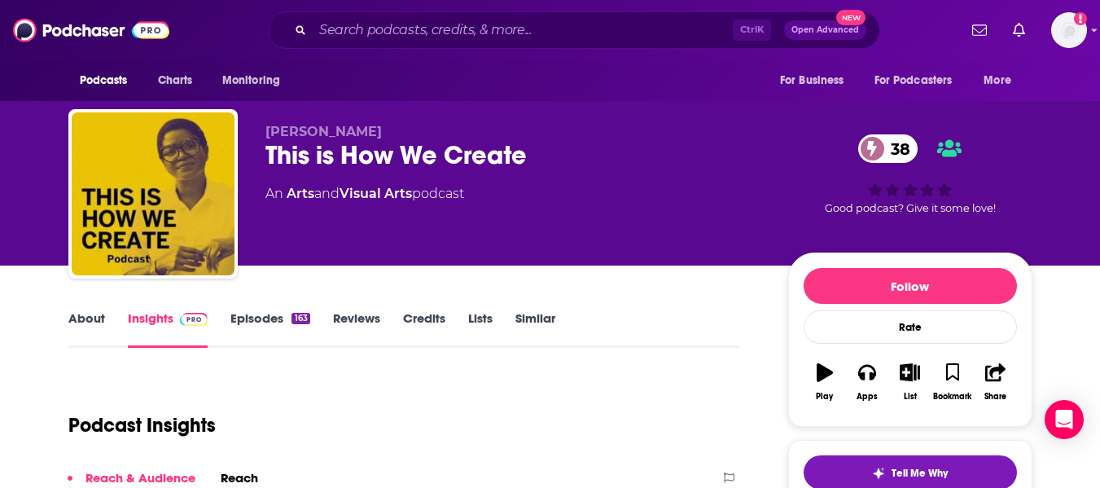
click at [297, 134] on span "[PERSON_NAME]" at bounding box center [323, 131] width 116 height 15
copy p "[PERSON_NAME]"
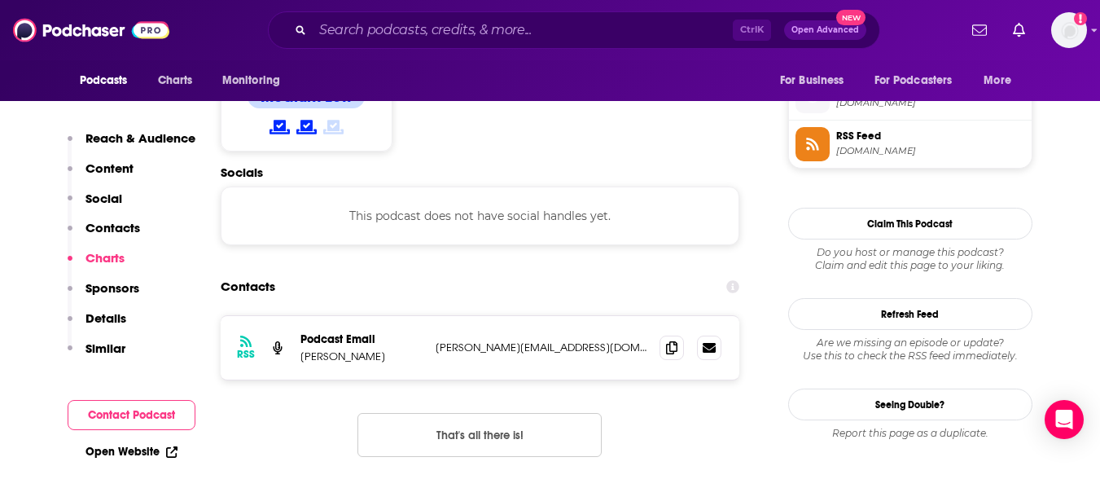
scroll to position [1328, 0]
click at [669, 341] on icon at bounding box center [671, 347] width 11 height 13
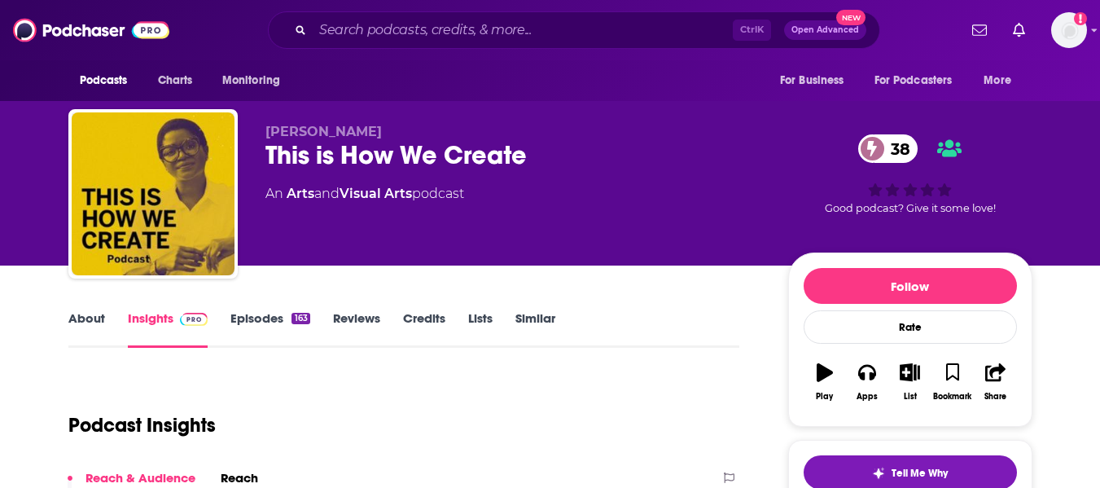
click at [532, 330] on link "Similar" at bounding box center [535, 328] width 40 height 37
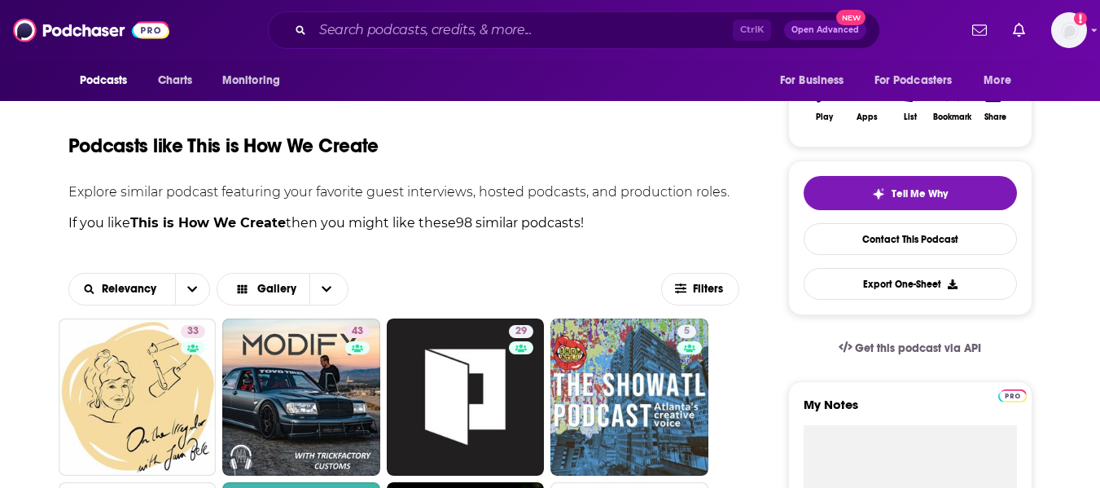
scroll to position [280, 0]
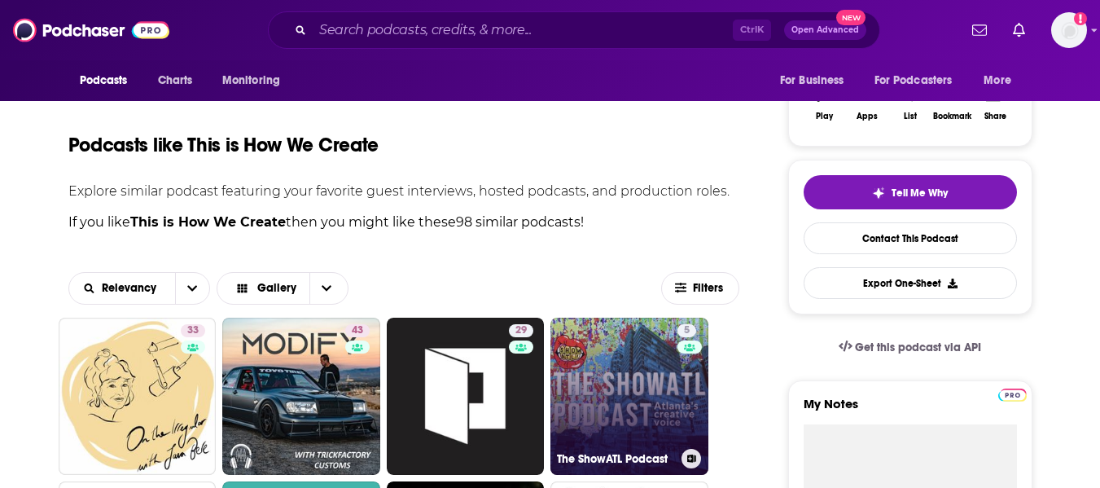
click at [642, 372] on link "5 The ShowATL Podcast" at bounding box center [629, 397] width 158 height 158
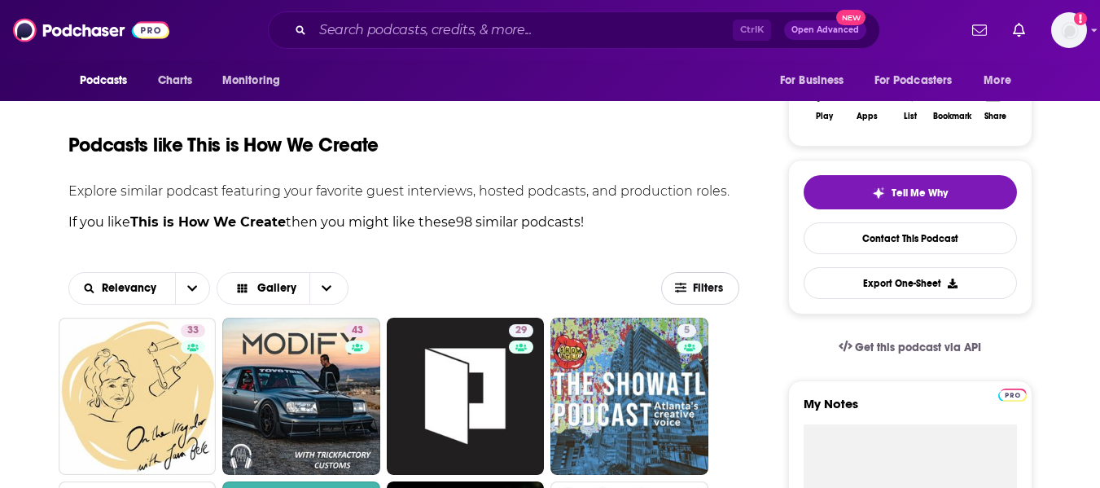
click at [717, 290] on span "Filters" at bounding box center [709, 288] width 33 height 11
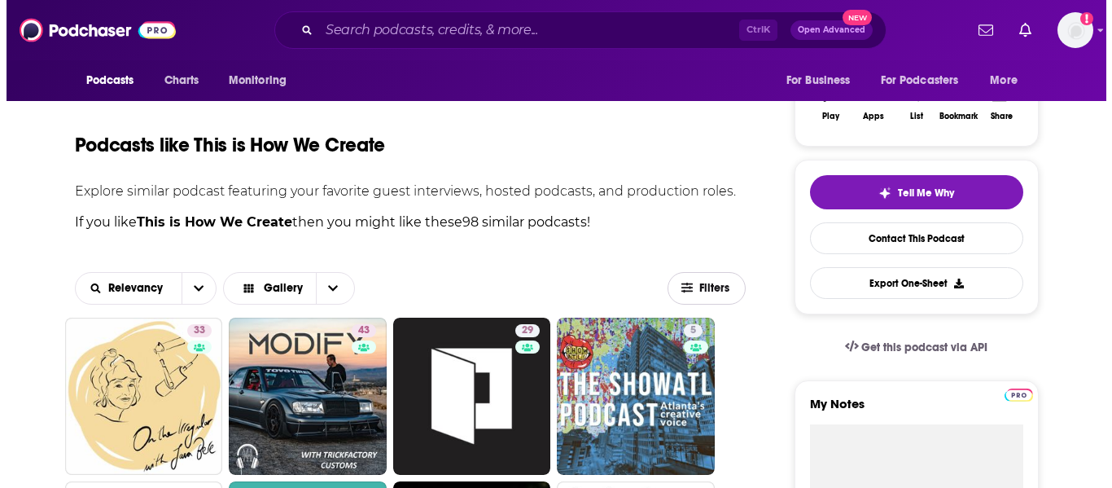
scroll to position [0, 0]
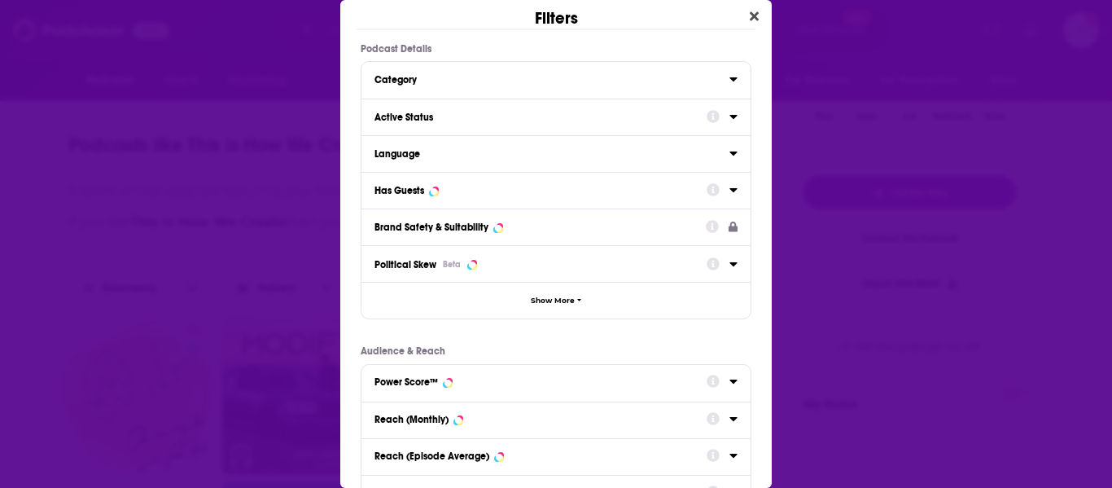
click at [410, 121] on div "Active Status" at bounding box center [536, 117] width 322 height 11
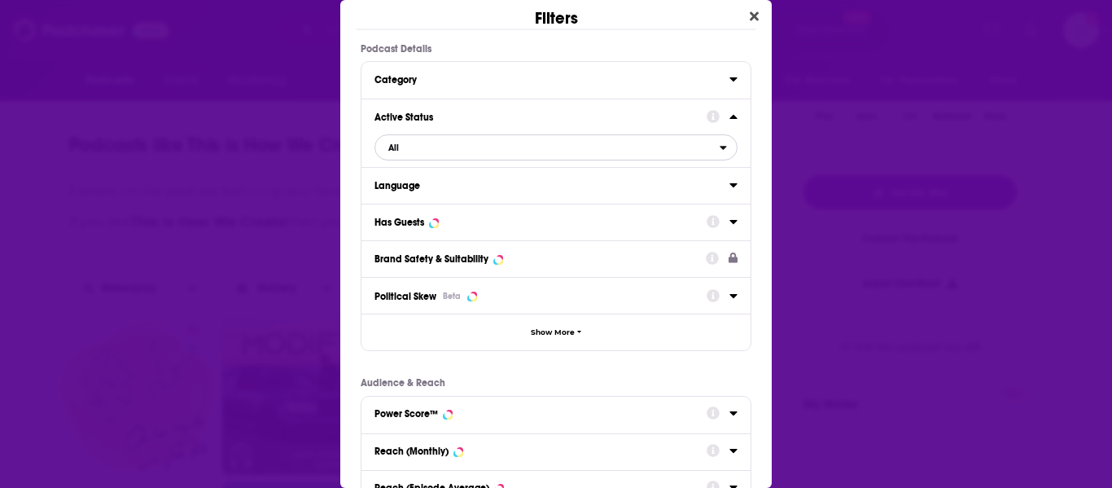
click at [423, 149] on span "All" at bounding box center [547, 147] width 344 height 21
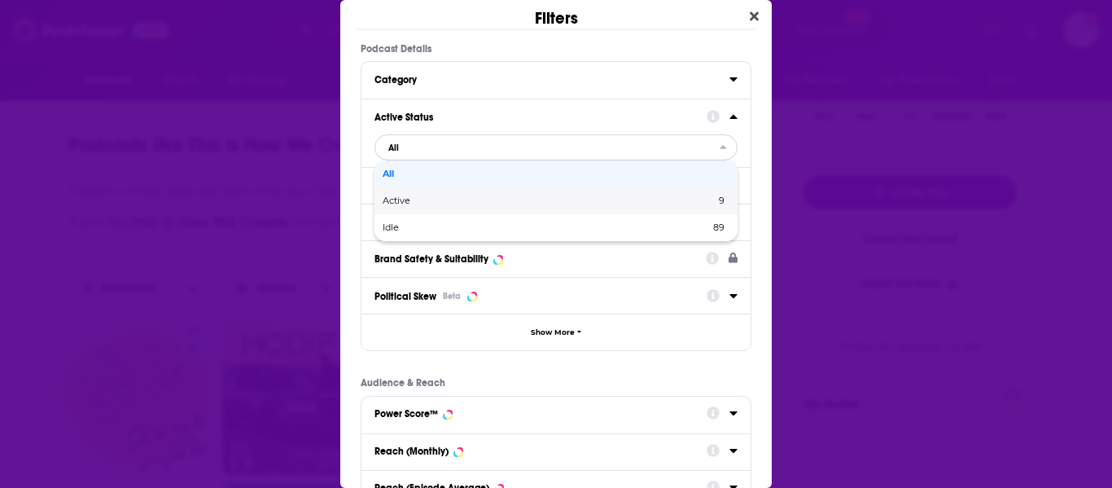
click at [418, 204] on span "Active" at bounding box center [473, 200] width 180 height 9
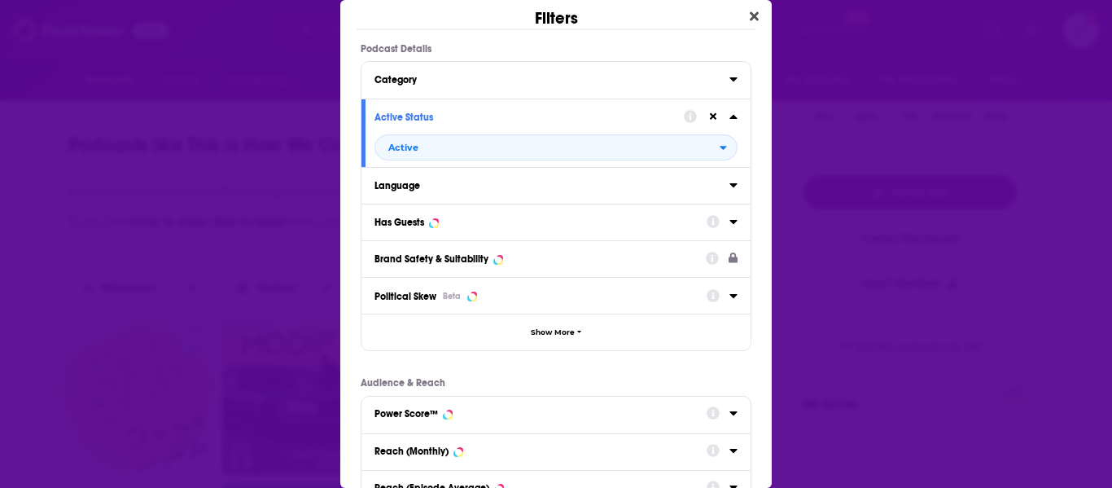
click at [420, 225] on div "Has Guests" at bounding box center [400, 222] width 50 height 11
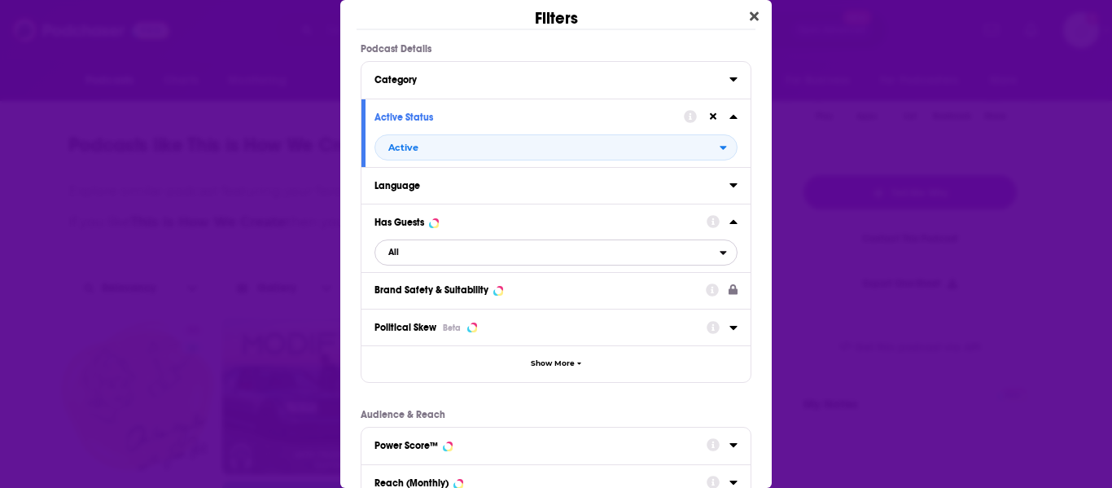
click at [421, 254] on span "All" at bounding box center [547, 252] width 344 height 21
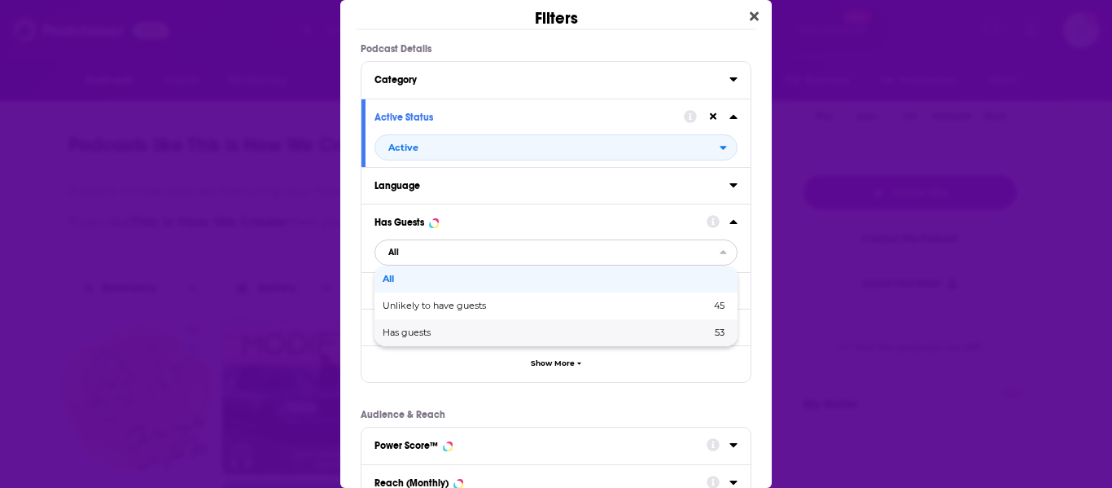
click at [430, 331] on span "Has guests" at bounding box center [477, 332] width 188 height 9
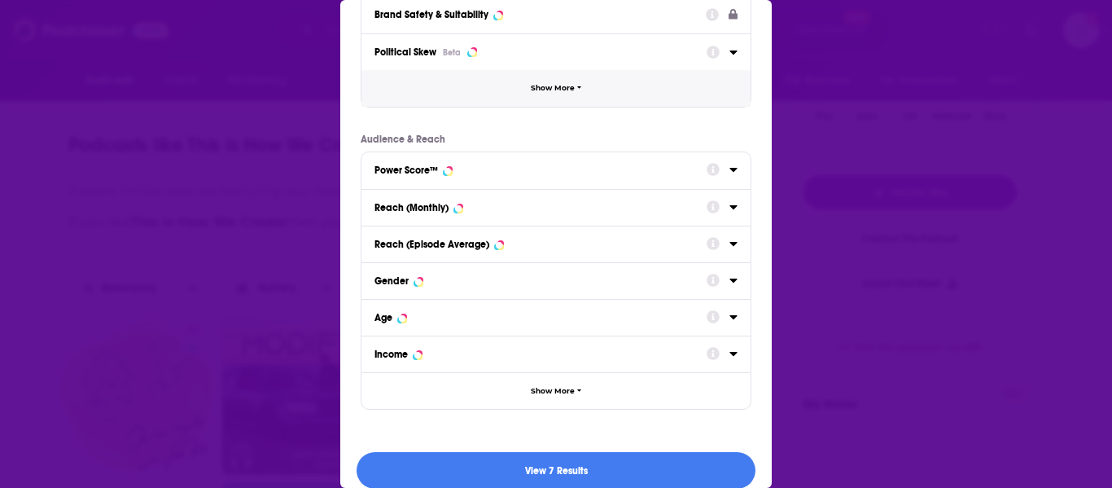
scroll to position [292, 0]
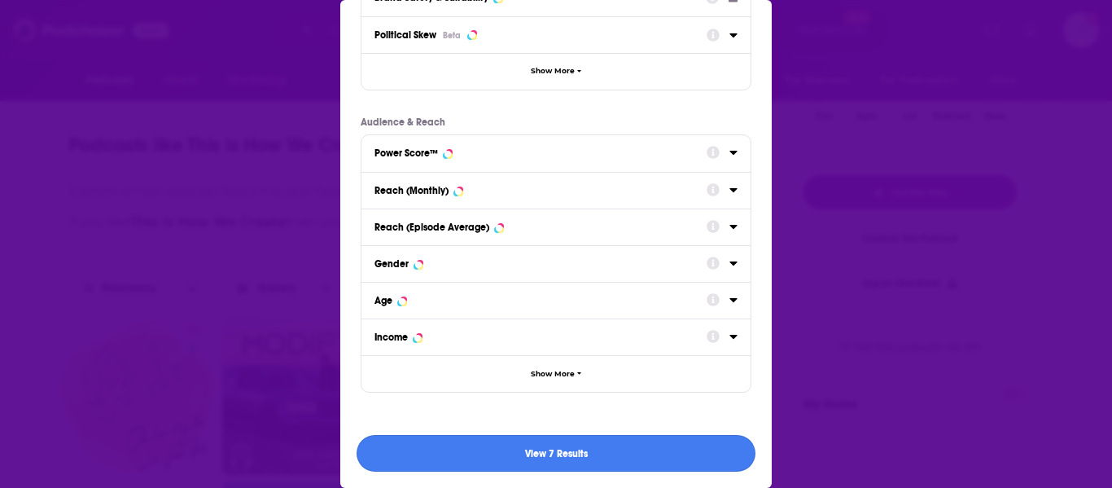
click at [493, 458] on button "View 7 Results" at bounding box center [556, 453] width 399 height 37
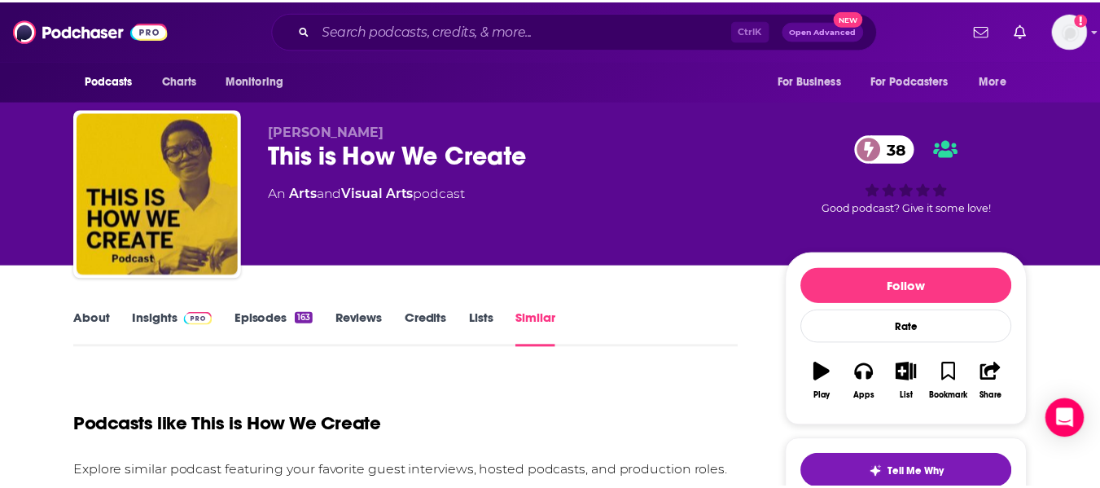
scroll to position [280, 0]
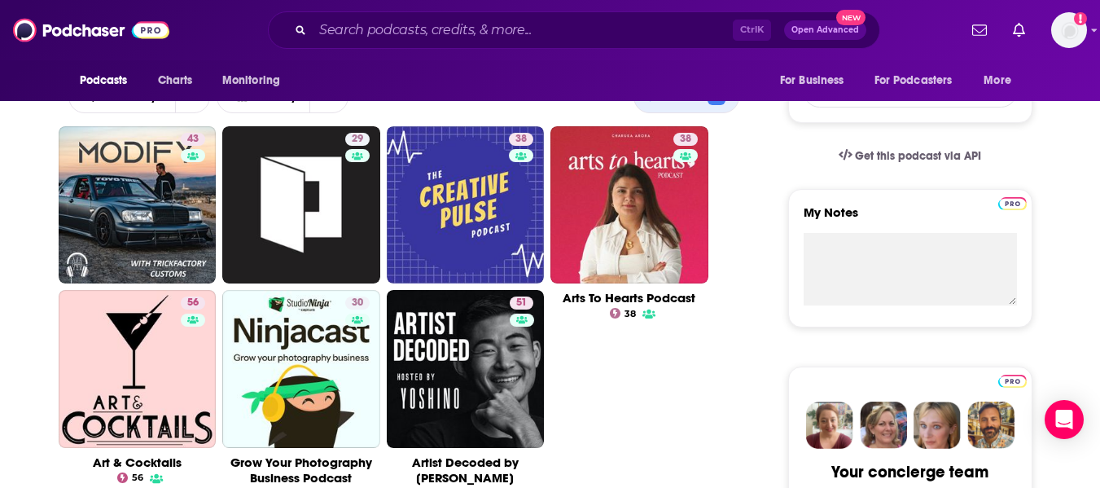
scroll to position [471, 0]
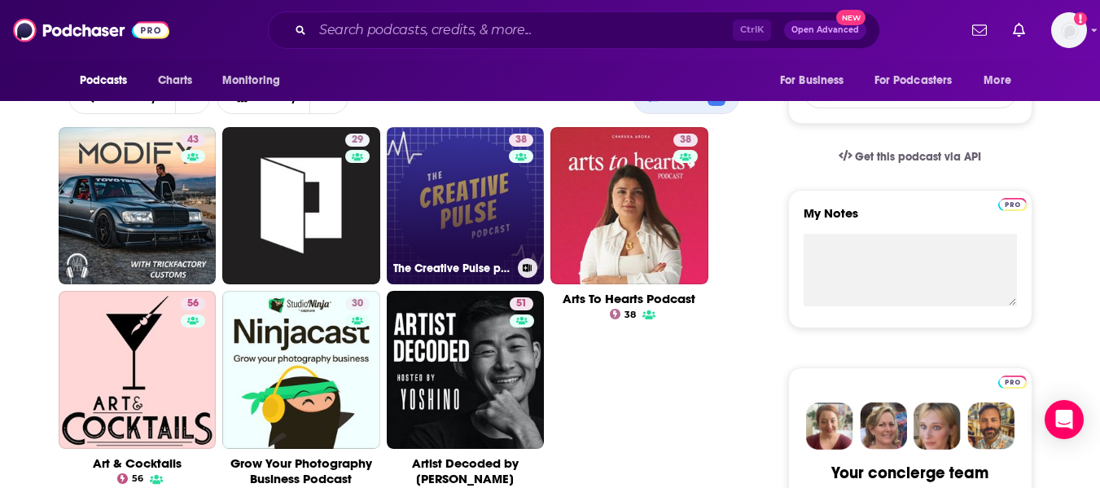
click at [449, 191] on link "38 The Creative Pulse podcast" at bounding box center [466, 206] width 158 height 158
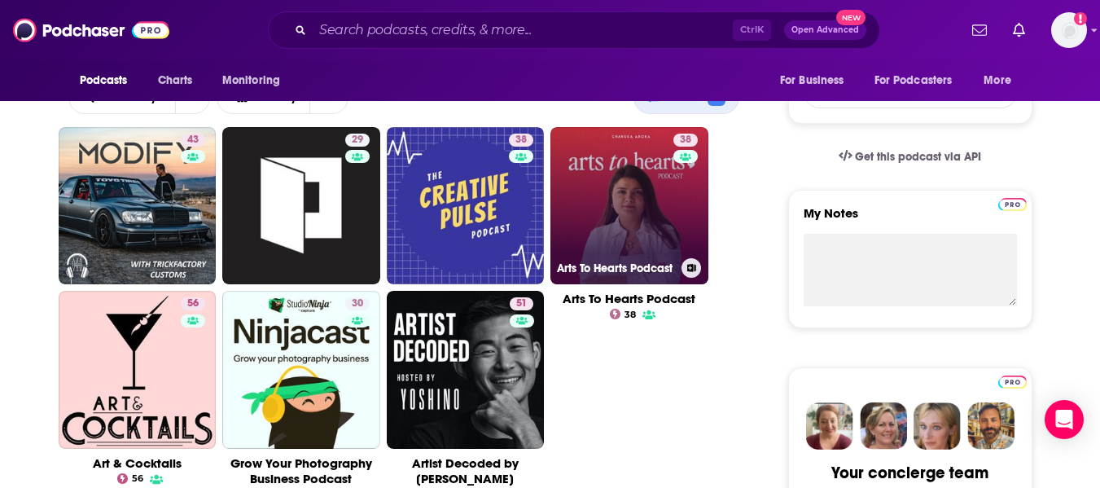
click at [576, 224] on link "38 Arts To Hearts Podcast" at bounding box center [629, 206] width 158 height 158
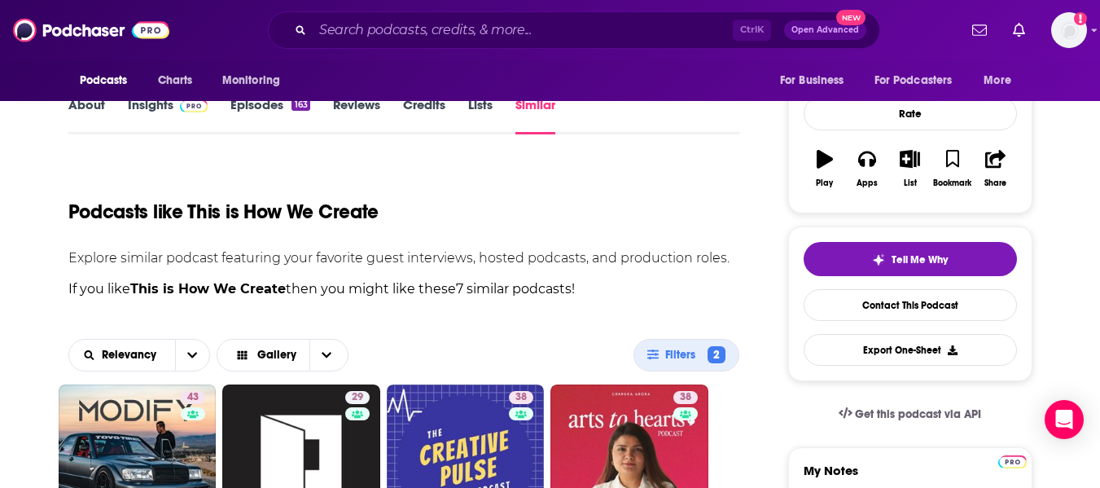
scroll to position [174, 0]
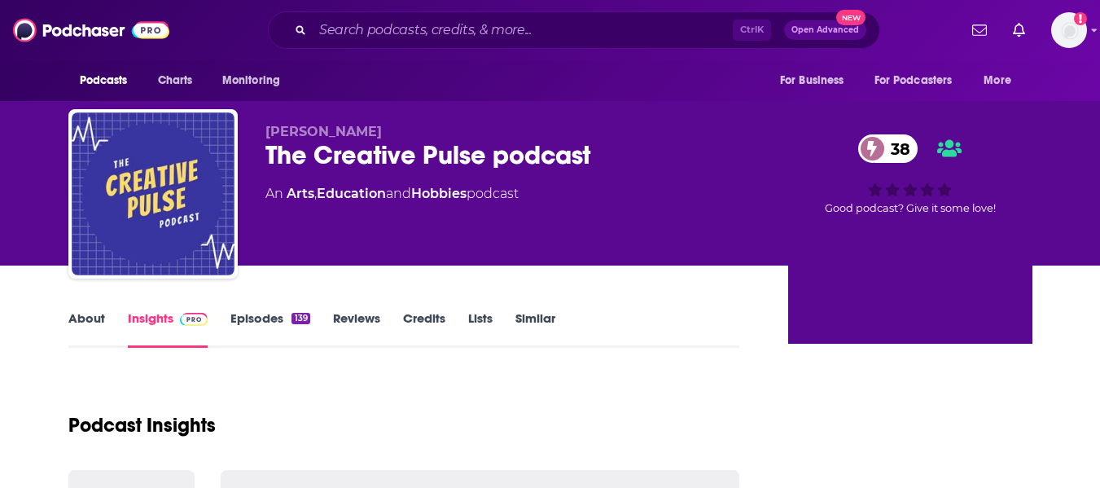
click at [91, 318] on link "About" at bounding box center [86, 328] width 37 height 37
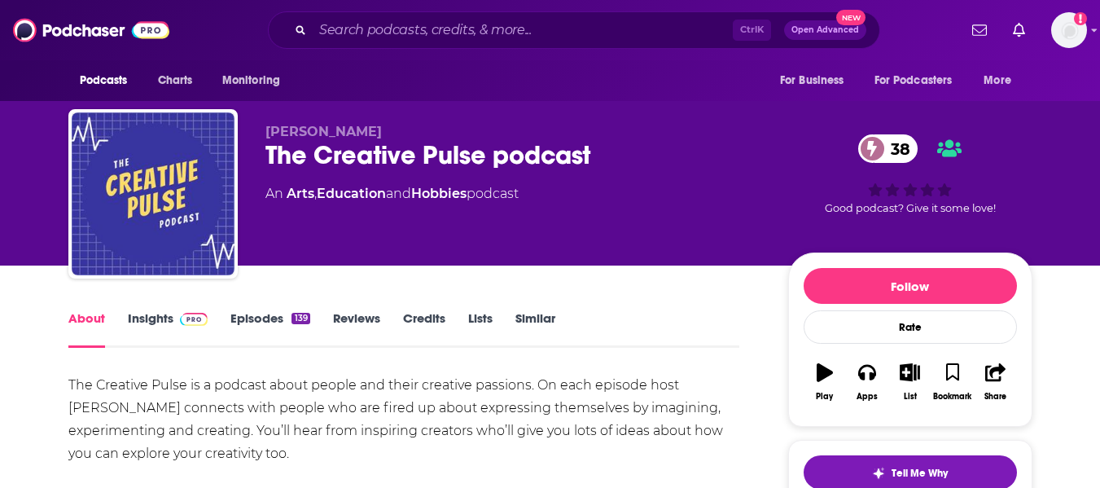
click at [287, 150] on div "The Creative Pulse podcast 38" at bounding box center [513, 155] width 497 height 32
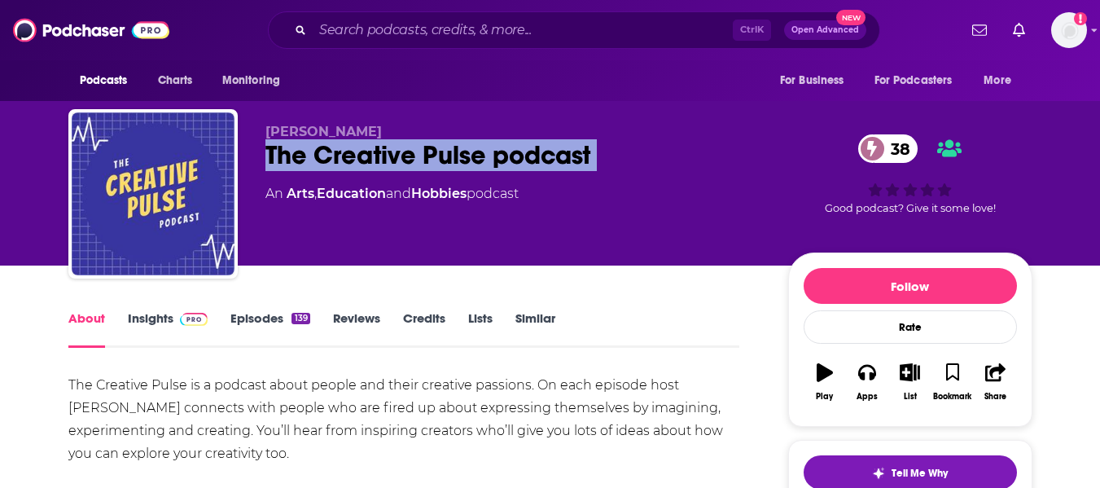
click at [287, 150] on div "The Creative Pulse podcast 38" at bounding box center [513, 155] width 497 height 32
copy div "The Creative Pulse podcast 38"
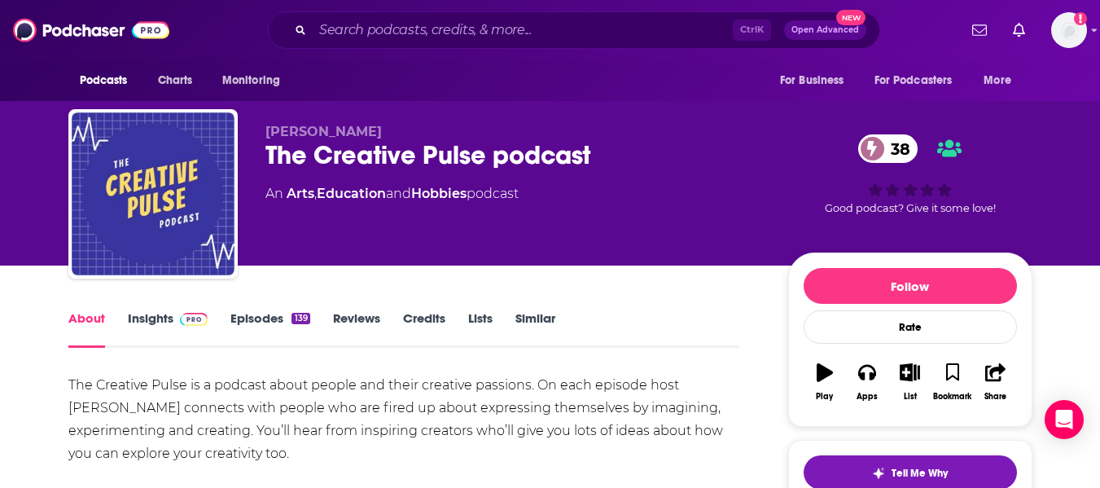
click at [310, 129] on span "Angela de Burger" at bounding box center [323, 131] width 116 height 15
copy p "Angela de Burger"
click at [163, 313] on link "Insights" at bounding box center [168, 328] width 81 height 37
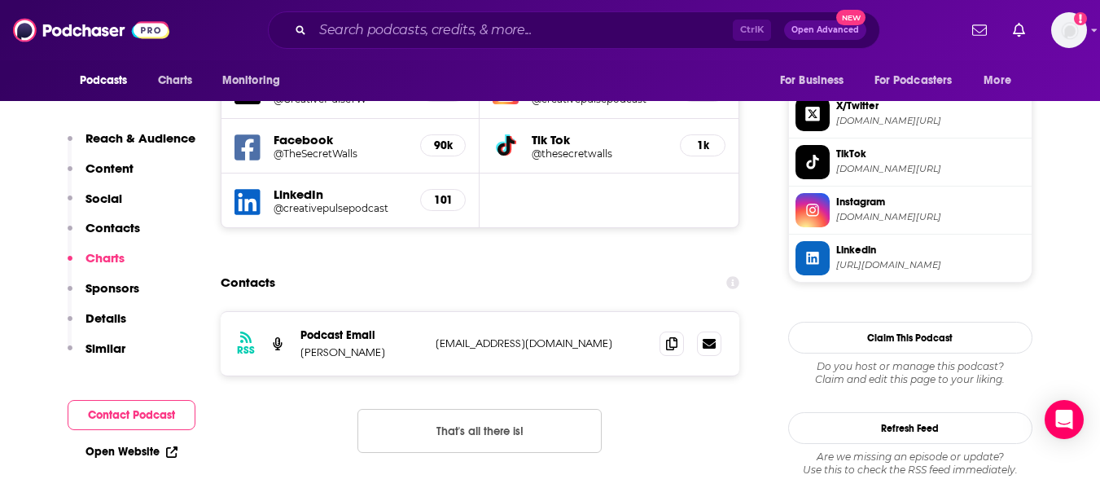
scroll to position [1448, 0]
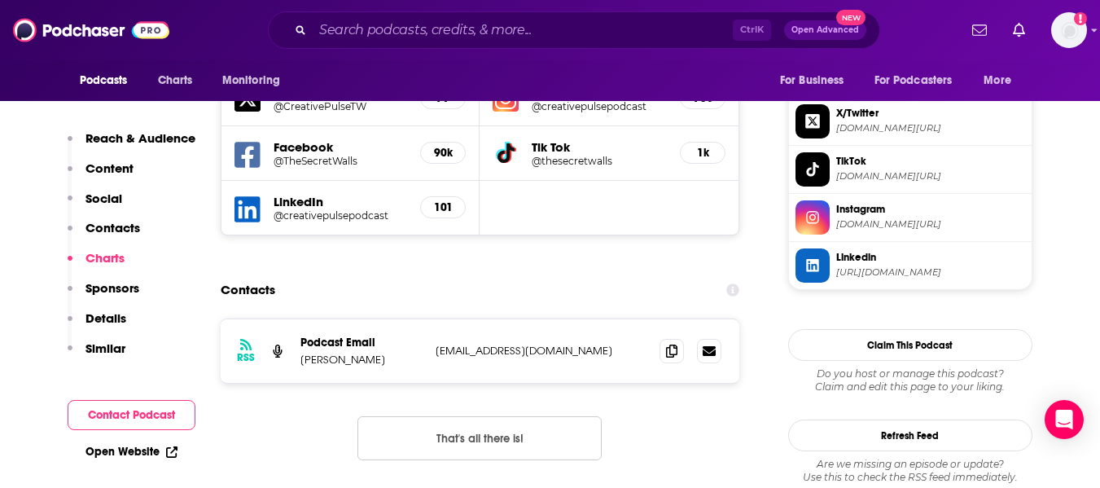
drag, startPoint x: 302, startPoint y: 298, endPoint x: 390, endPoint y: 301, distance: 88.0
click at [390, 353] on p "Angela de Burger" at bounding box center [361, 360] width 122 height 14
copy p "Angela de Burger"
click at [668, 344] on icon at bounding box center [671, 350] width 11 height 13
click at [468, 274] on div "Contacts" at bounding box center [480, 289] width 519 height 31
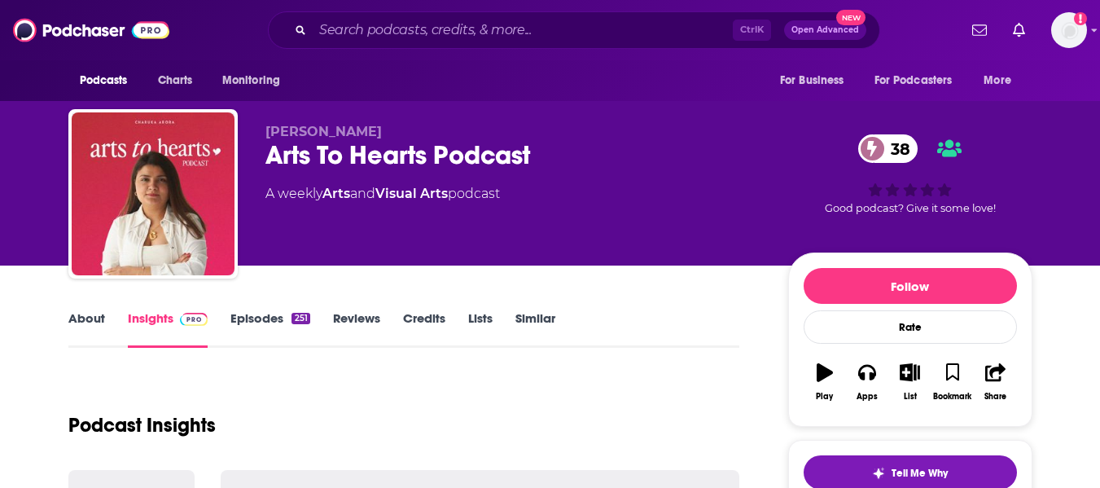
click at [78, 316] on link "About" at bounding box center [86, 328] width 37 height 37
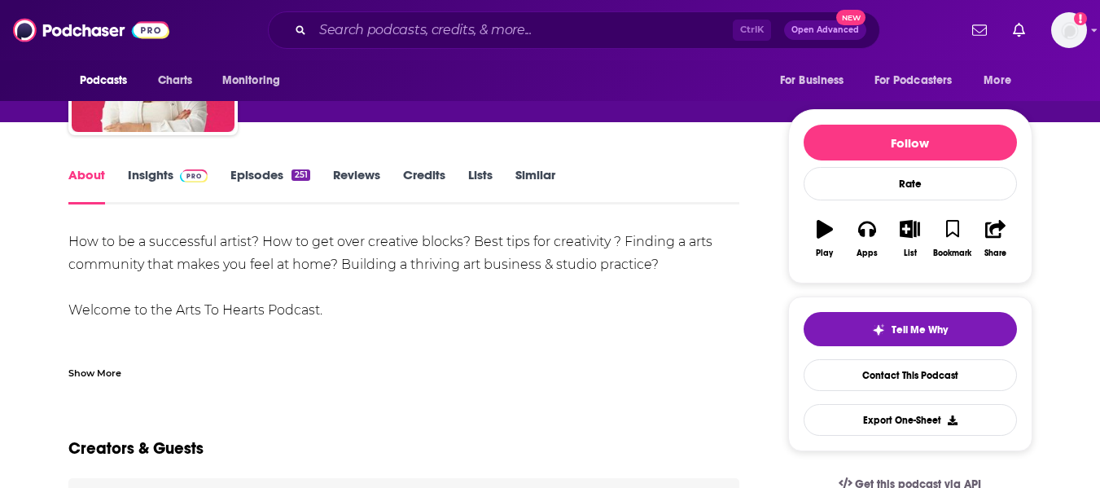
scroll to position [148, 0]
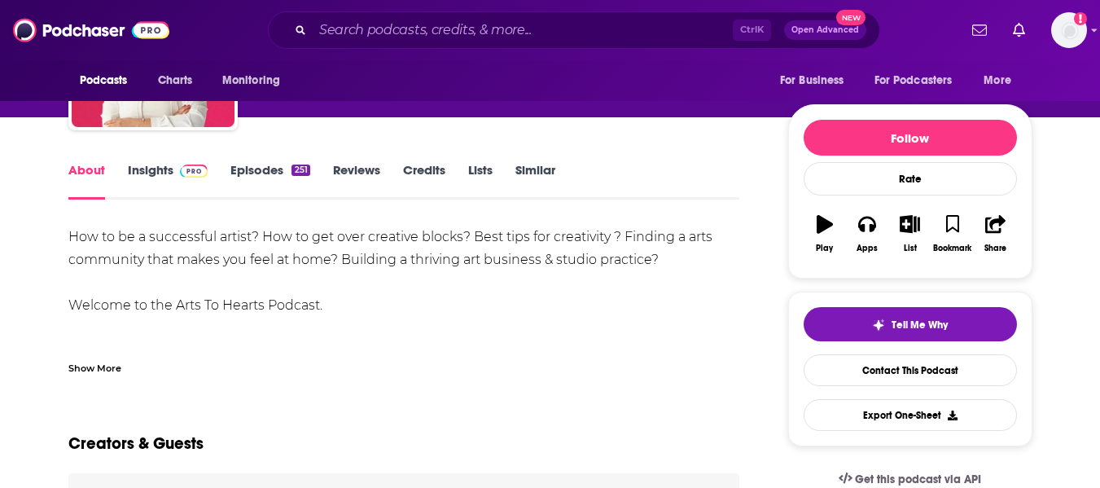
click at [109, 363] on div "Show More" at bounding box center [94, 366] width 53 height 15
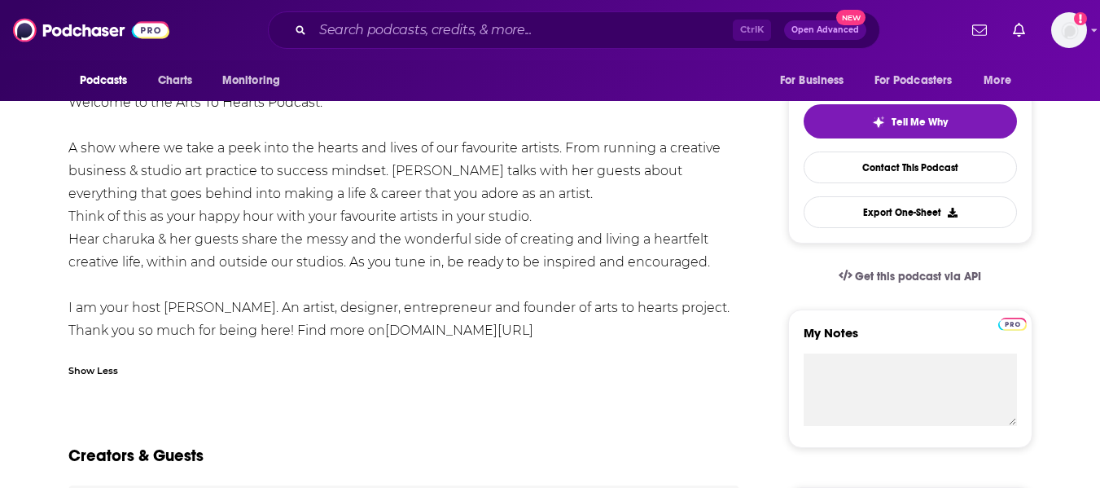
scroll to position [0, 0]
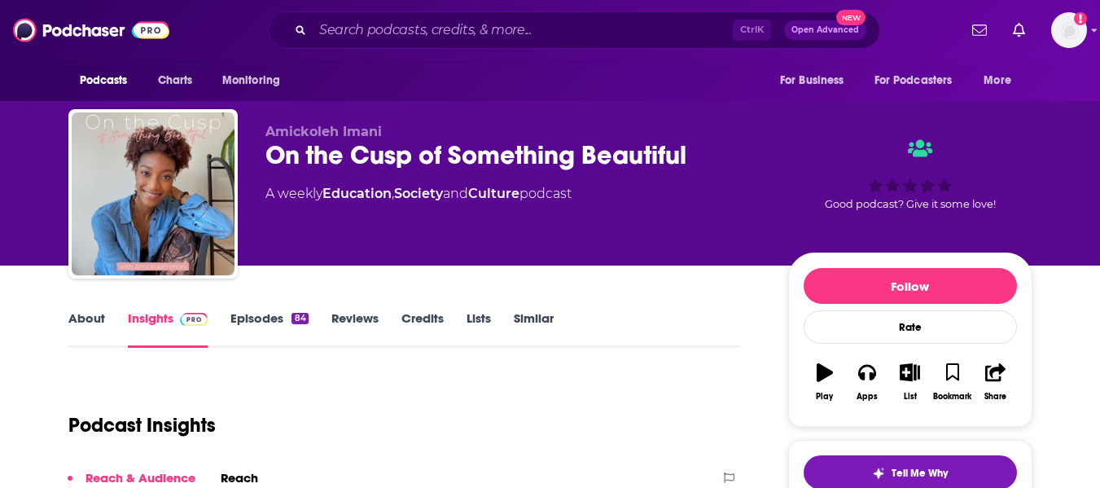
click at [84, 321] on link "About" at bounding box center [86, 328] width 37 height 37
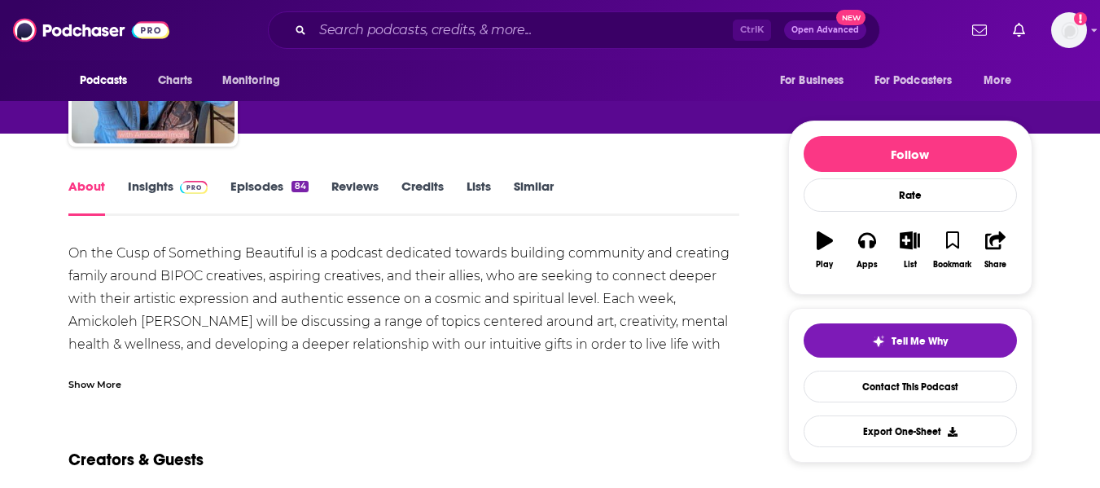
scroll to position [134, 0]
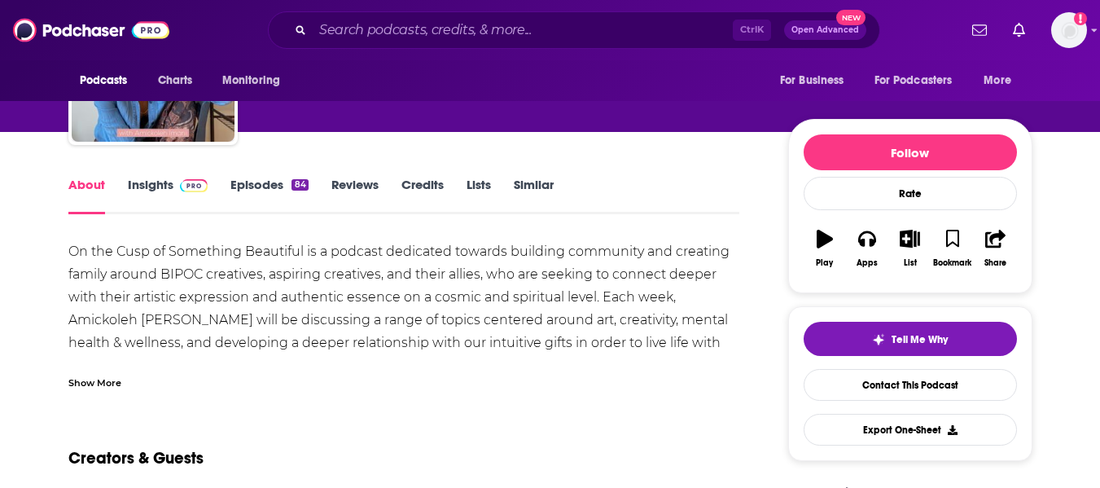
click at [92, 383] on div "Show More" at bounding box center [94, 381] width 53 height 15
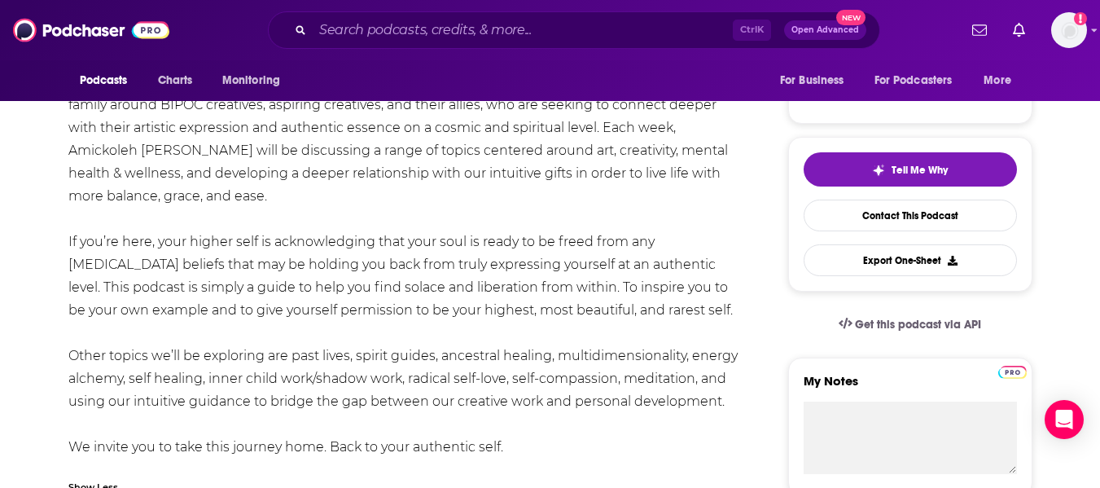
scroll to position [0, 0]
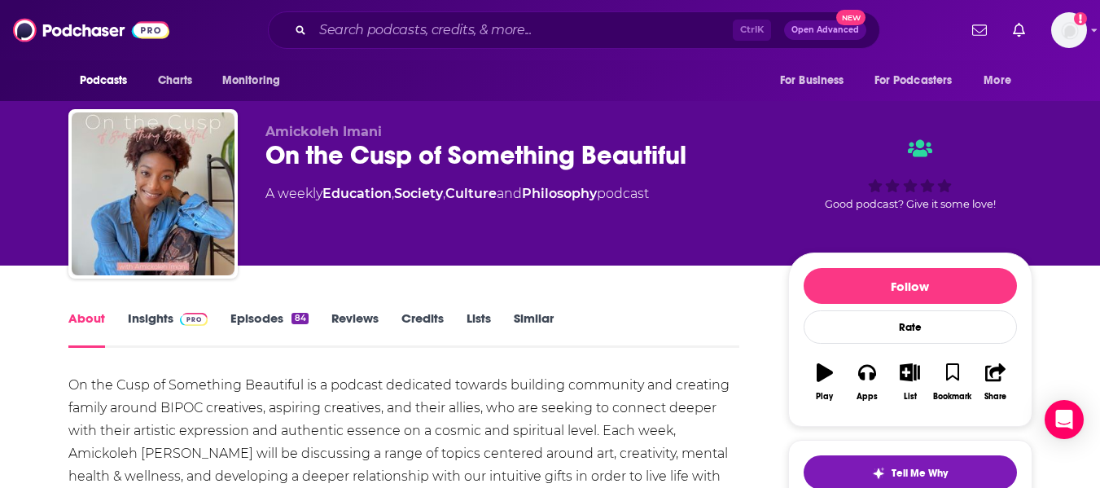
click at [284, 158] on div "On the Cusp of Something Beautiful" at bounding box center [513, 155] width 497 height 32
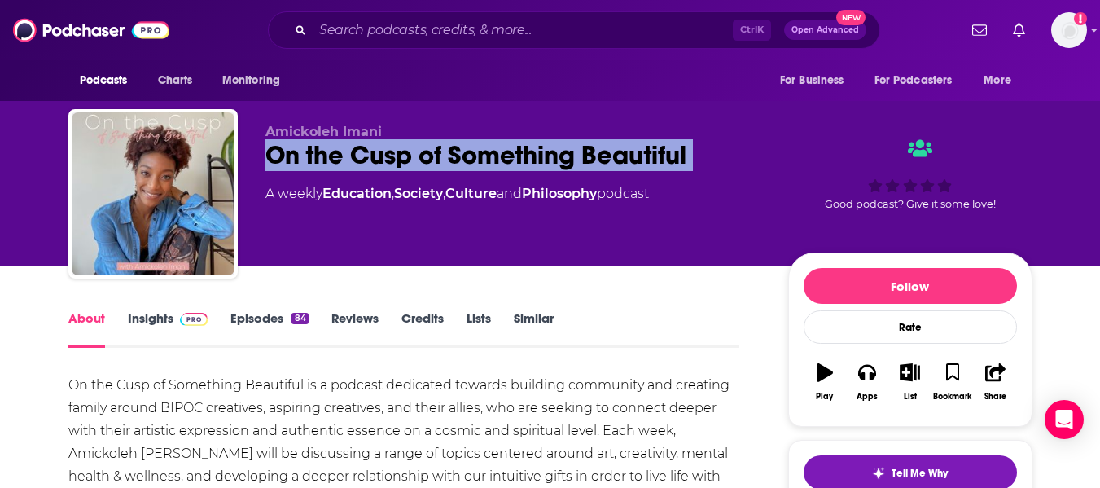
click at [284, 158] on div "On the Cusp of Something Beautiful" at bounding box center [513, 155] width 497 height 32
copy div "On the Cusp of Something Beautiful"
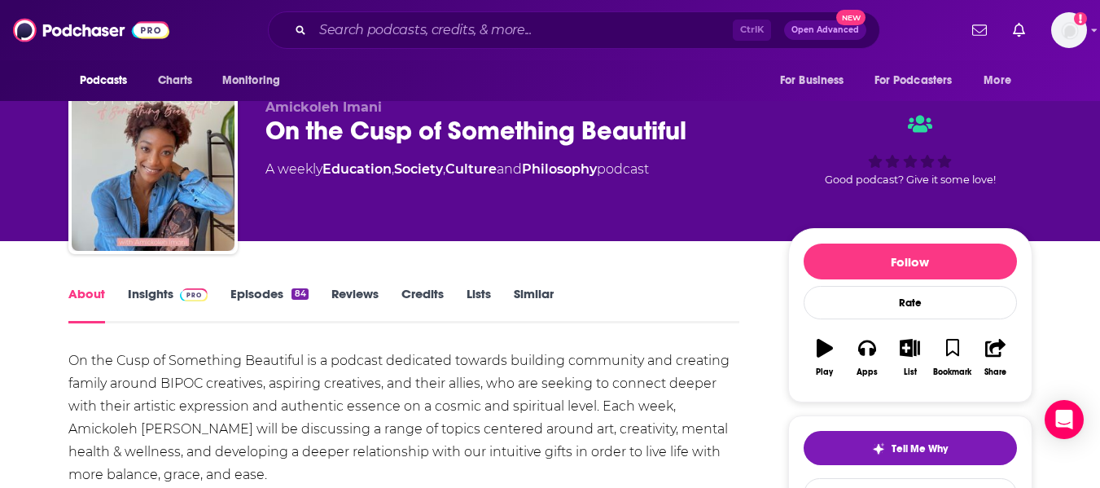
scroll to position [19, 0]
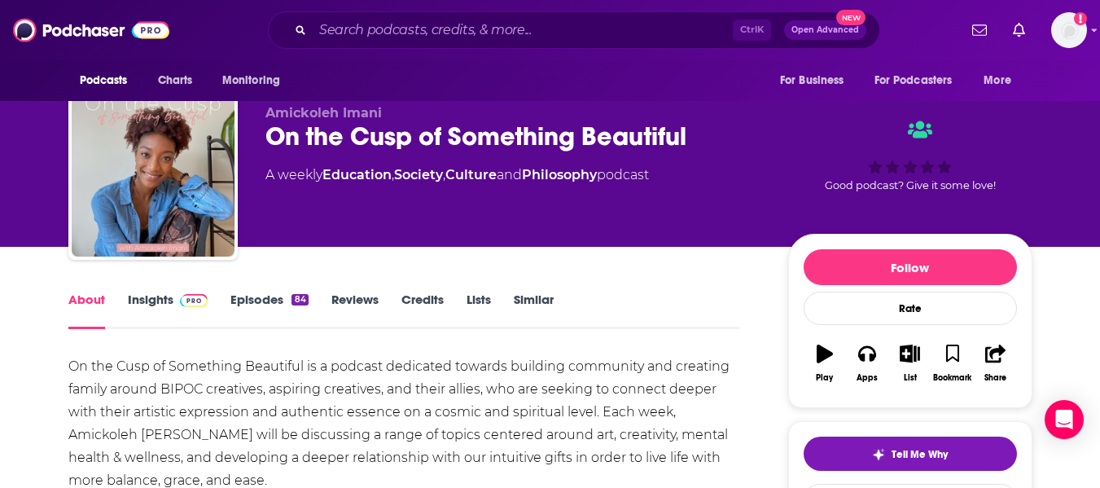
click at [147, 302] on link "Insights" at bounding box center [168, 309] width 81 height 37
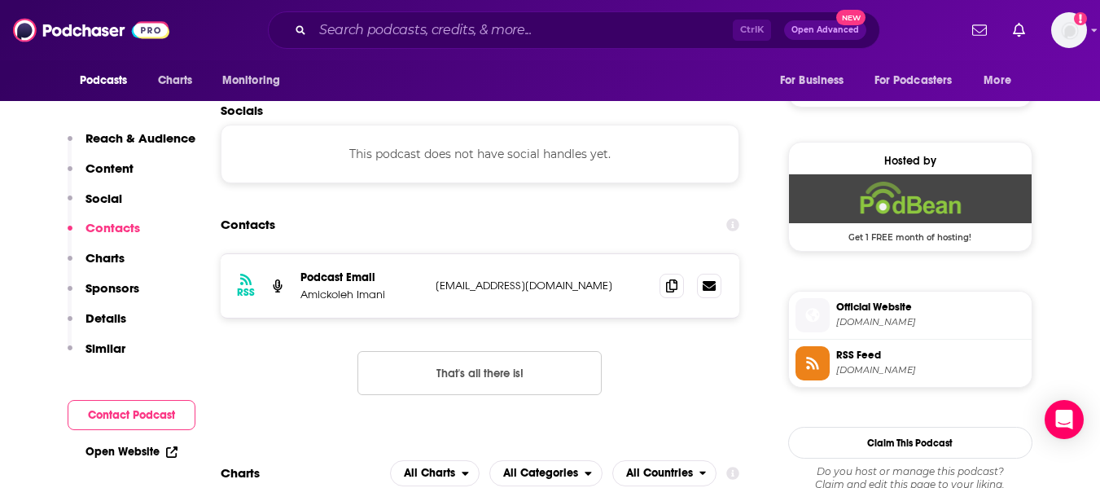
scroll to position [1110, 0]
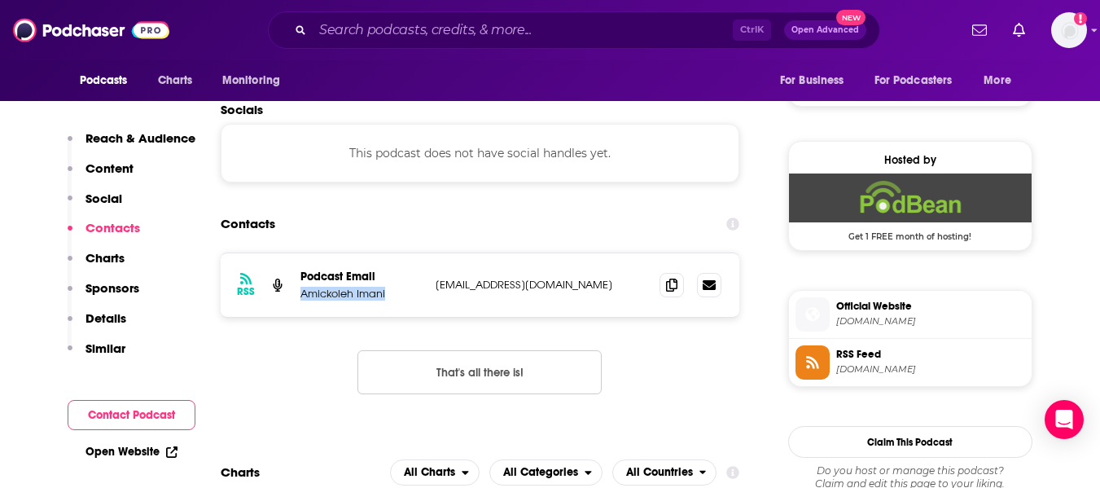
drag, startPoint x: 303, startPoint y: 294, endPoint x: 385, endPoint y: 300, distance: 82.5
click at [385, 300] on div "RSS Podcast Email Amickoleh Imani [EMAIL_ADDRESS][DOMAIN_NAME] [EMAIL_ADDRESS][…" at bounding box center [480, 285] width 519 height 64
copy p "Amickoleh Imani"
click at [675, 287] on icon at bounding box center [671, 284] width 11 height 13
